Goal: Task Accomplishment & Management: Manage account settings

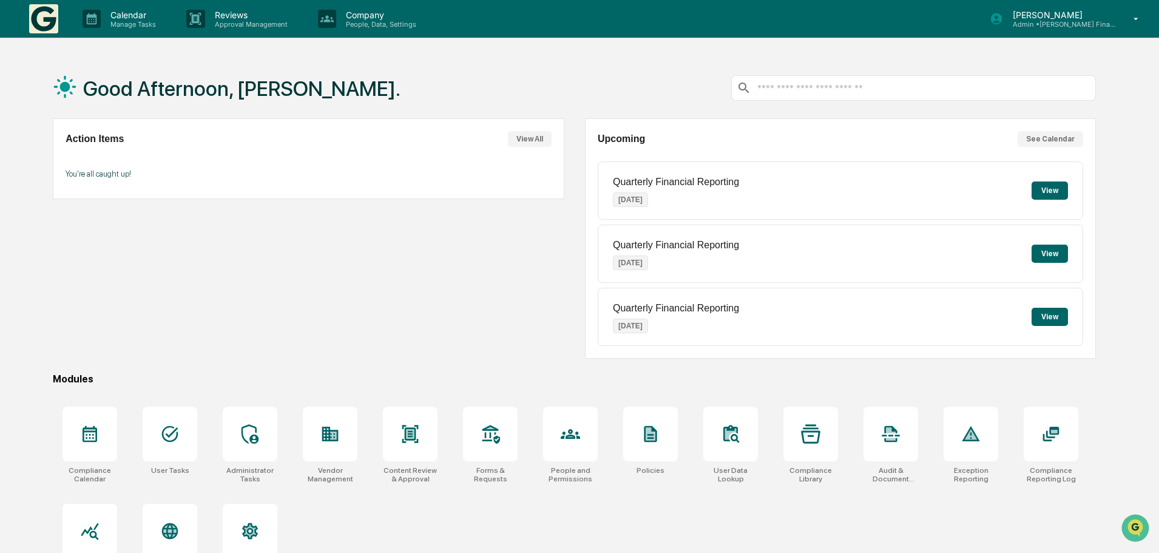
click at [400, 255] on div "Action Items View All You're all caught up!" at bounding box center [308, 238] width 511 height 240
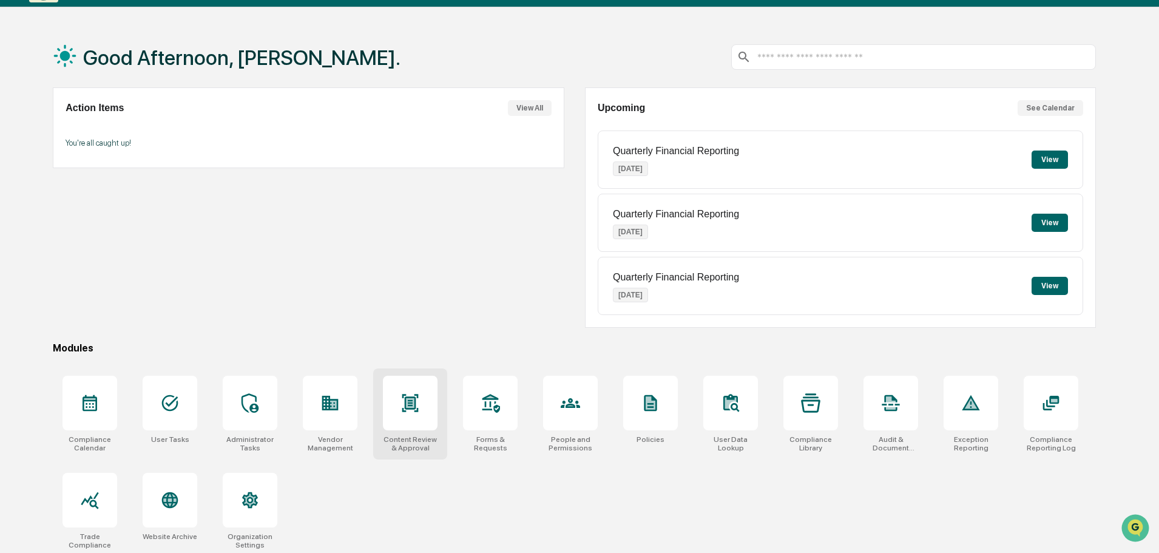
scroll to position [58, 0]
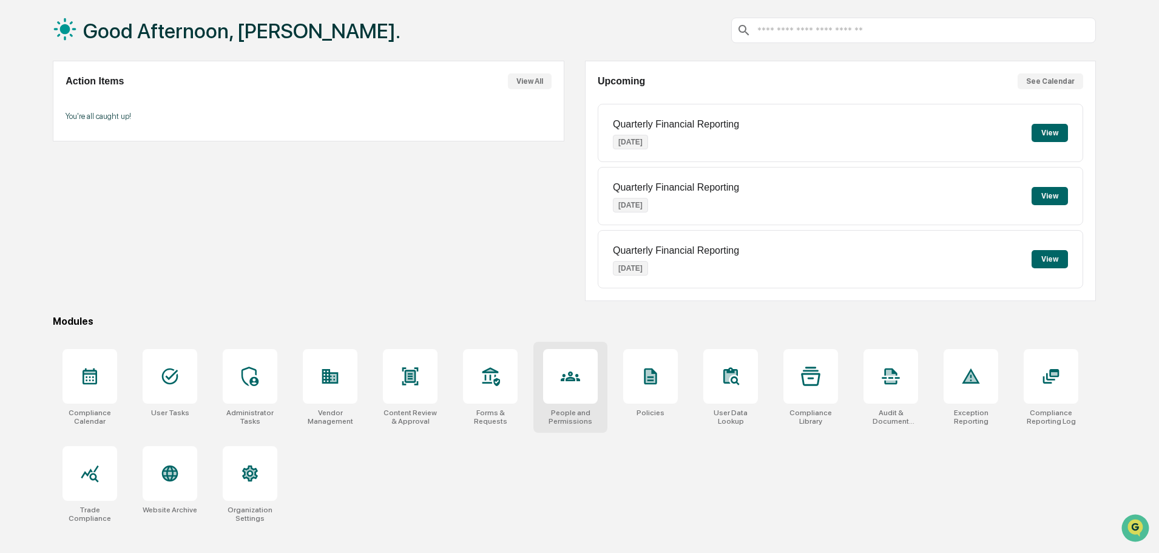
click at [568, 369] on icon at bounding box center [570, 375] width 19 height 19
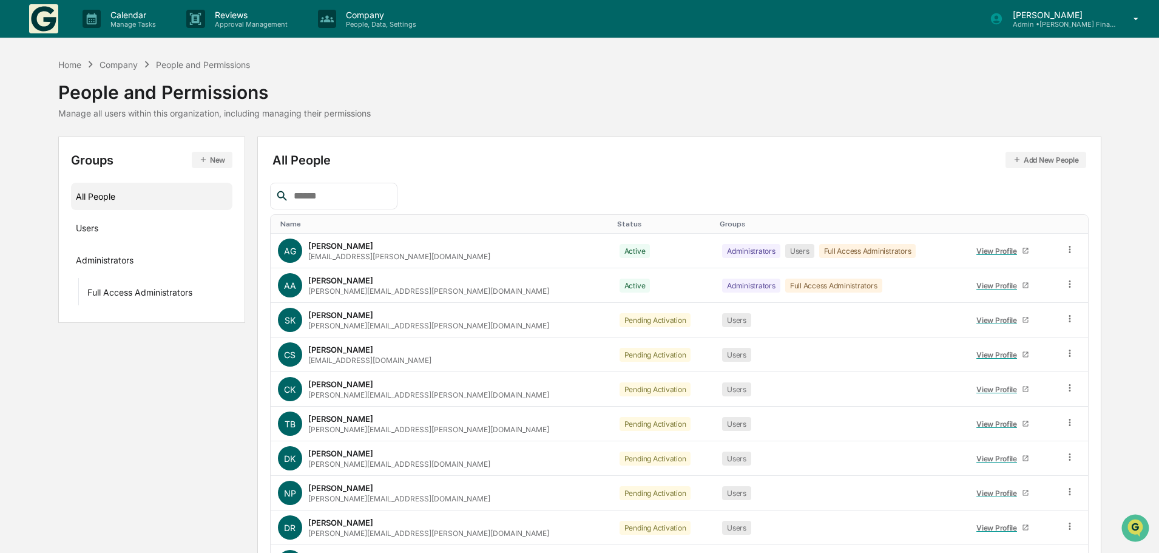
click at [120, 62] on div "Company" at bounding box center [118, 64] width 38 height 10
click at [193, 62] on div "People and Permissions" at bounding box center [203, 64] width 94 height 10
click at [69, 65] on div "Home" at bounding box center [69, 64] width 23 height 10
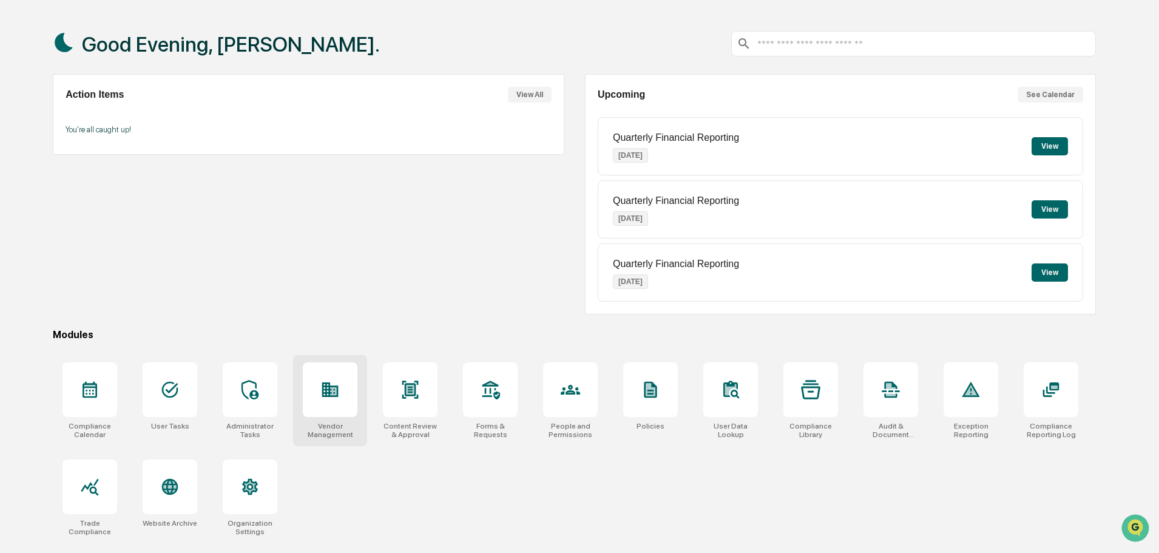
scroll to position [58, 0]
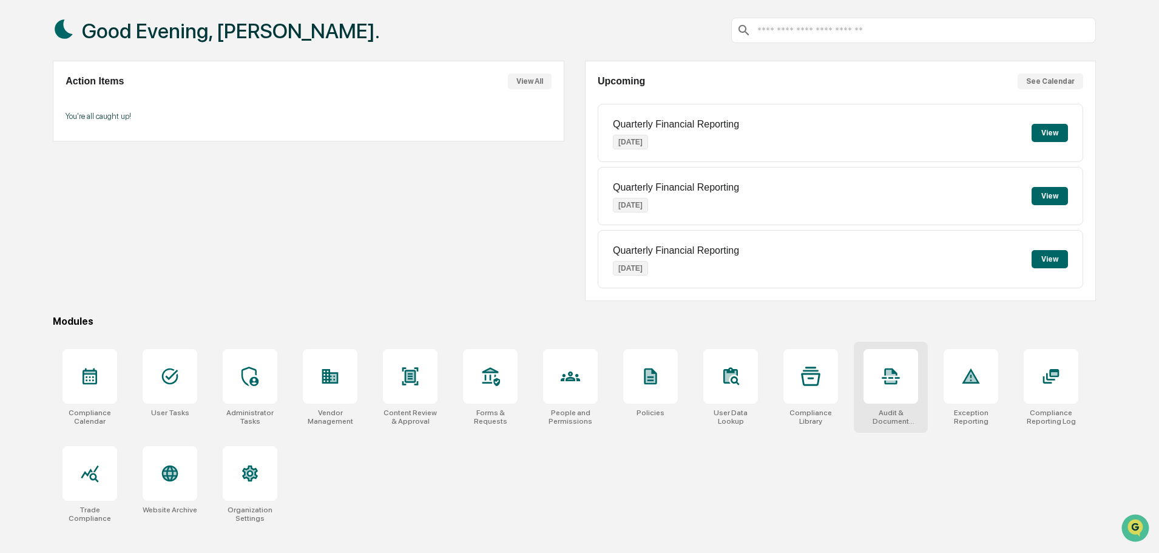
click at [901, 366] on div at bounding box center [890, 376] width 55 height 55
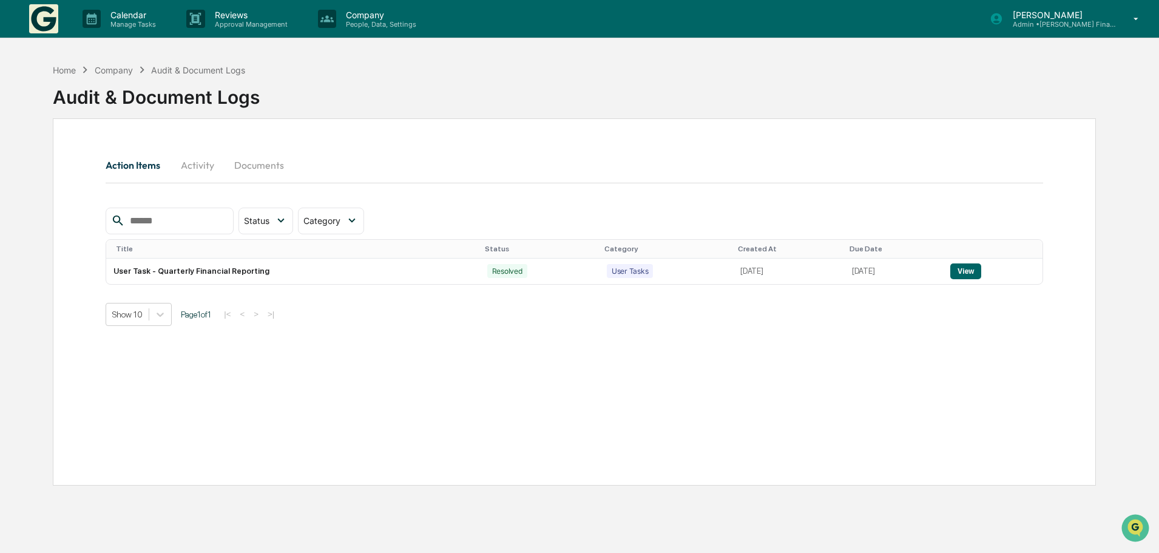
click at [198, 162] on button "Activity" at bounding box center [197, 164] width 55 height 29
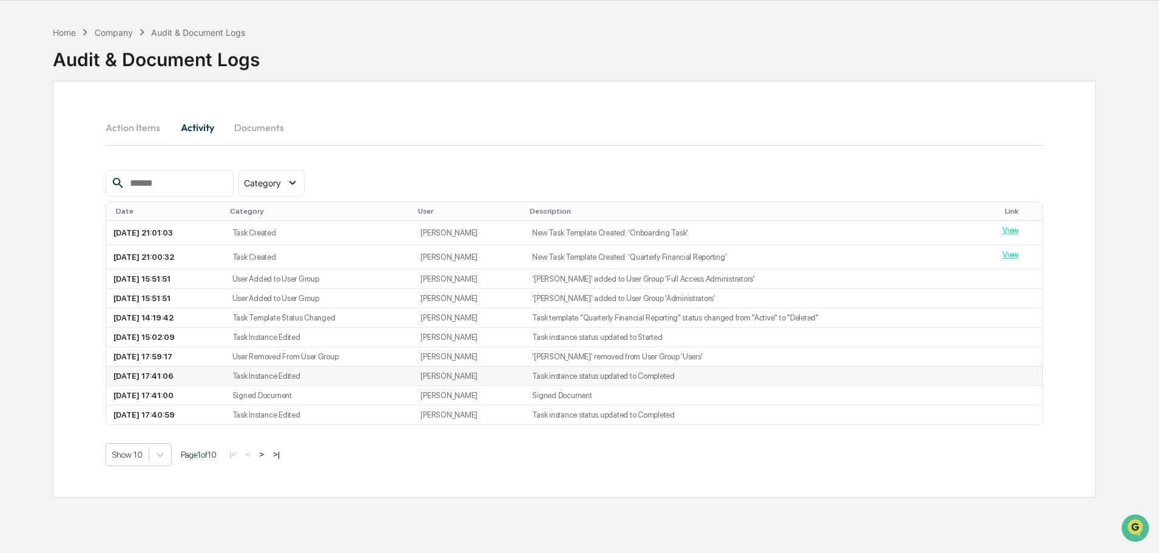
scroll to position [58, 0]
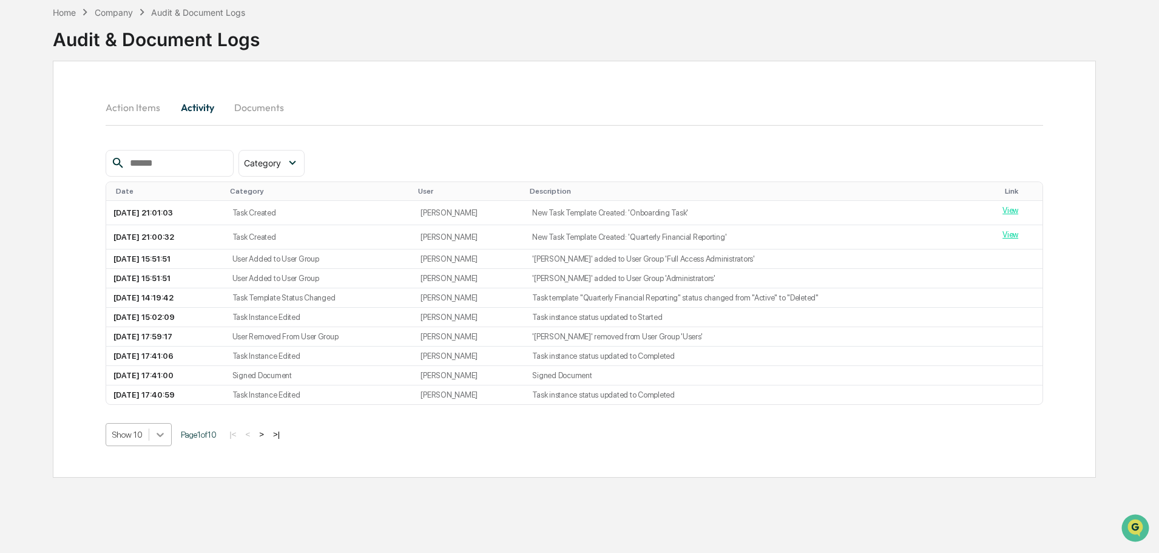
click at [164, 433] on icon at bounding box center [160, 434] width 12 height 12
drag, startPoint x: 363, startPoint y: 516, endPoint x: 241, endPoint y: 192, distance: 346.3
click at [362, 516] on div "Home Company Audit & Document Logs Audit & Document Logs Action Items Activity …" at bounding box center [574, 276] width 1079 height 553
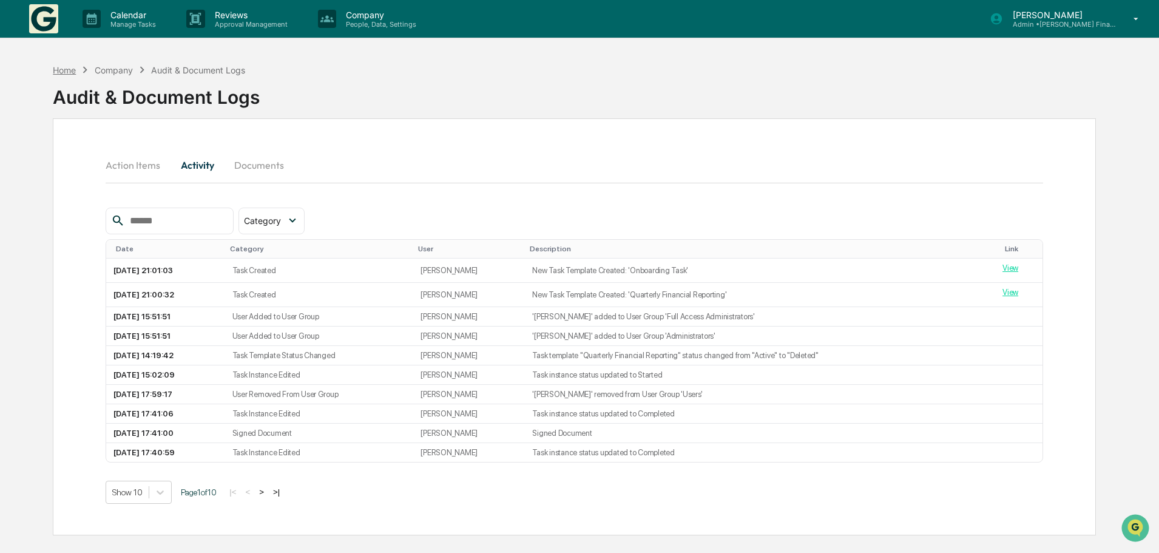
click at [61, 69] on div "Home" at bounding box center [64, 70] width 23 height 10
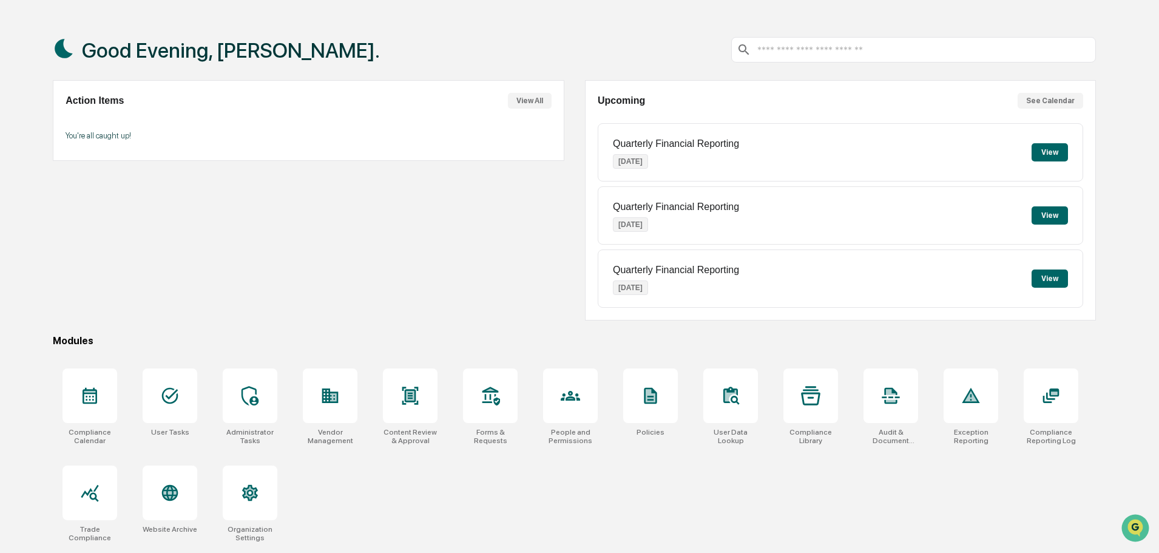
scroll to position [58, 0]
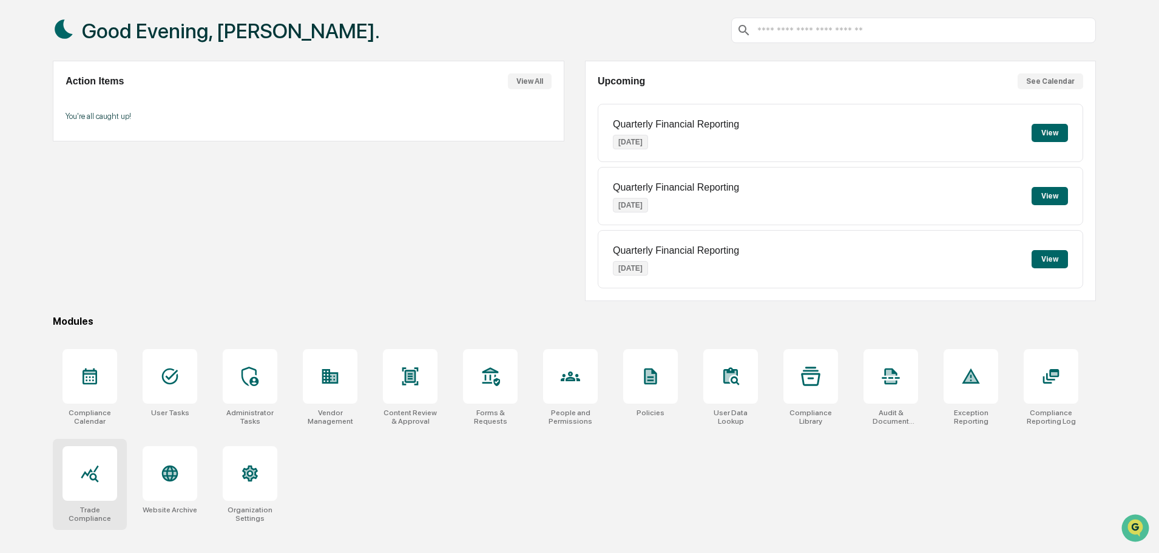
click at [95, 467] on icon at bounding box center [89, 472] width 19 height 19
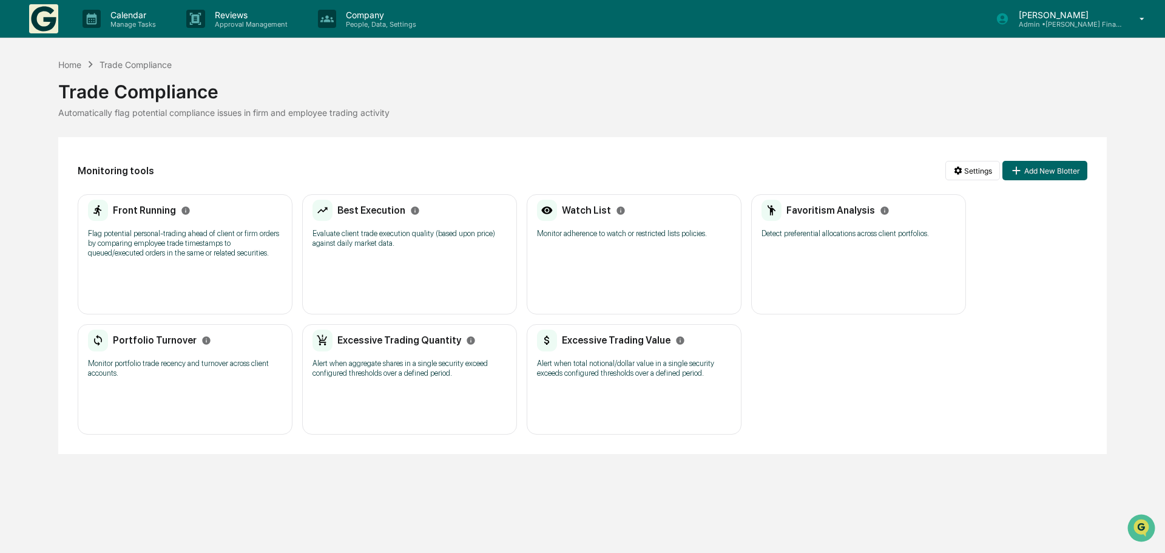
click at [132, 221] on div "Front Running" at bounding box center [139, 211] width 103 height 22
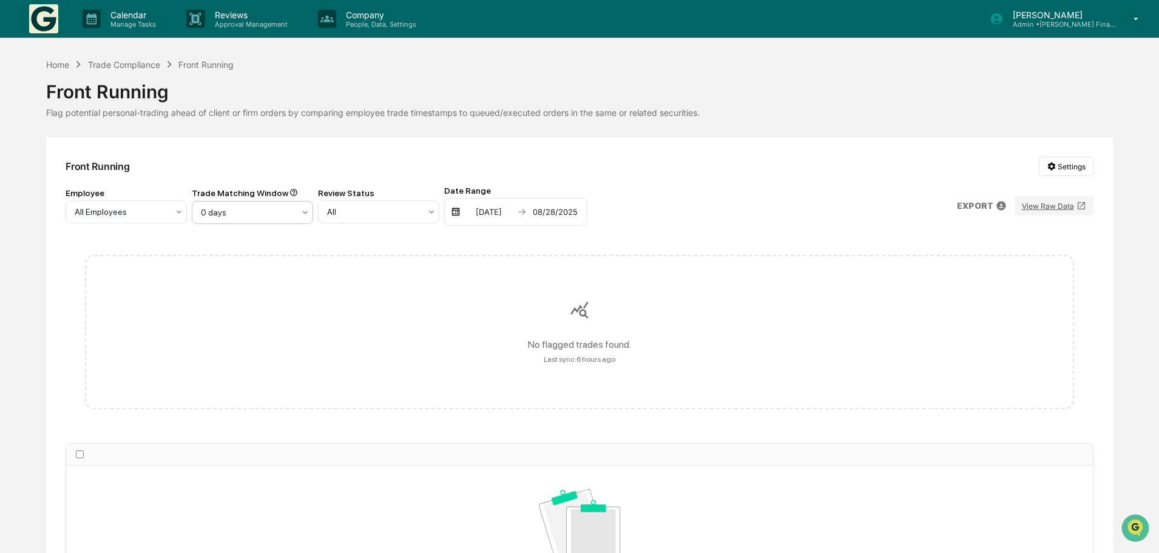
click at [184, 212] on icon at bounding box center [179, 212] width 10 height 10
click at [212, 242] on div "5 days" at bounding box center [252, 241] width 120 height 24
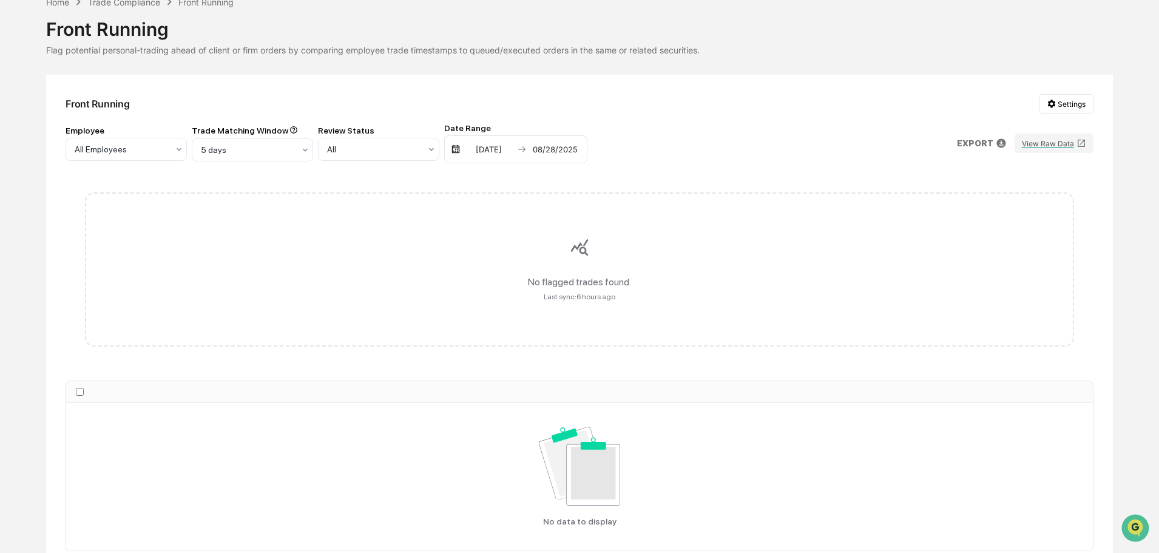
scroll to position [124, 0]
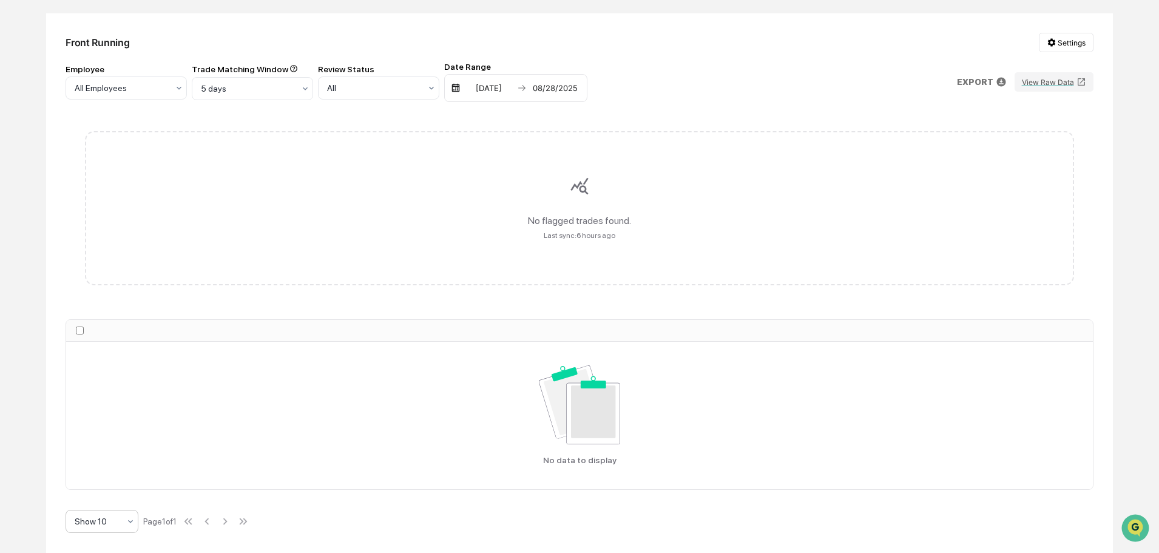
click at [90, 516] on div at bounding box center [97, 521] width 45 height 12
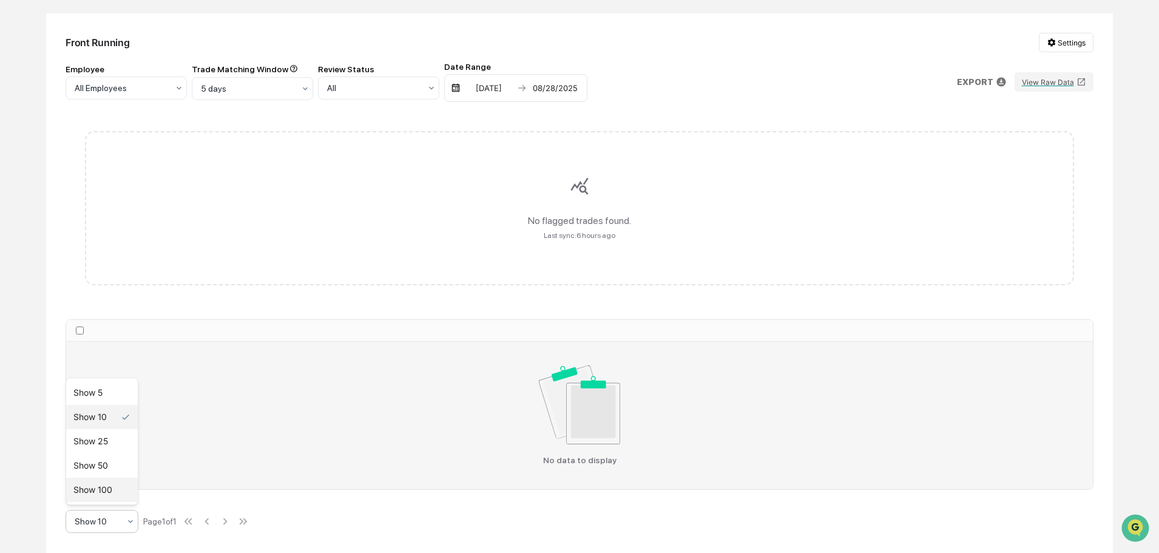
click at [96, 487] on div "Show 100" at bounding box center [102, 489] width 72 height 24
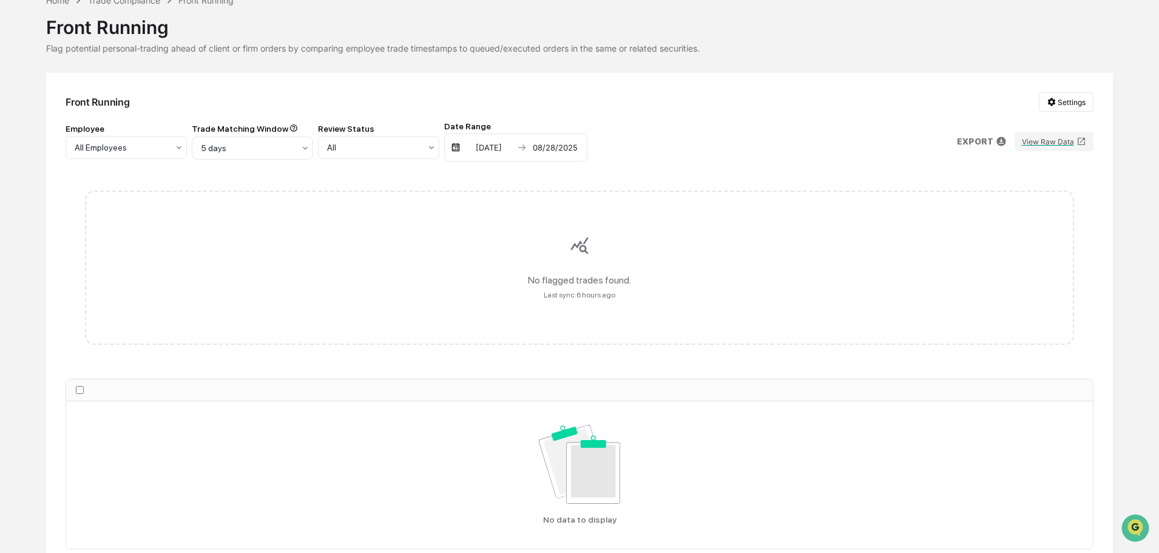
scroll to position [0, 0]
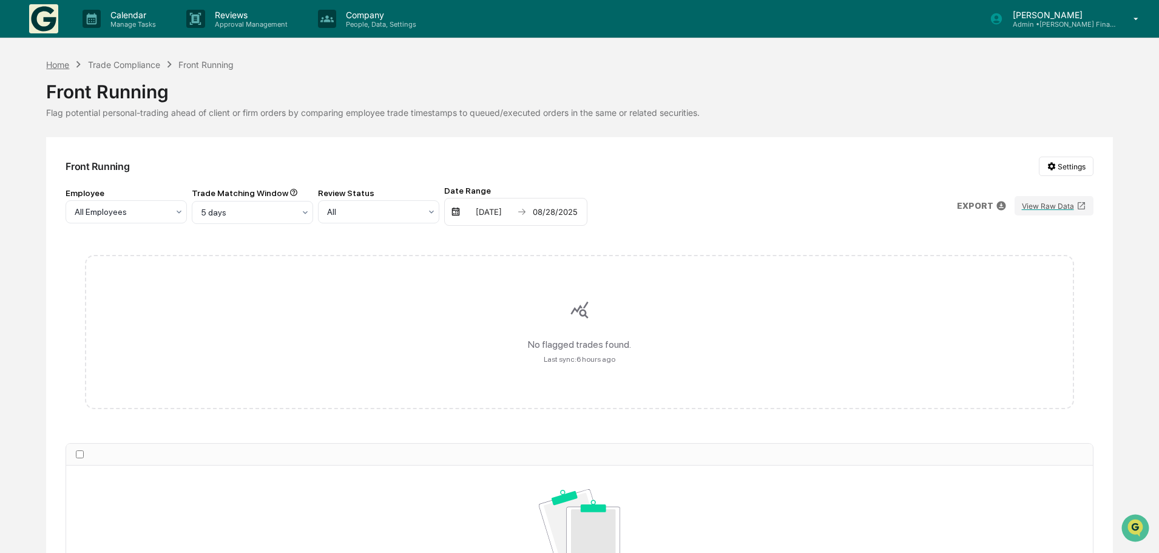
click at [66, 61] on div "Home" at bounding box center [57, 64] width 23 height 10
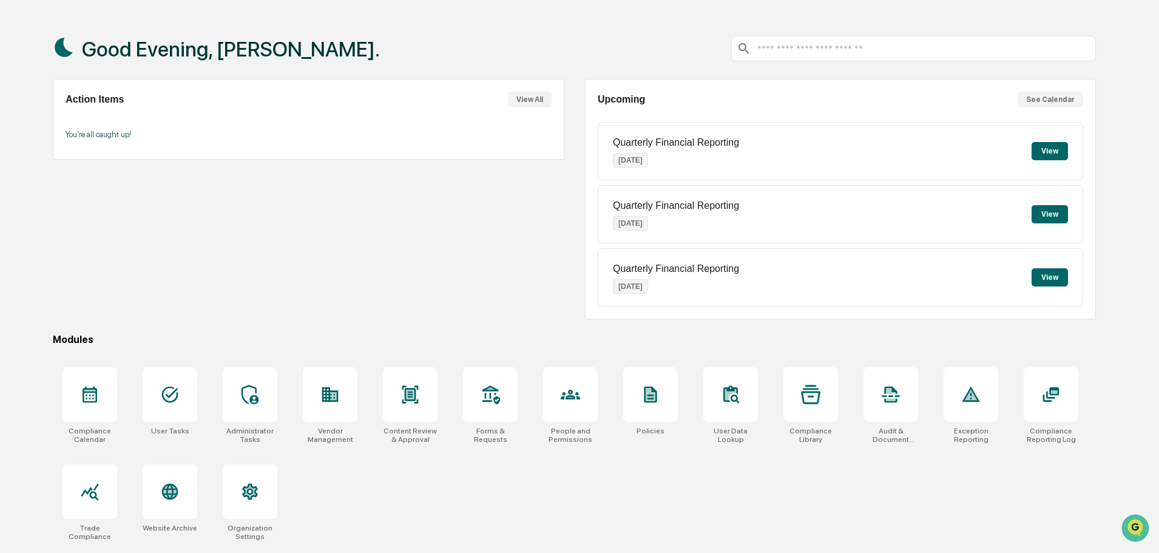
scroll to position [58, 0]
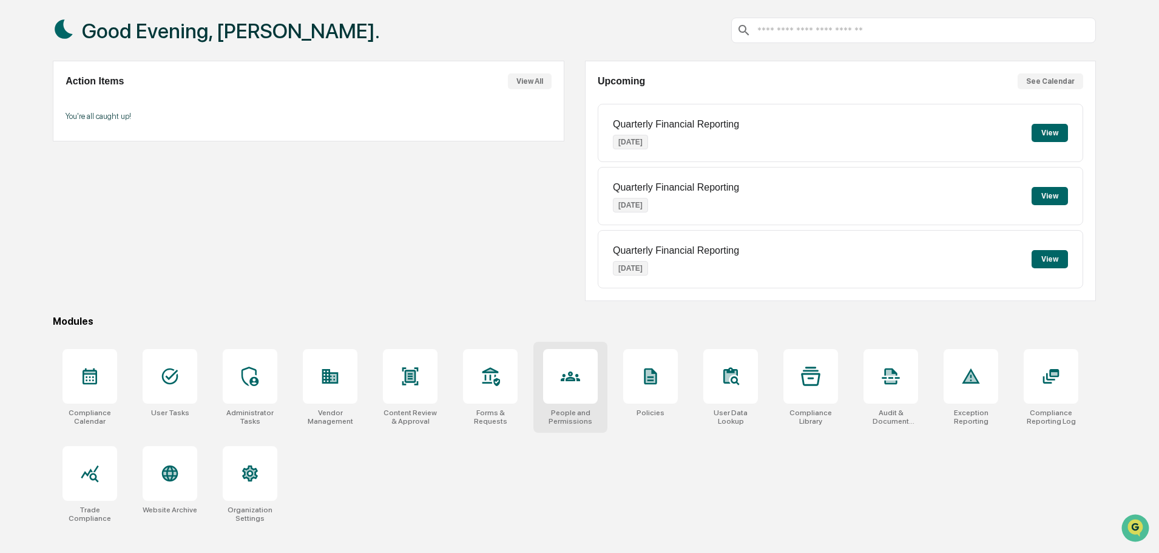
click at [561, 370] on icon at bounding box center [570, 375] width 19 height 19
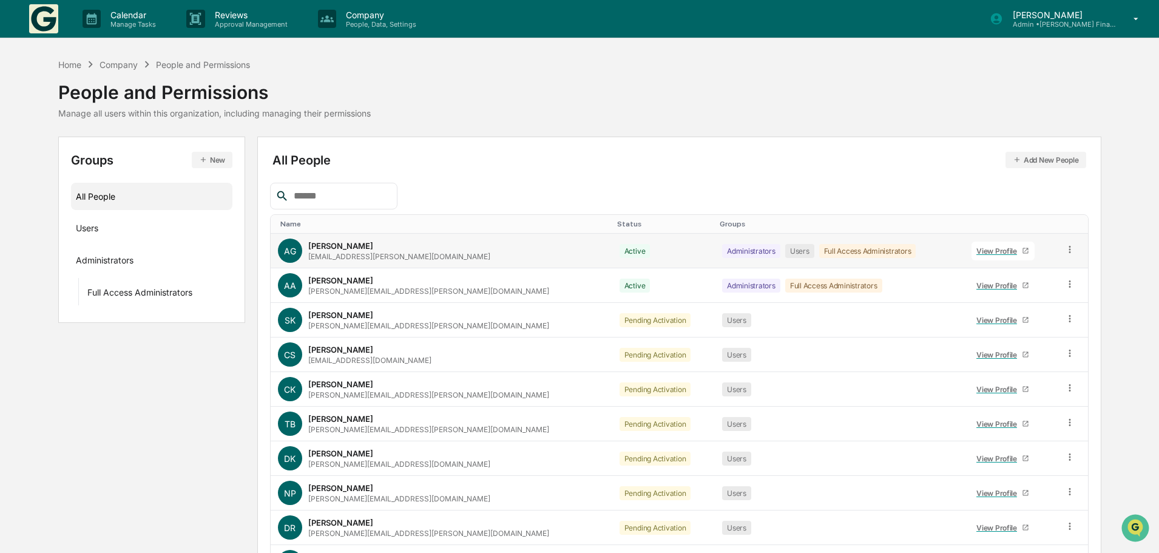
click at [976, 248] on div "View Profile" at bounding box center [998, 250] width 45 height 9
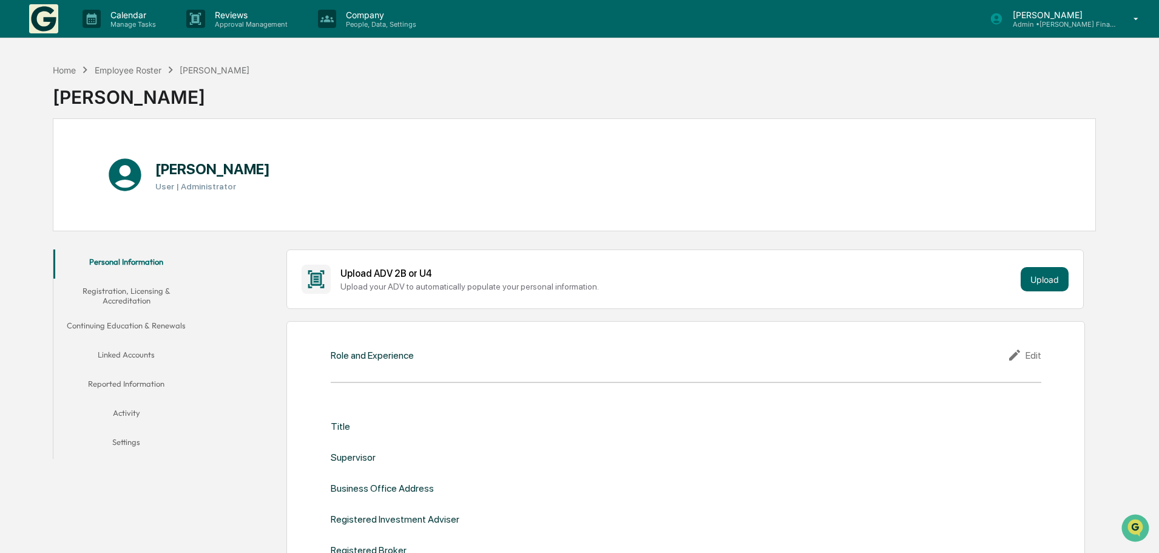
click at [118, 351] on button "Linked Accounts" at bounding box center [126, 356] width 146 height 29
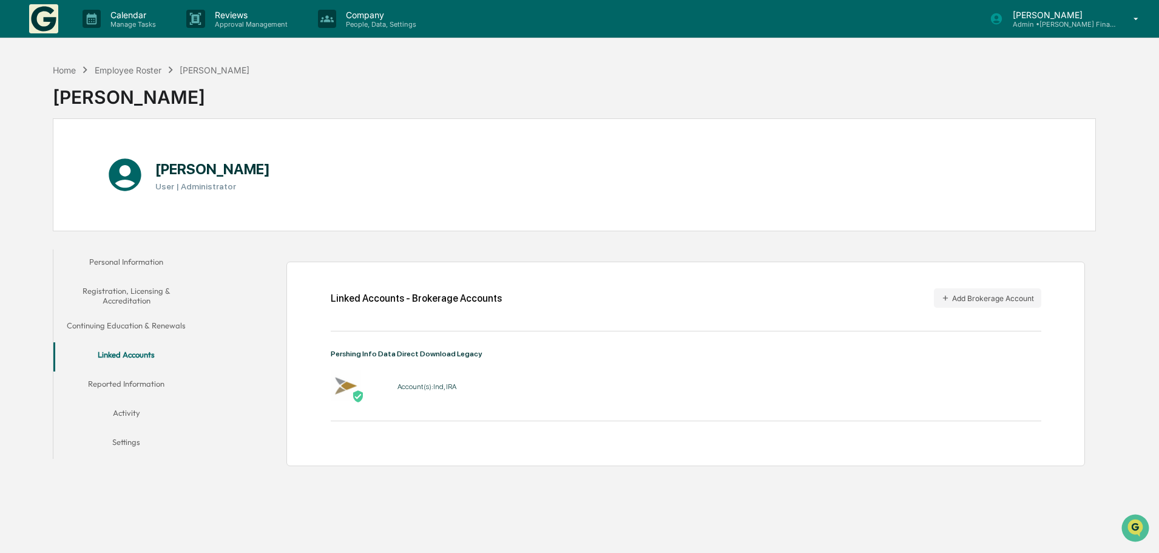
scroll to position [58, 0]
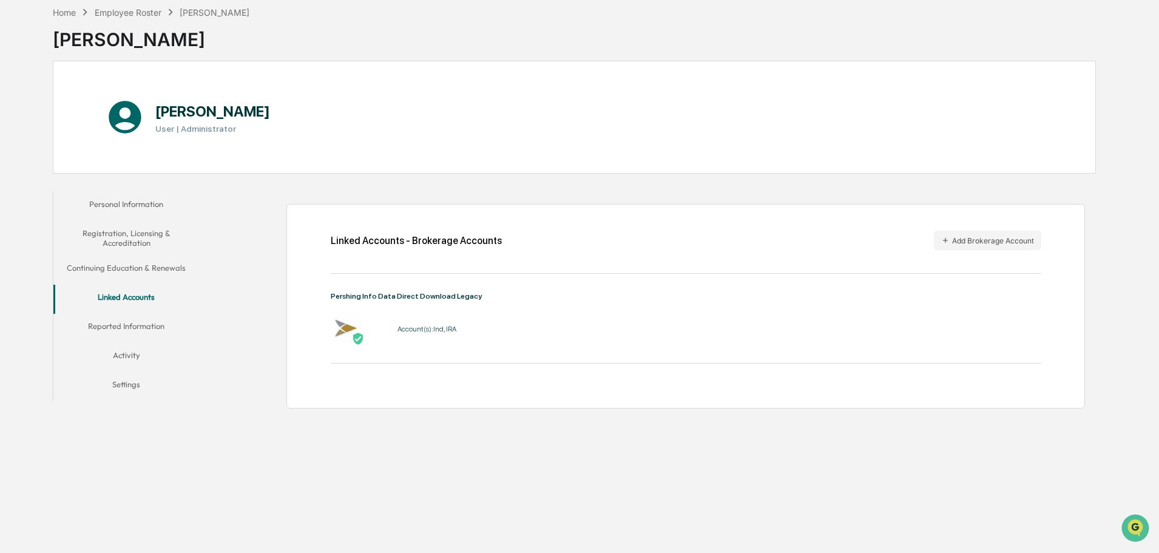
click at [545, 318] on div "Account(s): Ind, IRA" at bounding box center [686, 328] width 710 height 32
click at [132, 324] on button "Reported Information" at bounding box center [126, 328] width 146 height 29
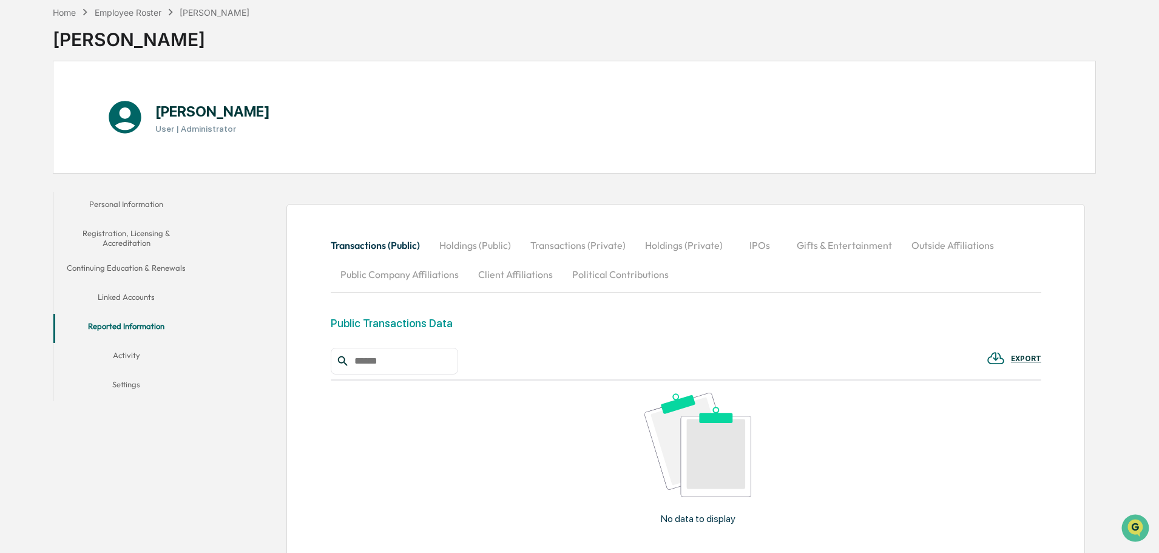
click at [462, 248] on button "Holdings (Public)" at bounding box center [474, 245] width 91 height 29
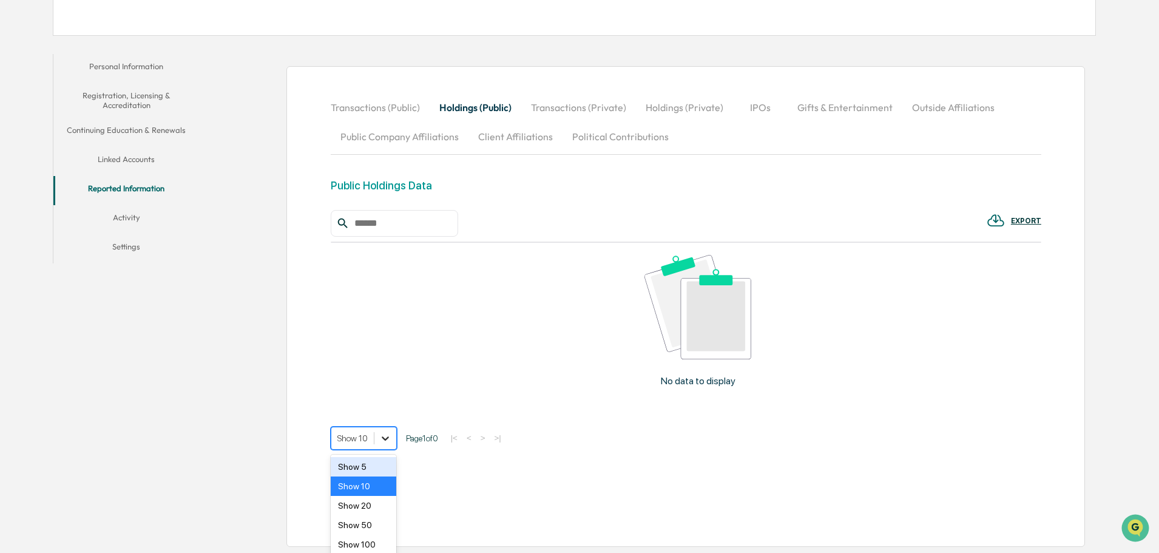
scroll to position [199, 0]
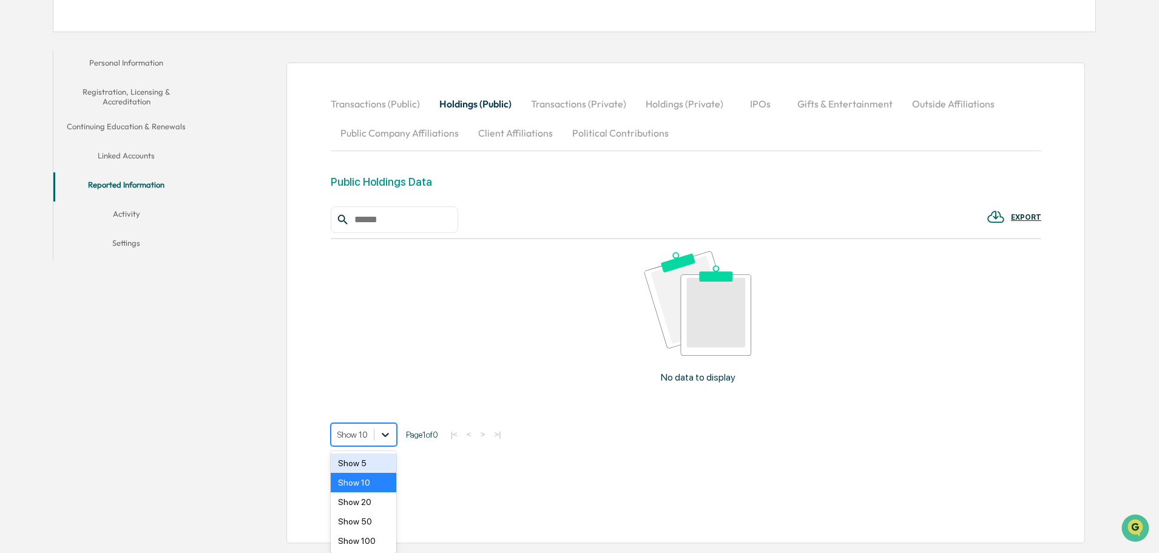
click at [381, 439] on icon at bounding box center [385, 434] width 12 height 12
drag, startPoint x: 359, startPoint y: 545, endPoint x: 380, endPoint y: 538, distance: 22.4
click at [359, 545] on div "Show 100" at bounding box center [364, 540] width 66 height 19
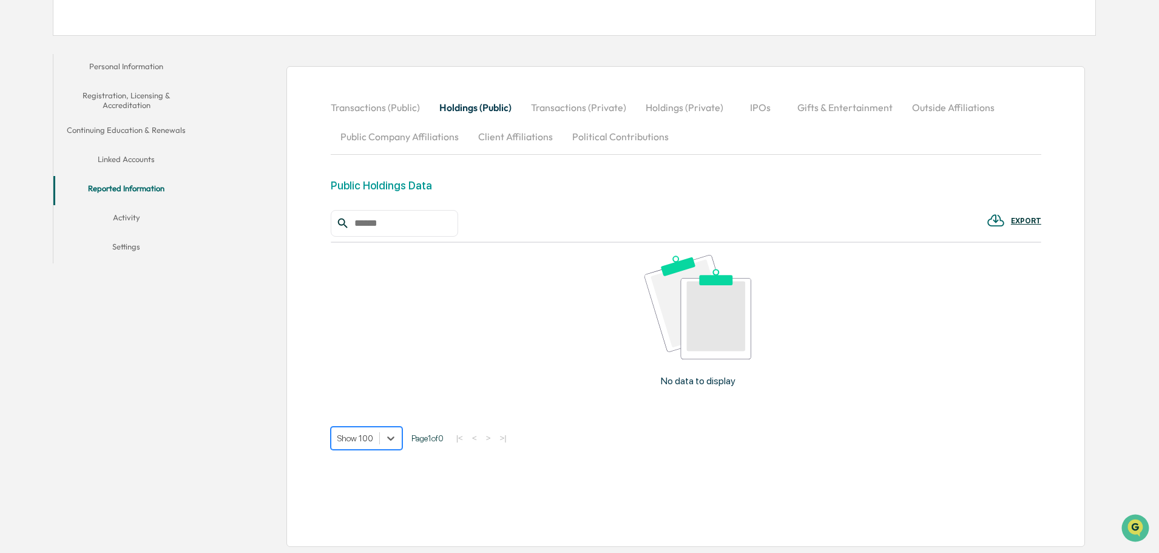
click at [355, 107] on button "Transactions (Public)" at bounding box center [380, 107] width 99 height 29
click at [457, 107] on button "Holdings (Public)" at bounding box center [474, 107] width 91 height 29
click at [570, 110] on button "Transactions (Private)" at bounding box center [578, 107] width 115 height 29
click at [481, 383] on div "No data to display" at bounding box center [698, 325] width 735 height 165
click at [135, 158] on button "Linked Accounts" at bounding box center [126, 161] width 146 height 29
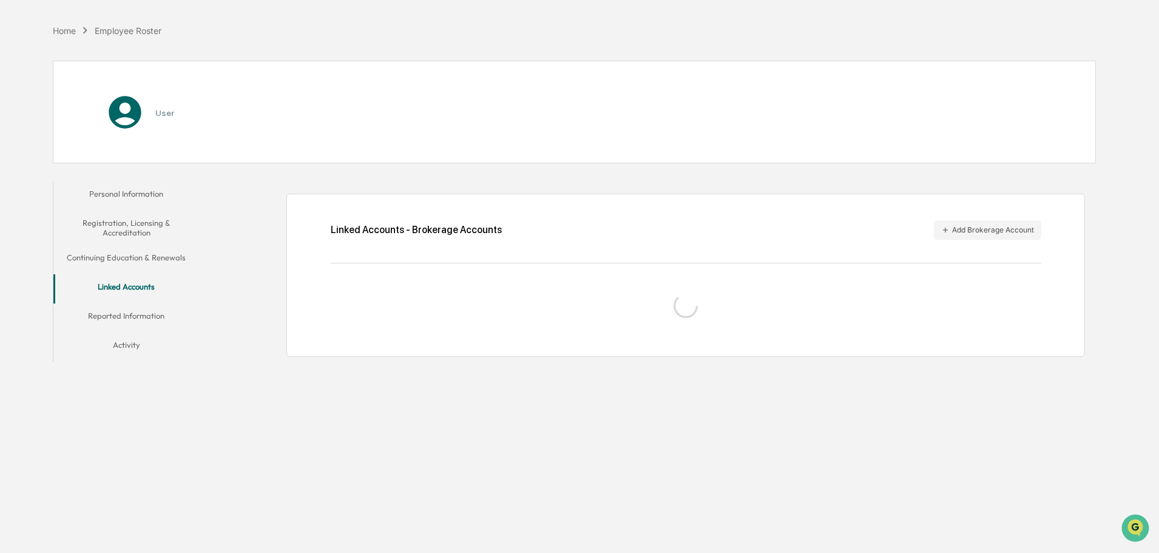
scroll to position [58, 0]
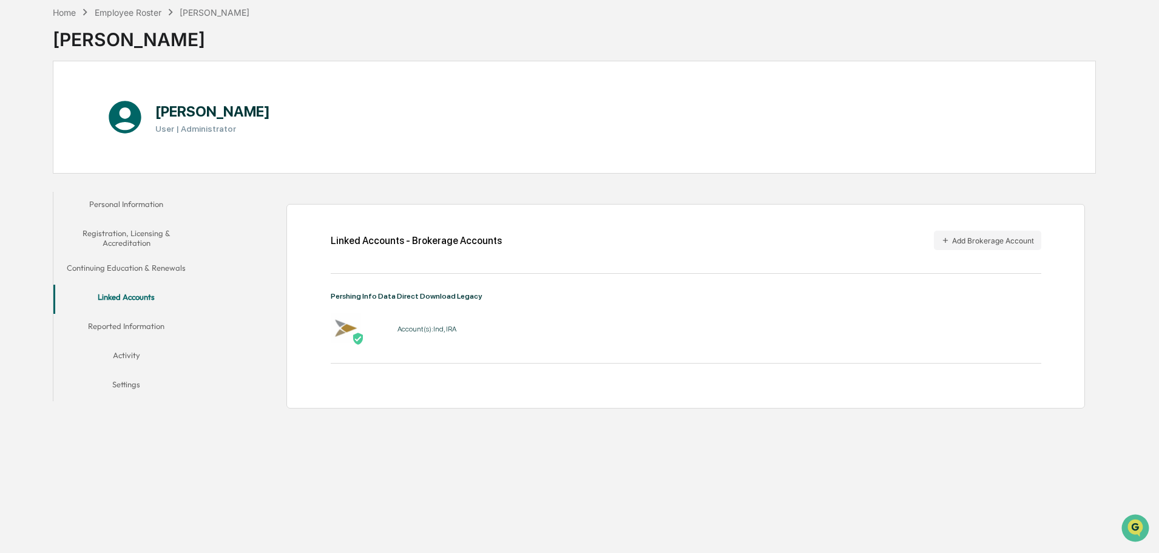
drag, startPoint x: 208, startPoint y: 462, endPoint x: 492, endPoint y: 310, distance: 321.9
click at [208, 462] on div "Home Employee Roster [PERSON_NAME] [PERSON_NAME] [PERSON_NAME] User | Administr…" at bounding box center [574, 276] width 1079 height 553
click at [750, 450] on div "Home Employee Roster [PERSON_NAME] [PERSON_NAME] [PERSON_NAME] User | Administr…" at bounding box center [574, 276] width 1079 height 553
click at [140, 9] on div "Employee Roster" at bounding box center [128, 12] width 67 height 10
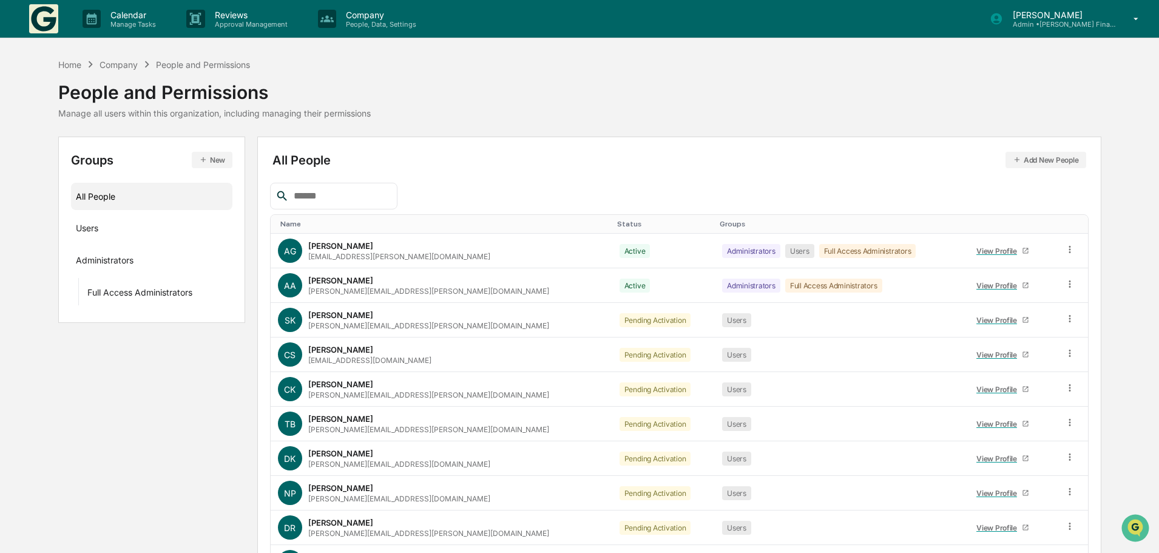
click at [325, 196] on input "text" at bounding box center [340, 196] width 103 height 16
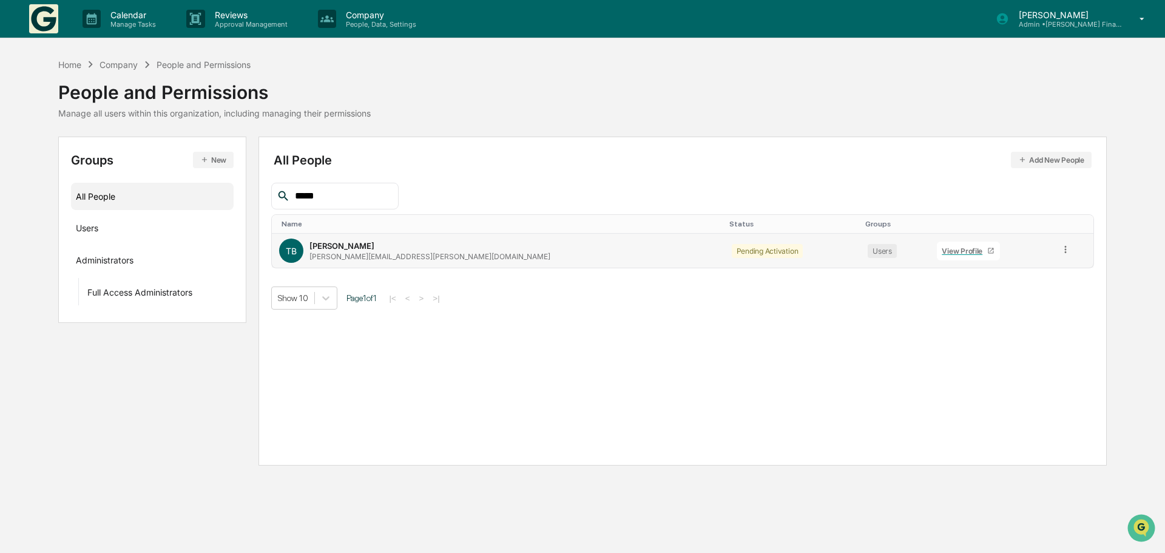
type input "*****"
click at [354, 256] on div "[PERSON_NAME][EMAIL_ADDRESS][PERSON_NAME][DOMAIN_NAME]" at bounding box center [429, 256] width 241 height 9
click at [941, 246] on div "View Profile" at bounding box center [963, 250] width 45 height 9
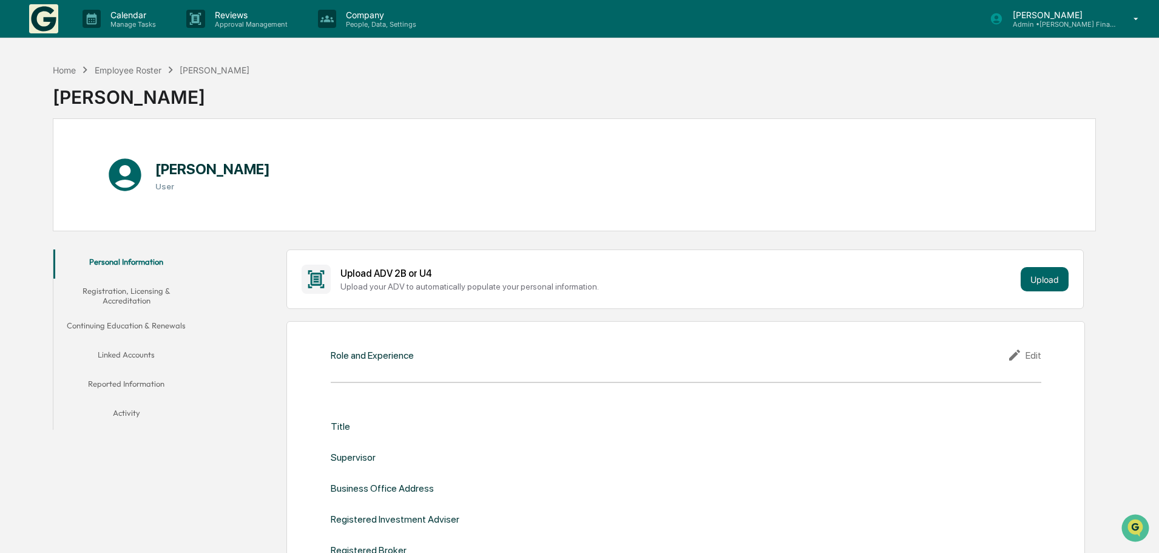
click at [113, 358] on button "Linked Accounts" at bounding box center [126, 356] width 146 height 29
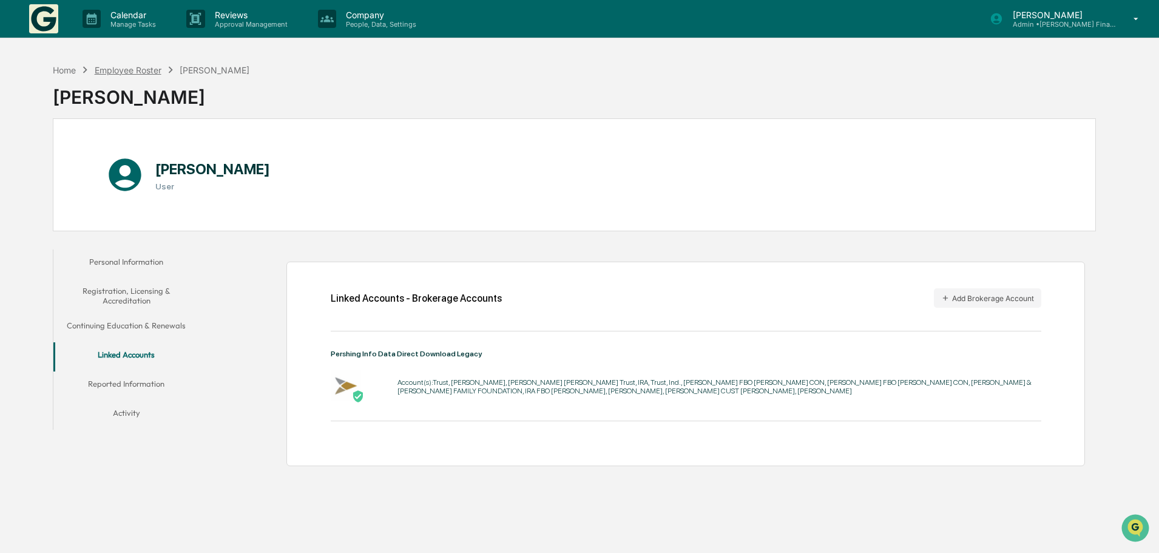
click at [124, 66] on div "Employee Roster" at bounding box center [128, 70] width 67 height 10
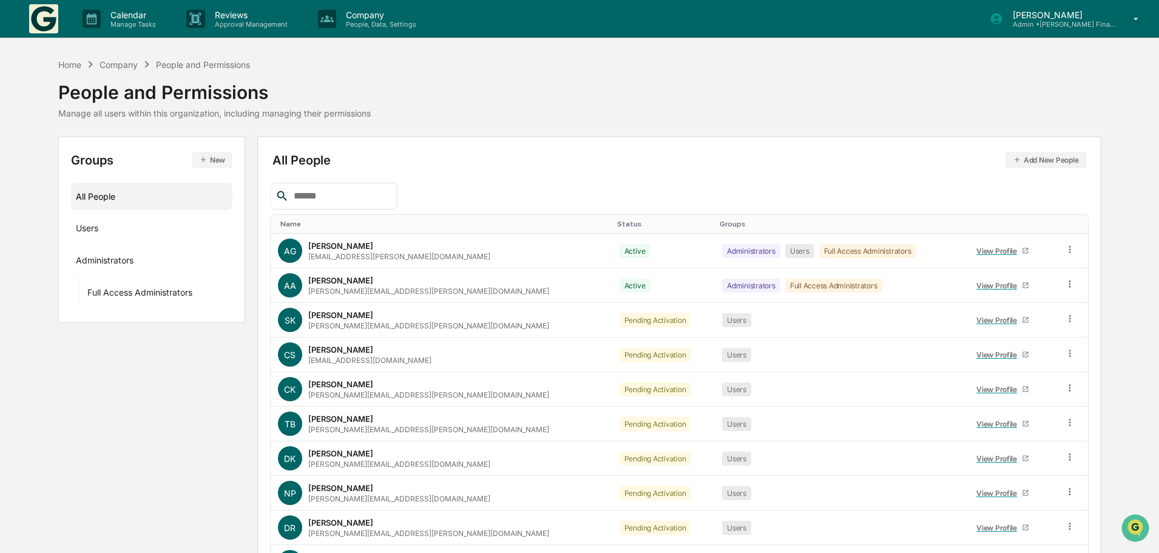
click at [344, 195] on input "text" at bounding box center [340, 196] width 103 height 16
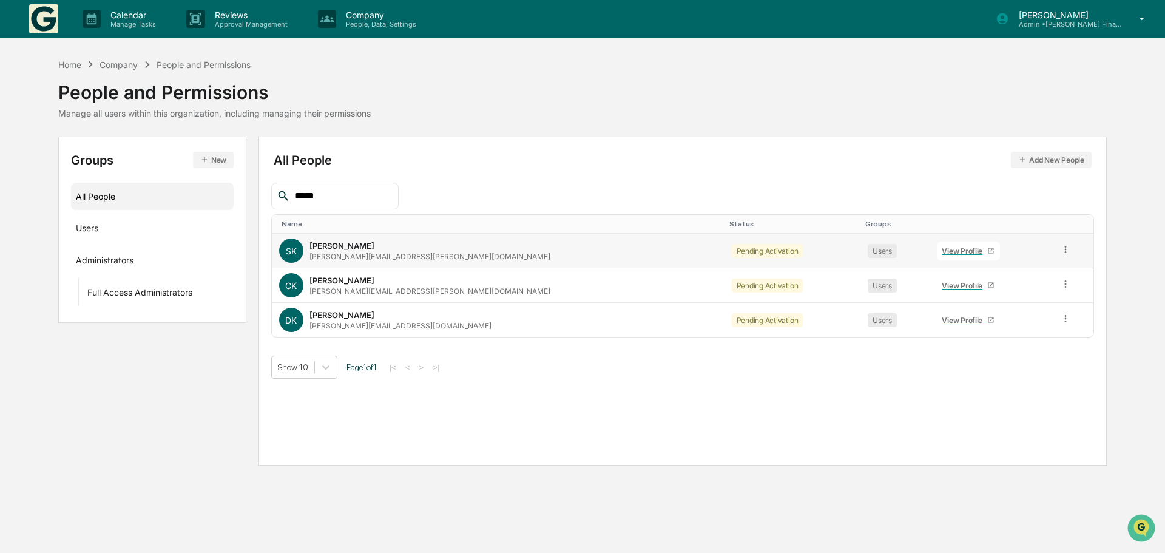
type input "*****"
click at [941, 251] on div "View Profile" at bounding box center [963, 250] width 45 height 9
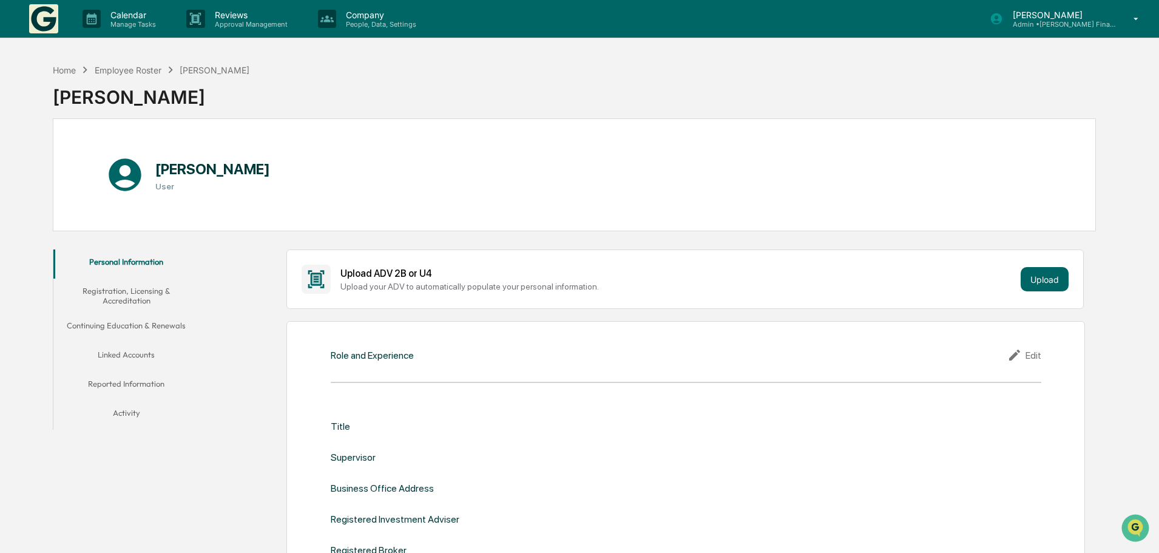
click at [136, 350] on button "Linked Accounts" at bounding box center [126, 356] width 146 height 29
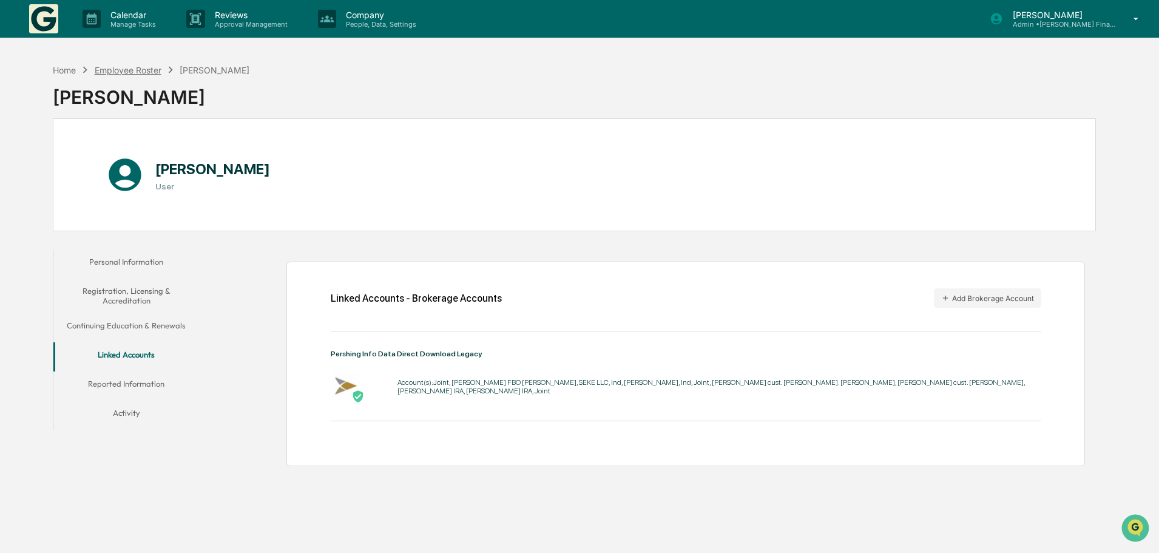
click at [121, 69] on div "Employee Roster" at bounding box center [128, 70] width 67 height 10
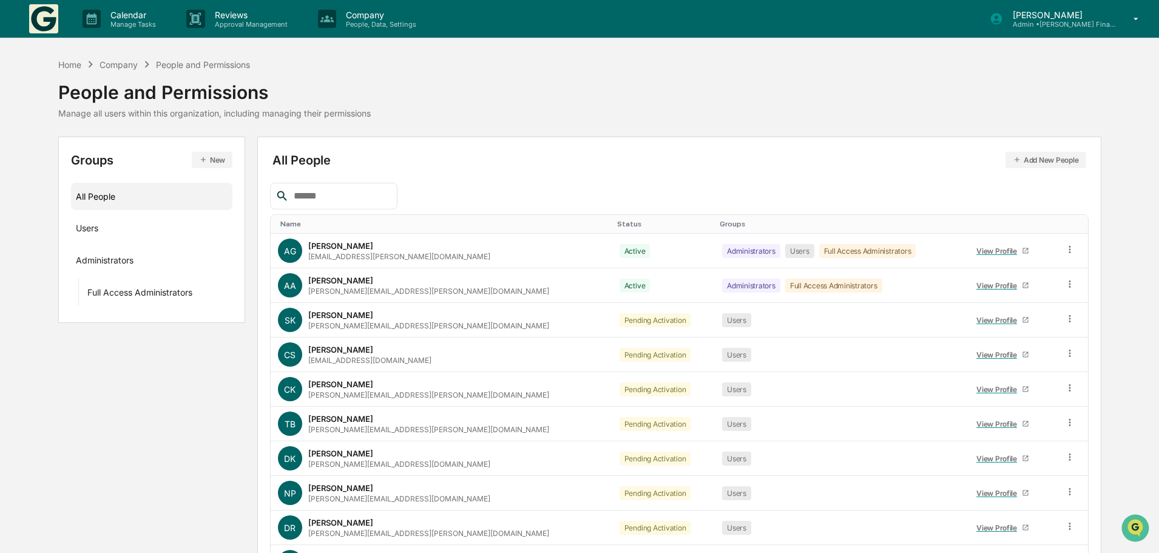
click at [334, 194] on input "text" at bounding box center [340, 196] width 103 height 16
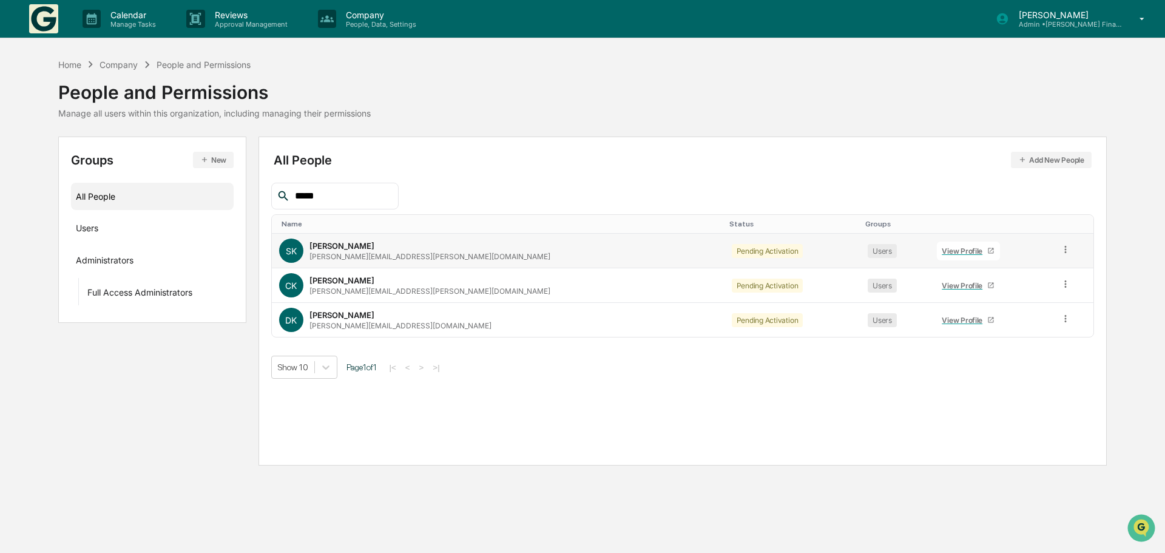
type input "*****"
click at [941, 249] on div "View Profile" at bounding box center [963, 250] width 45 height 9
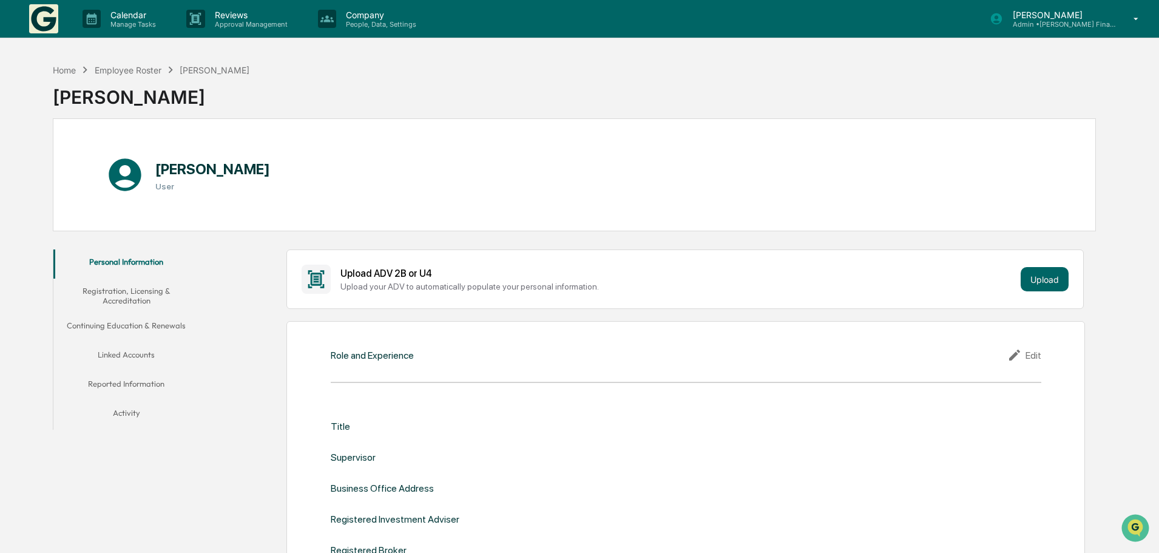
click at [108, 354] on button "Linked Accounts" at bounding box center [126, 356] width 146 height 29
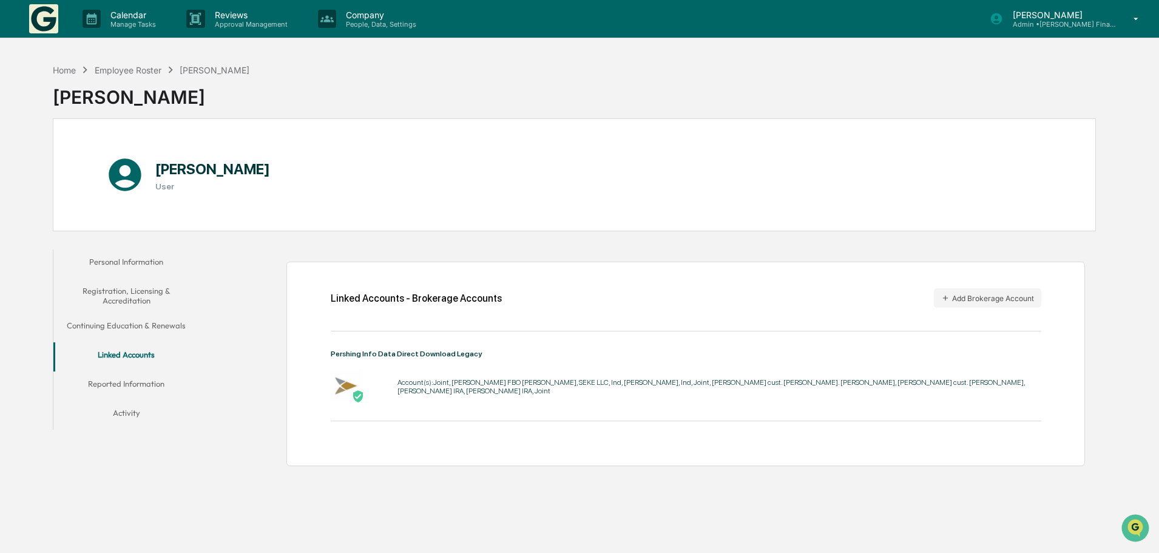
click at [138, 383] on button "Reported Information" at bounding box center [126, 385] width 146 height 29
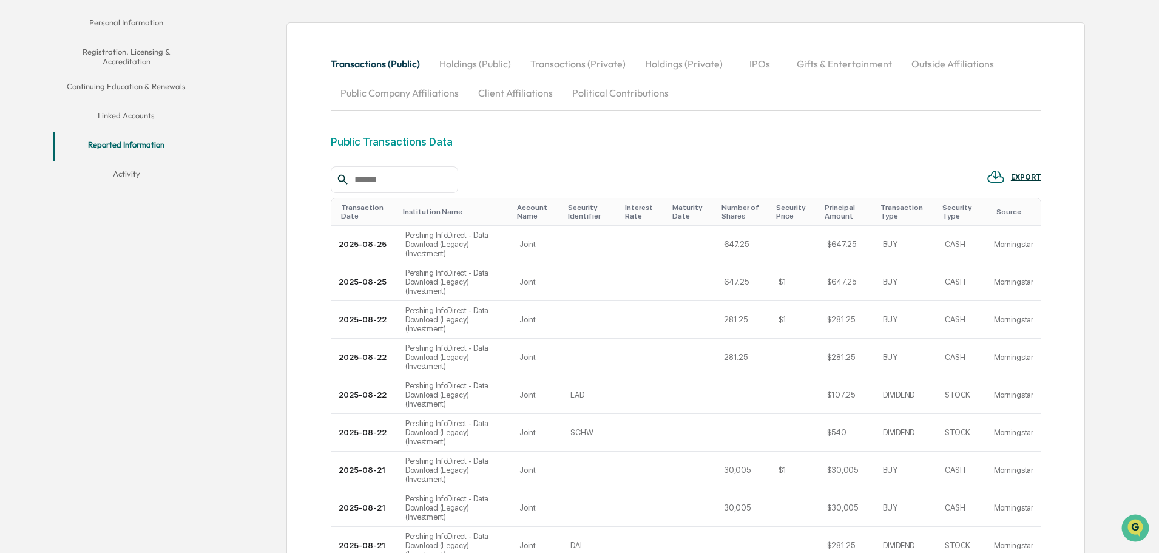
scroll to position [243, 0]
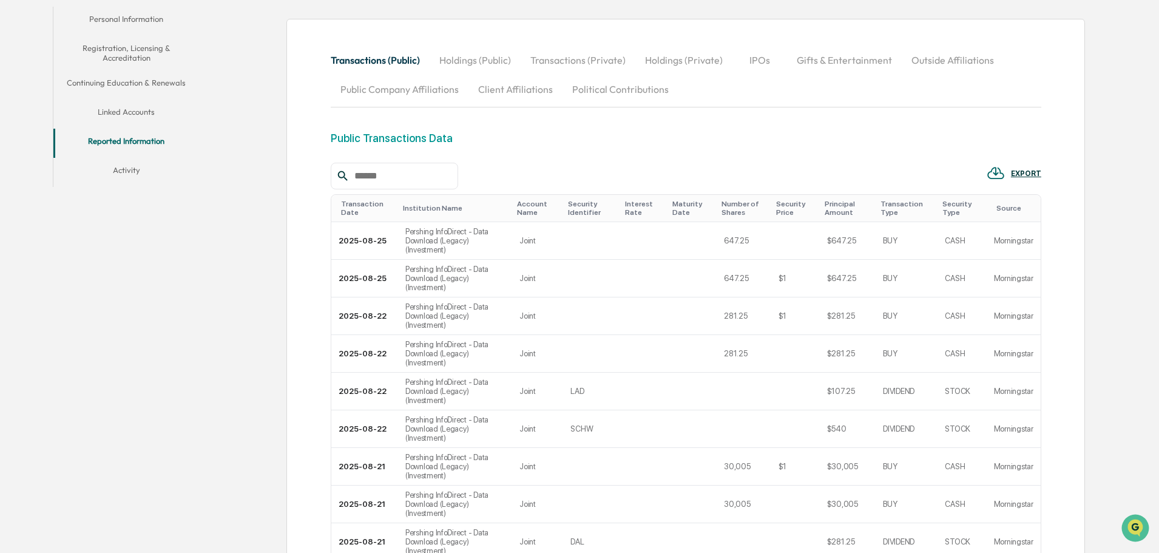
click at [464, 61] on button "Holdings (Public)" at bounding box center [474, 59] width 91 height 29
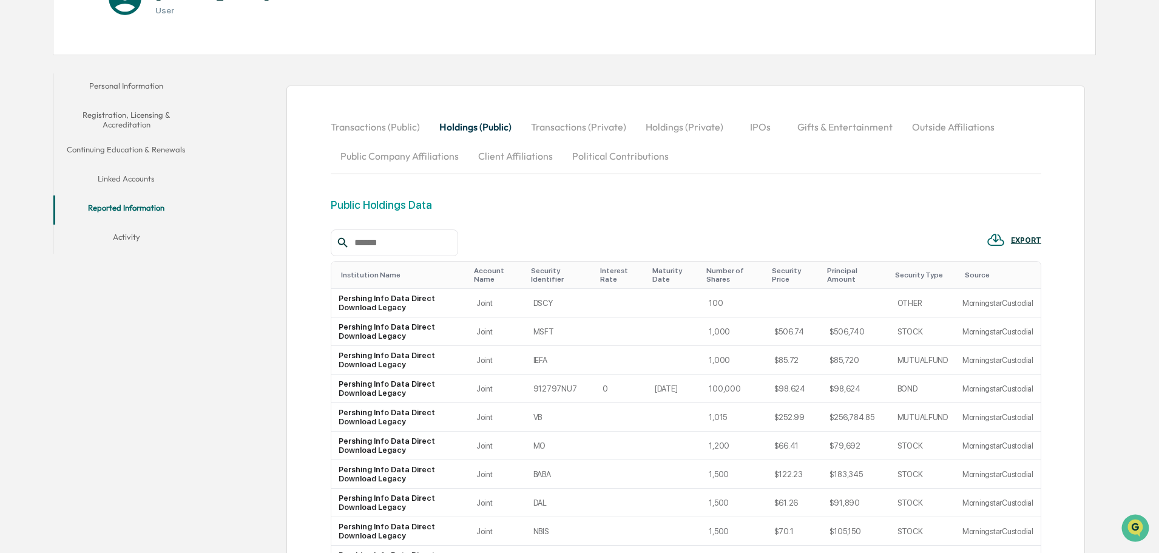
scroll to position [39, 0]
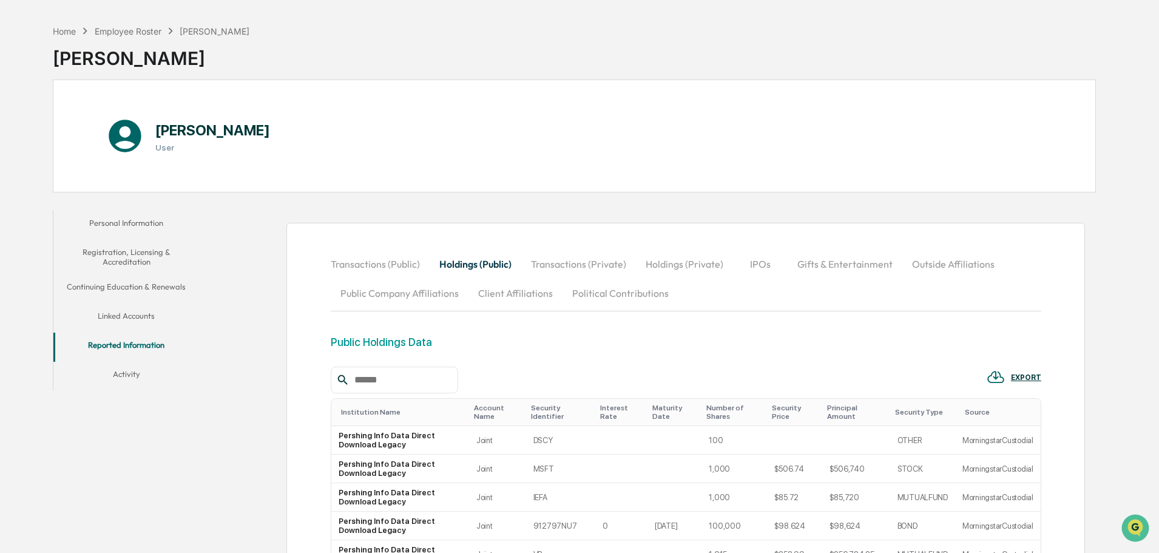
drag, startPoint x: 107, startPoint y: 34, endPoint x: 129, endPoint y: 42, distance: 23.8
click at [108, 33] on div "Employee Roster" at bounding box center [128, 31] width 67 height 10
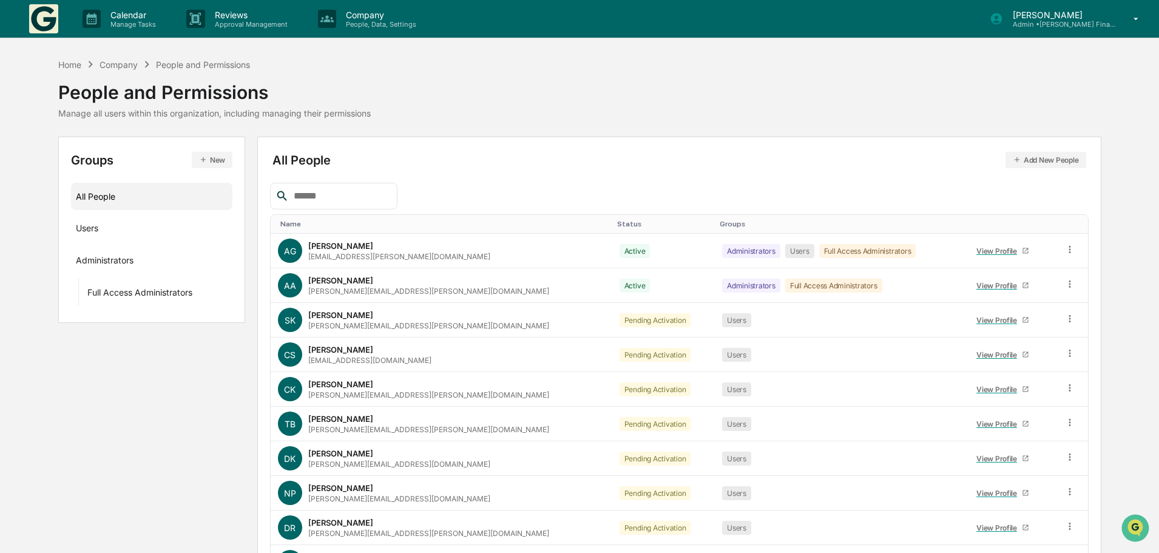
click at [343, 198] on input "text" at bounding box center [340, 196] width 103 height 16
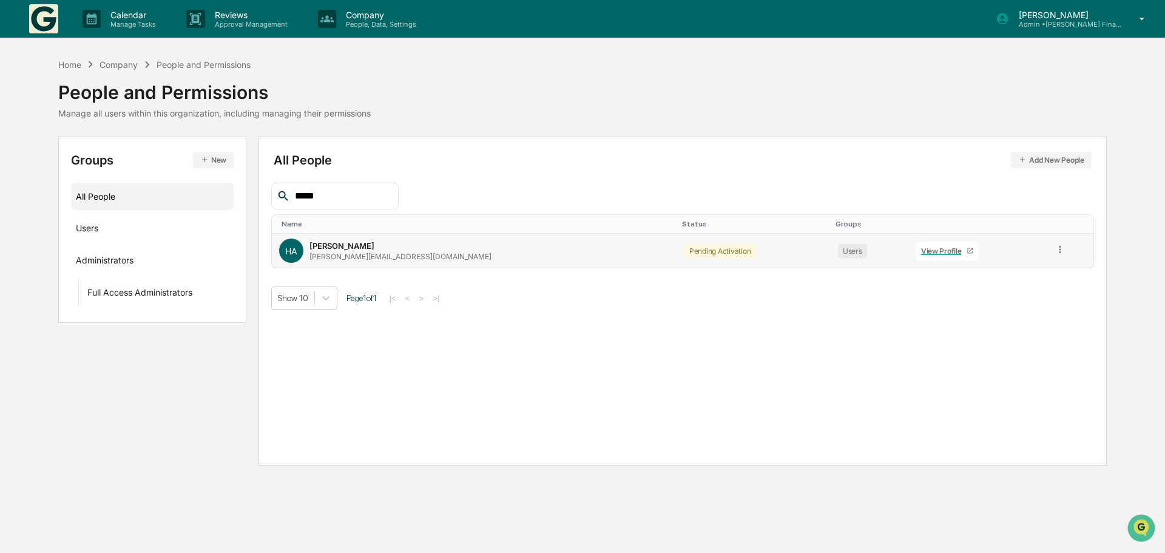
type input "*****"
click at [921, 251] on div "View Profile" at bounding box center [943, 250] width 45 height 9
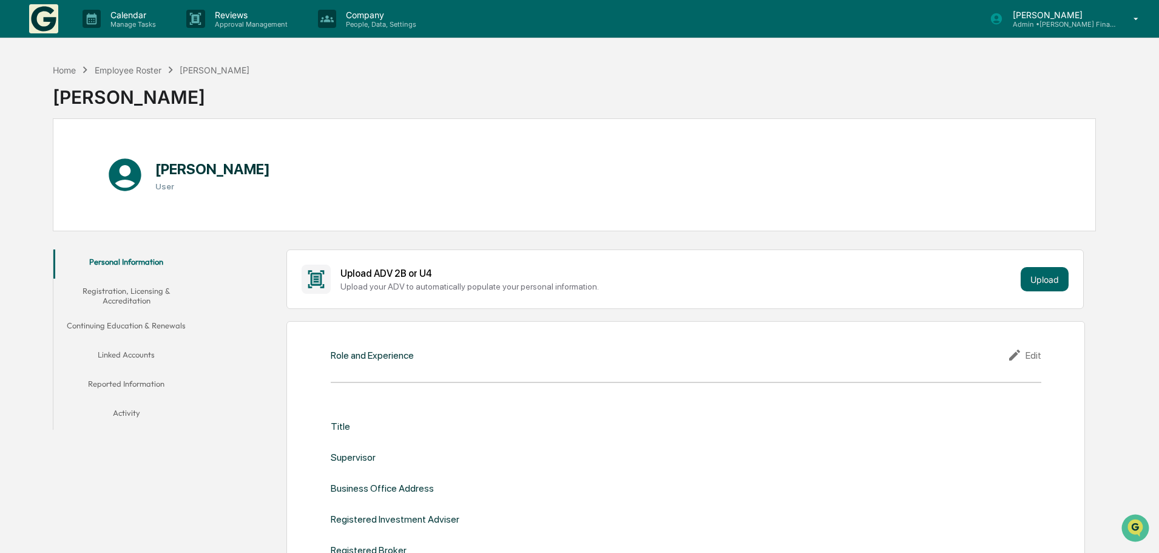
click at [141, 354] on button "Linked Accounts" at bounding box center [126, 356] width 146 height 29
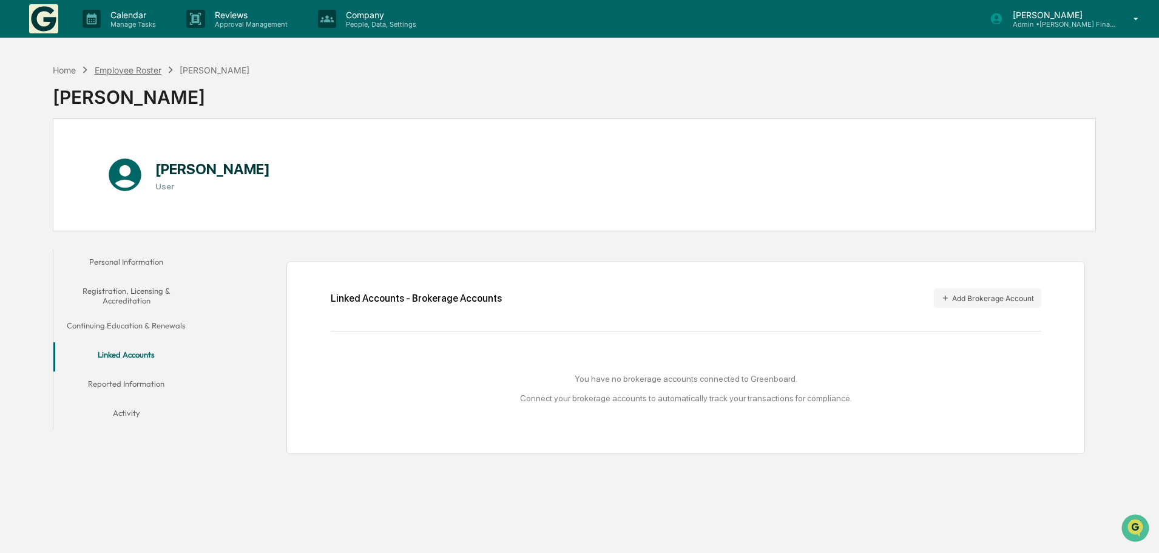
click at [126, 73] on div "Employee Roster" at bounding box center [128, 70] width 67 height 10
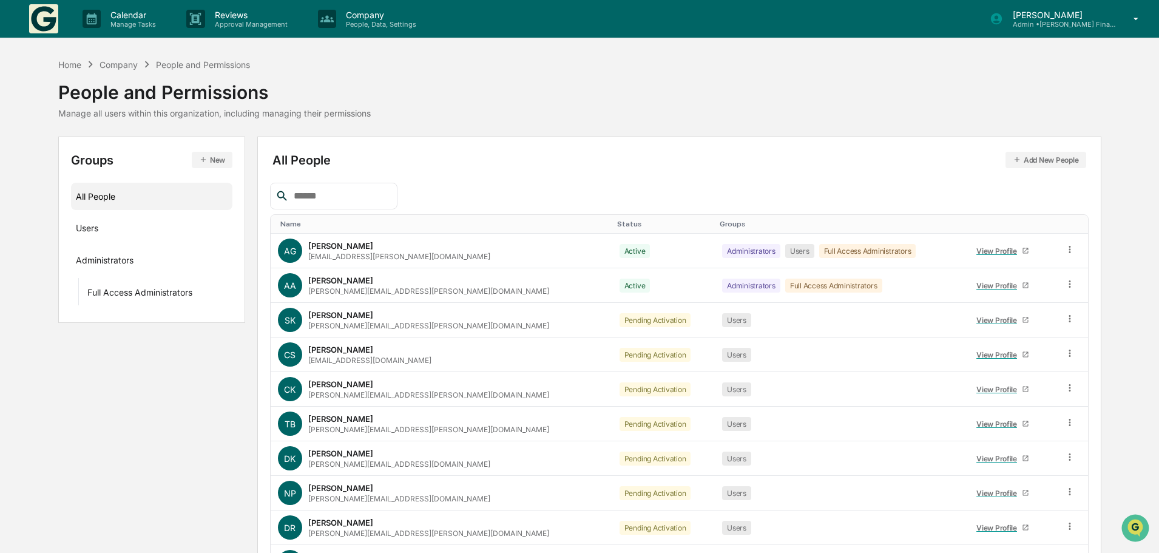
click at [352, 200] on input "text" at bounding box center [340, 196] width 103 height 16
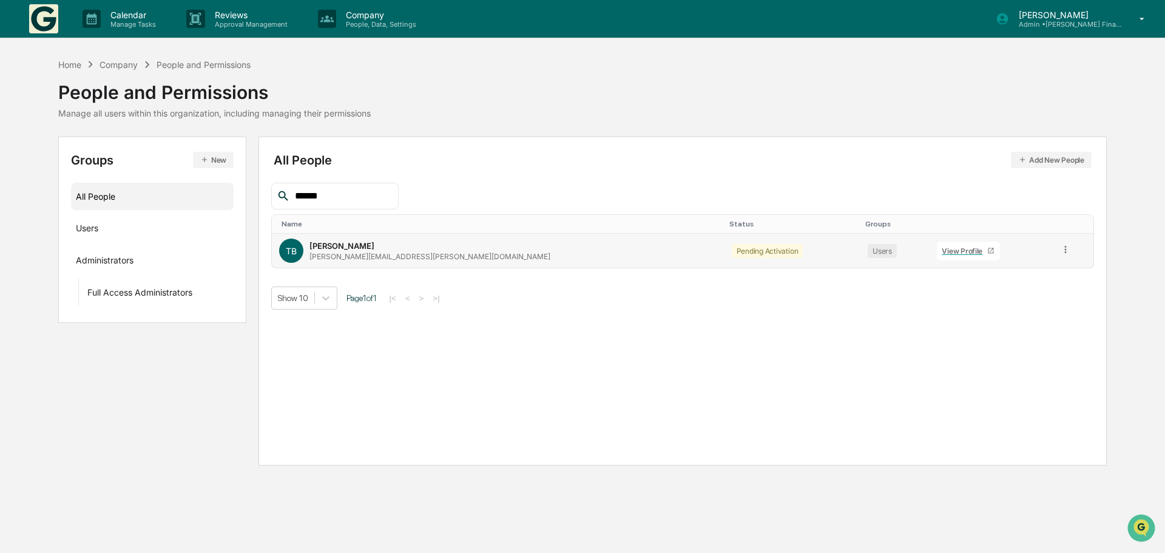
type input "******"
click at [941, 255] on div "View Profile" at bounding box center [963, 250] width 45 height 9
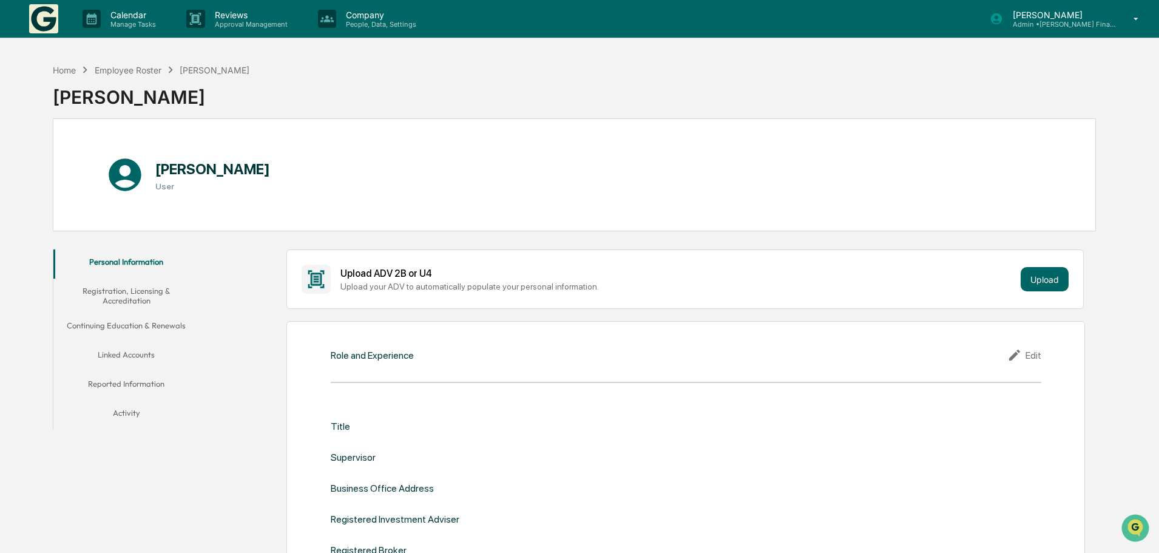
click at [127, 352] on button "Linked Accounts" at bounding box center [126, 356] width 146 height 29
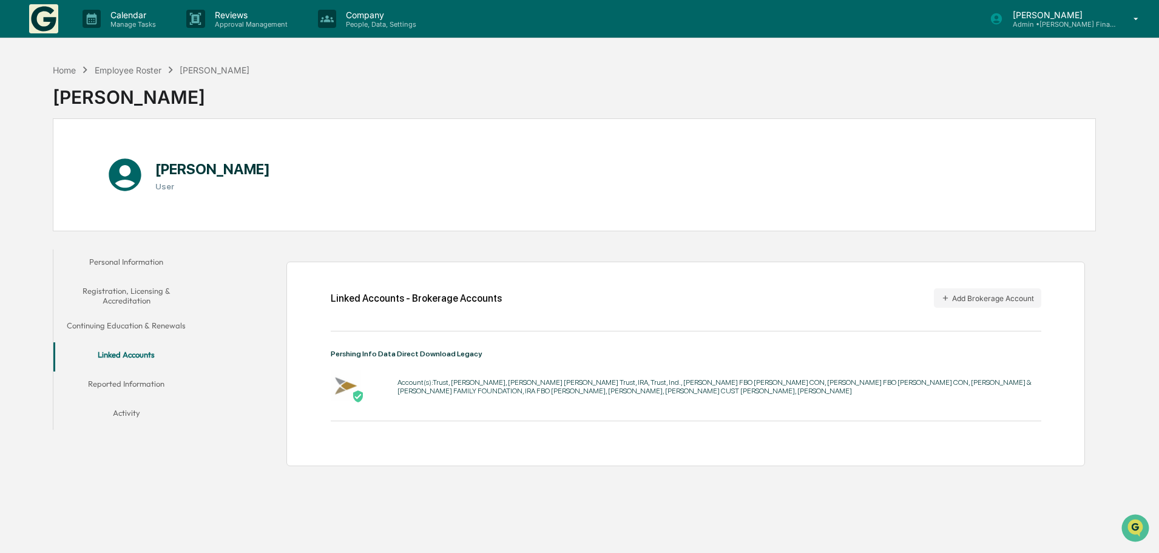
click at [110, 379] on button "Reported Information" at bounding box center [126, 385] width 146 height 29
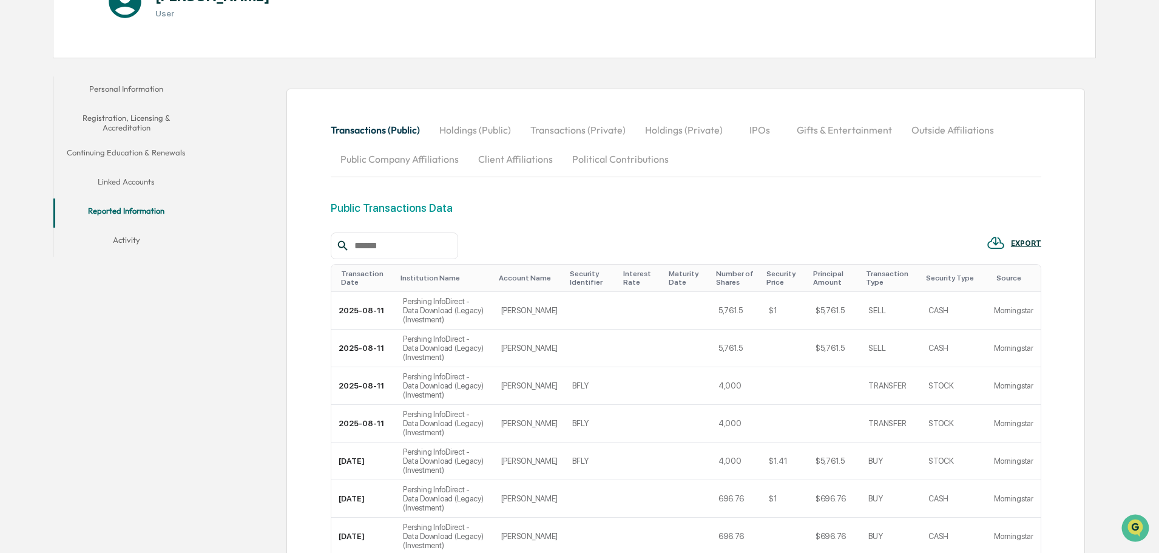
scroll to position [61, 0]
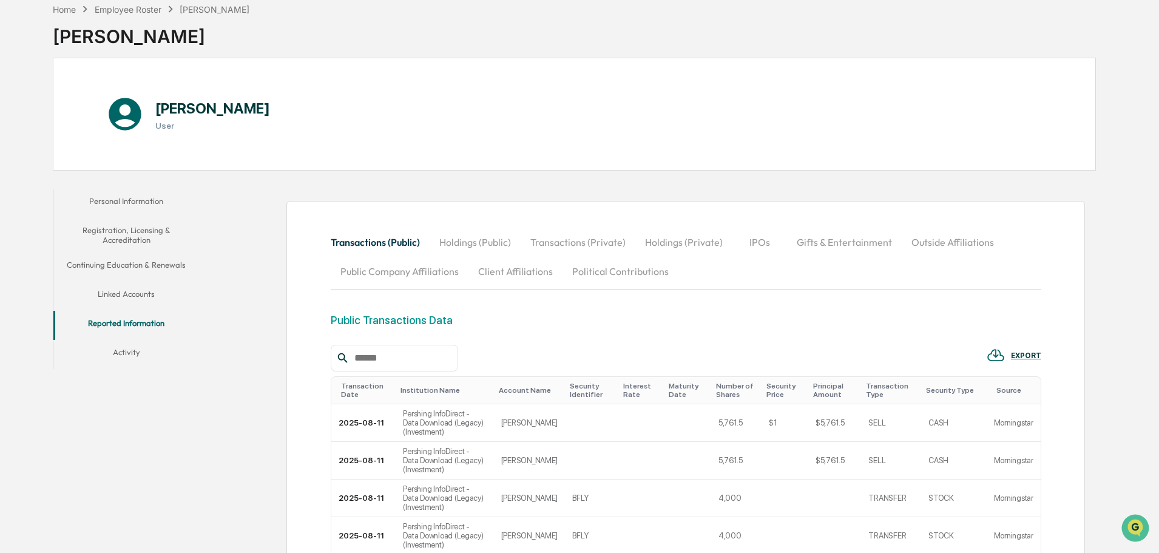
click at [459, 240] on button "Holdings (Public)" at bounding box center [474, 241] width 91 height 29
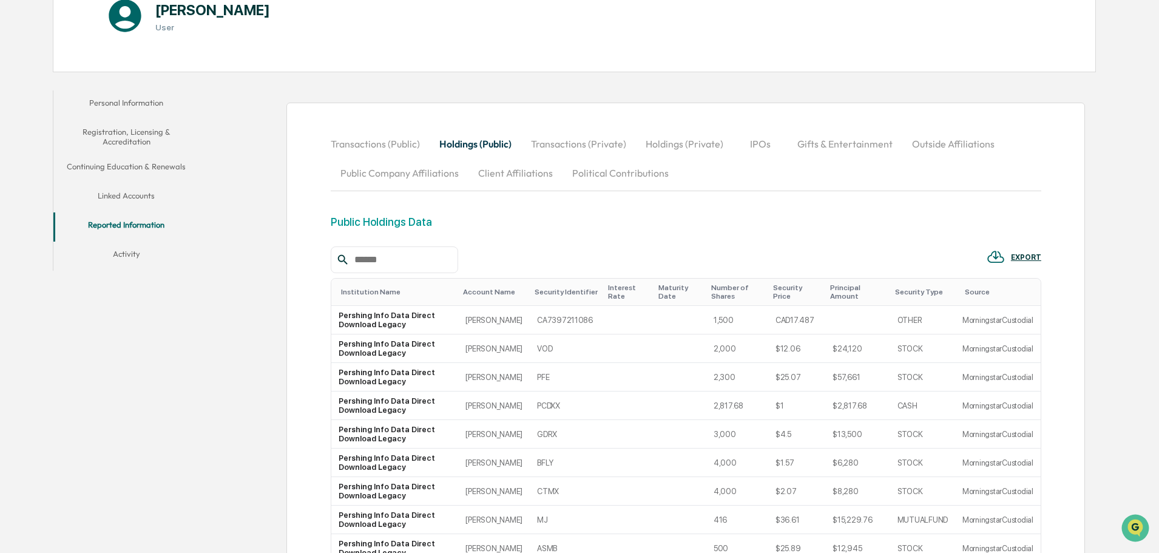
scroll to position [39, 0]
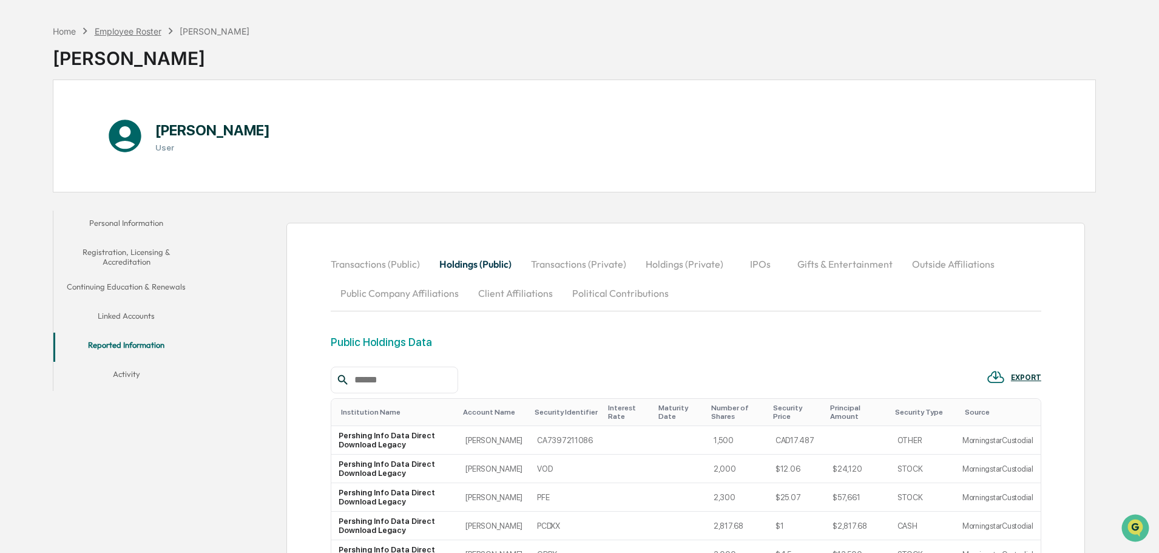
click at [130, 27] on div "Employee Roster" at bounding box center [128, 31] width 67 height 10
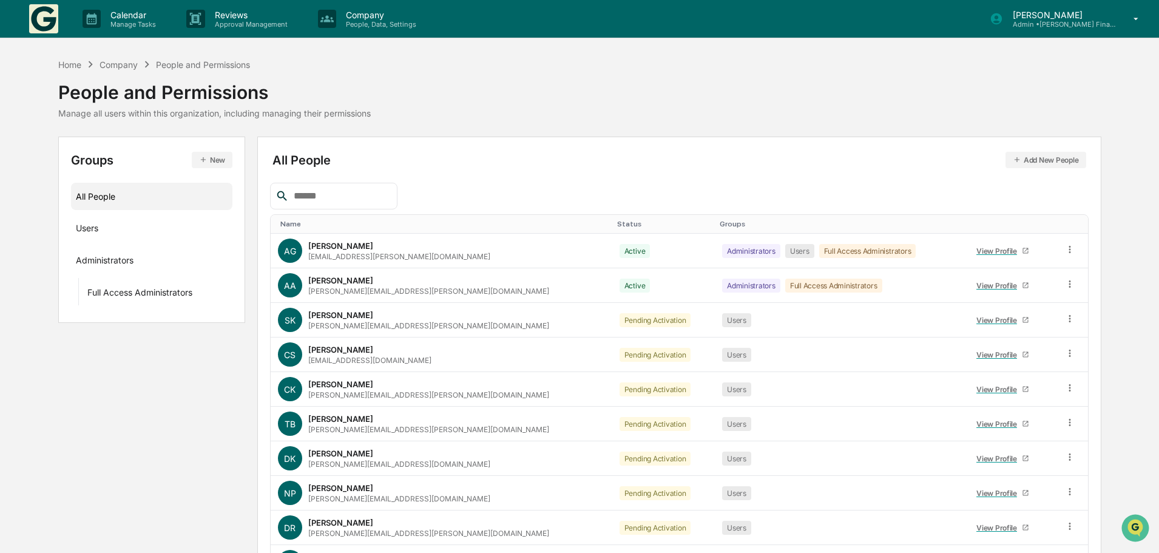
drag, startPoint x: 340, startPoint y: 194, endPoint x: 347, endPoint y: 187, distance: 9.5
click at [341, 193] on input "text" at bounding box center [340, 196] width 103 height 16
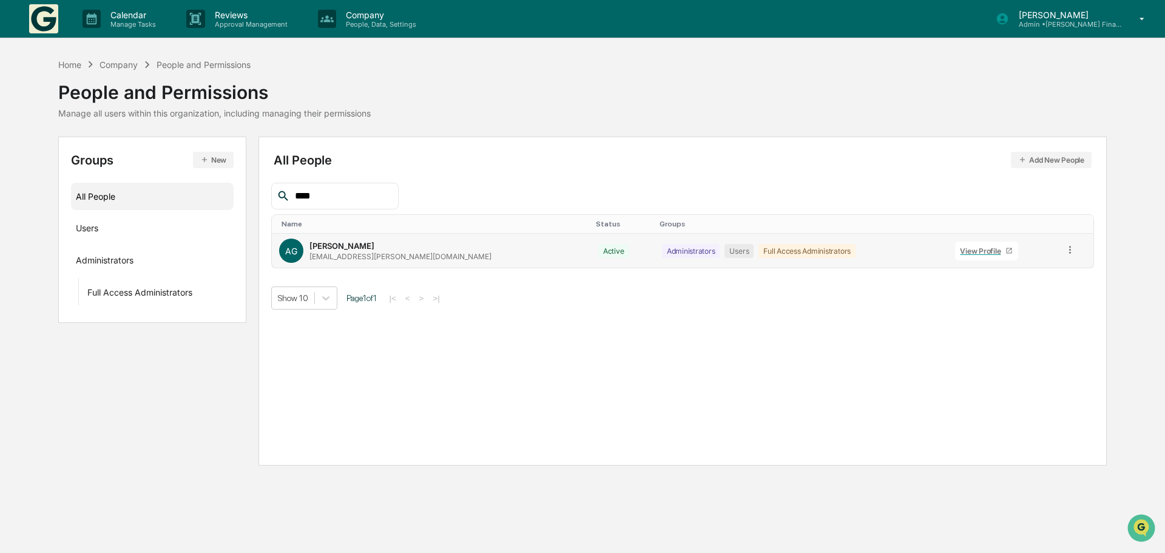
type input "****"
click at [960, 249] on div "View Profile" at bounding box center [982, 250] width 45 height 9
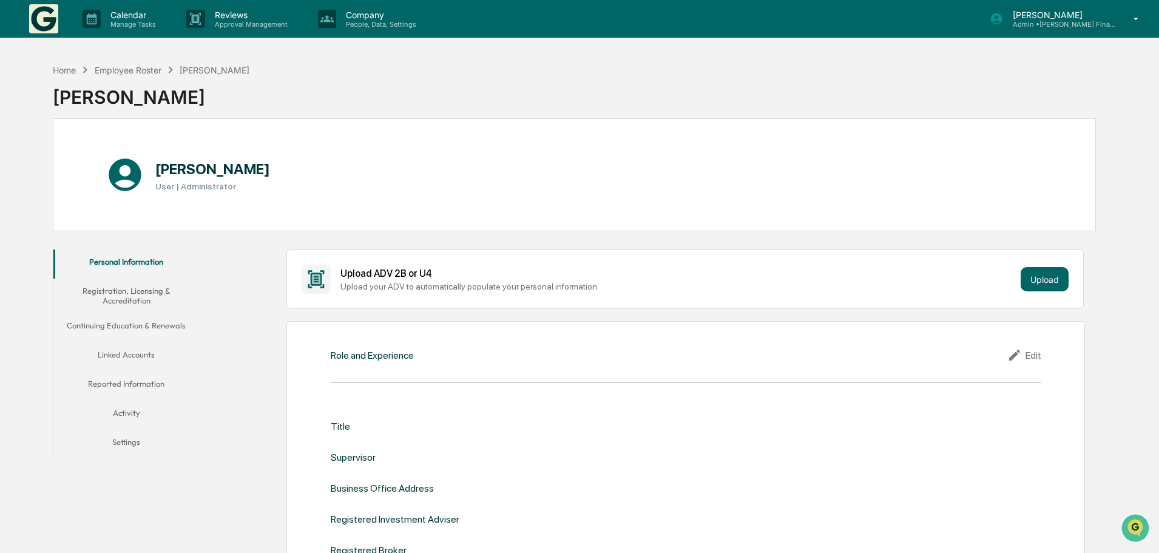
click at [123, 349] on button "Linked Accounts" at bounding box center [126, 356] width 146 height 29
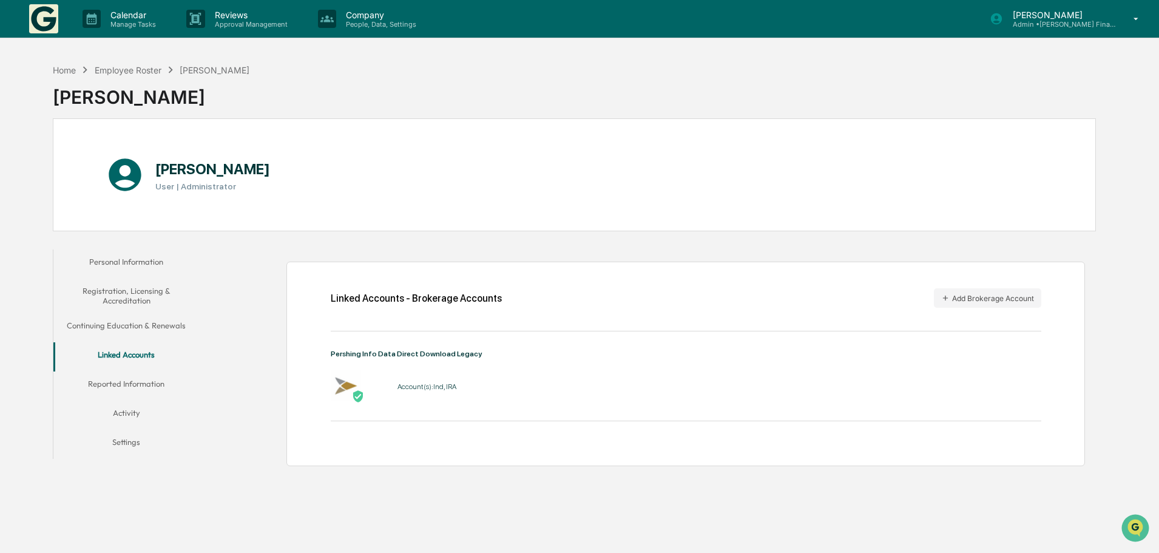
click at [99, 380] on button "Reported Information" at bounding box center [126, 385] width 146 height 29
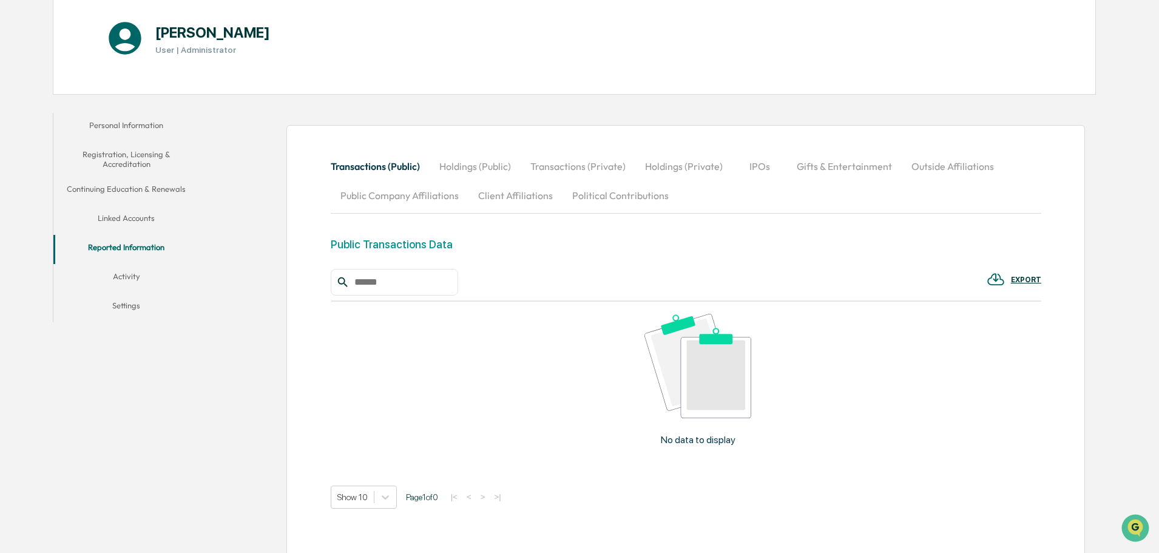
scroll to position [195, 0]
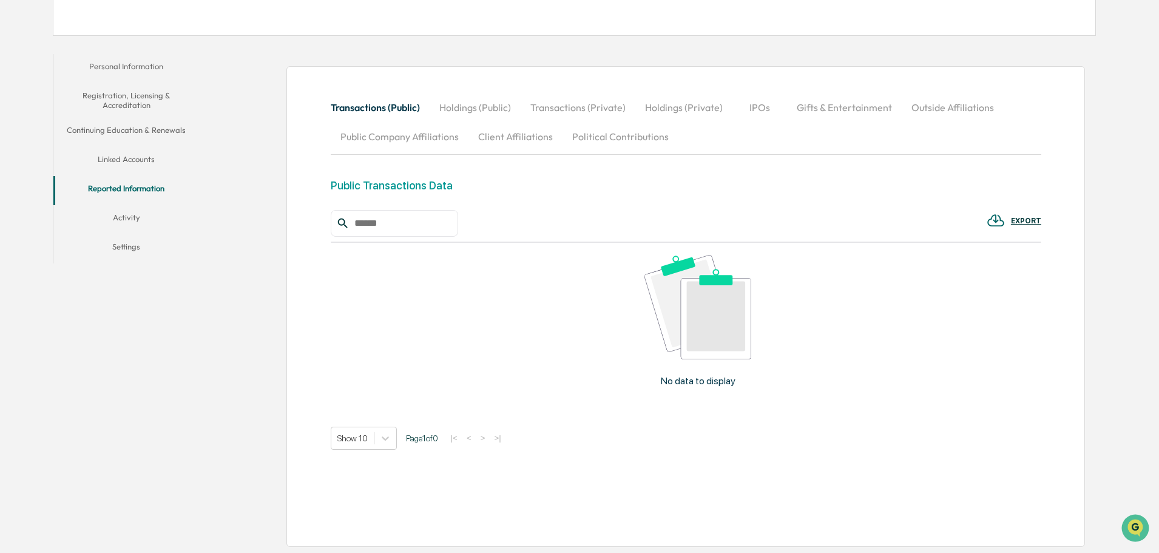
click at [476, 105] on button "Holdings (Public)" at bounding box center [474, 107] width 91 height 29
click at [688, 106] on button "Holdings (Private)" at bounding box center [684, 107] width 97 height 29
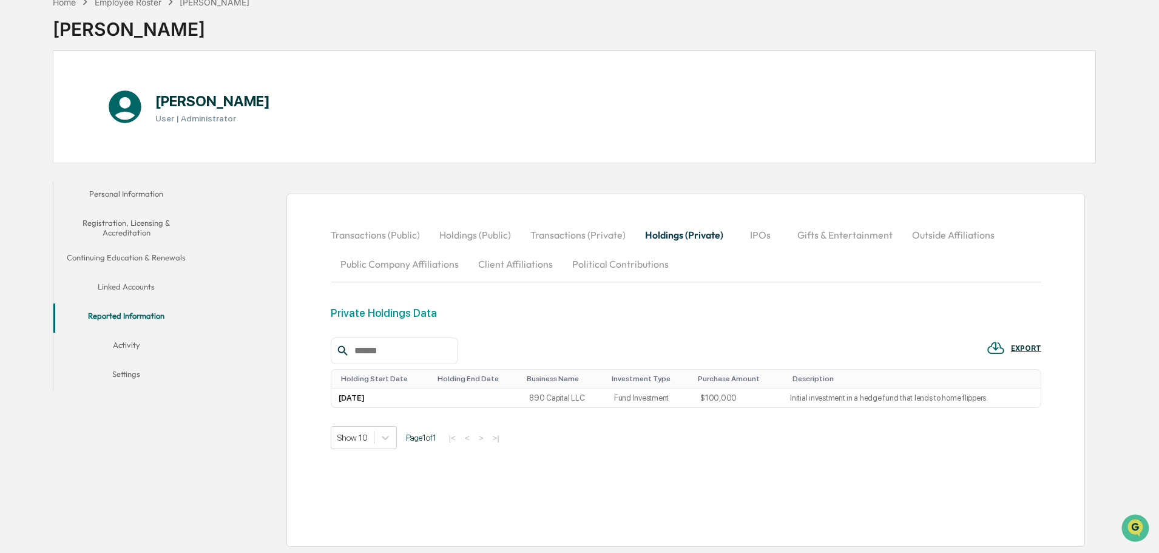
click at [752, 235] on button "IPOs" at bounding box center [760, 234] width 55 height 29
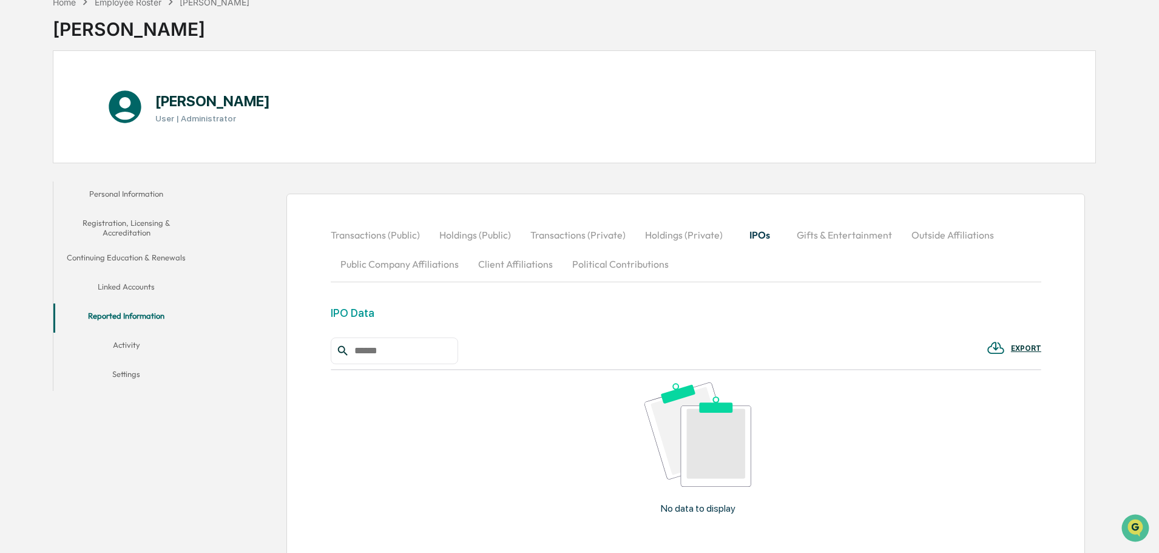
click at [570, 233] on button "Transactions (Private)" at bounding box center [577, 234] width 115 height 29
click at [658, 235] on button "Holdings (Private)" at bounding box center [683, 234] width 97 height 29
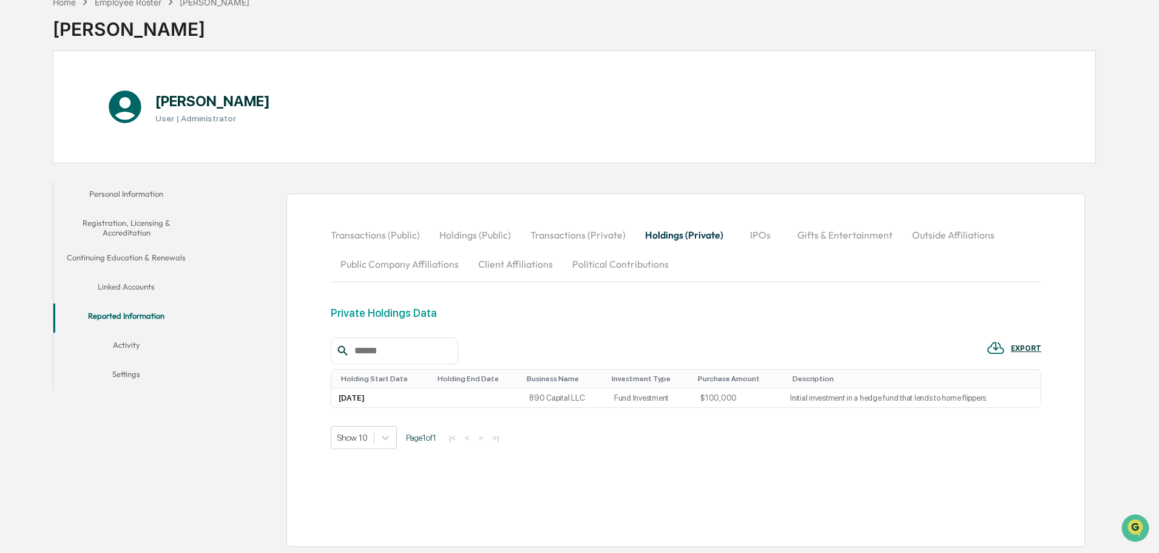
click at [419, 266] on button "Public Company Affiliations" at bounding box center [400, 263] width 138 height 29
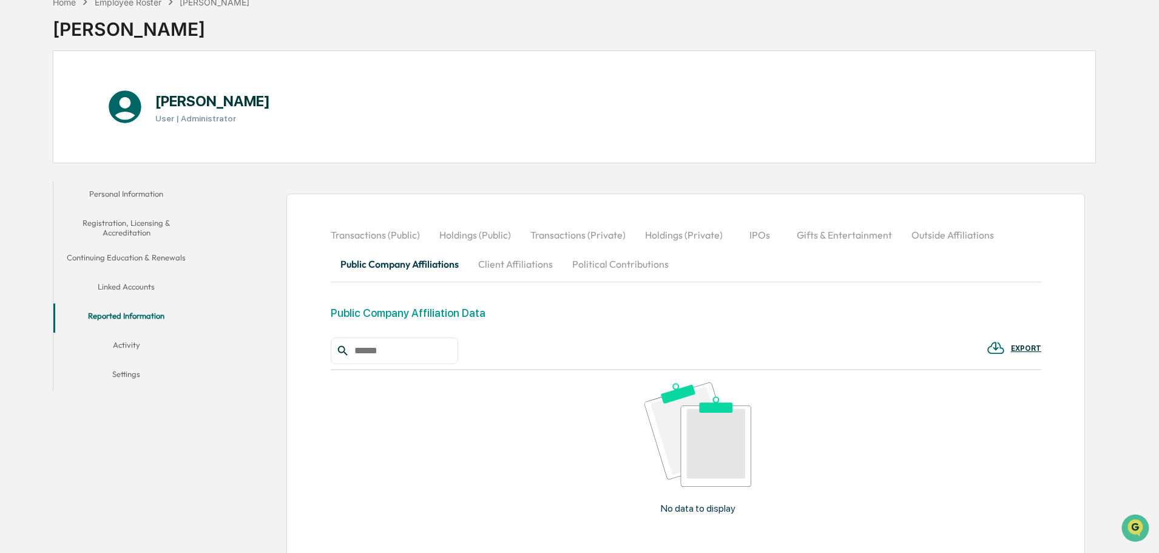
click at [502, 263] on button "Client Affiliations" at bounding box center [515, 263] width 94 height 29
click at [587, 263] on button "Political Contributions" at bounding box center [620, 263] width 116 height 29
click at [829, 236] on button "Gifts & Entertainment" at bounding box center [844, 234] width 115 height 29
click at [932, 235] on button "Outside Affiliations" at bounding box center [954, 234] width 102 height 29
click at [764, 234] on button "IPOs" at bounding box center [759, 234] width 55 height 29
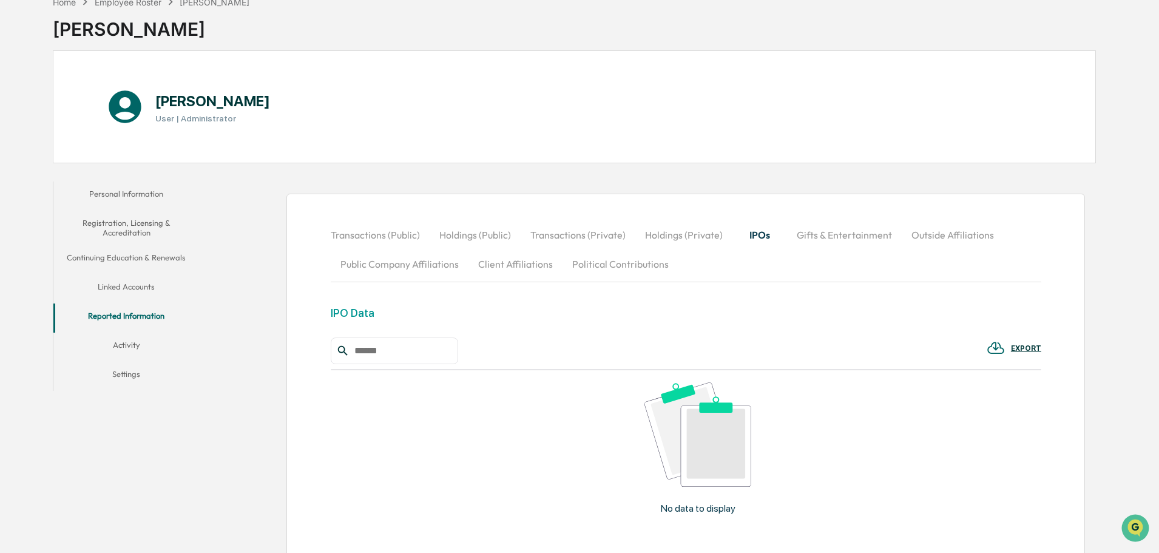
click at [660, 232] on button "Holdings (Private)" at bounding box center [683, 234] width 97 height 29
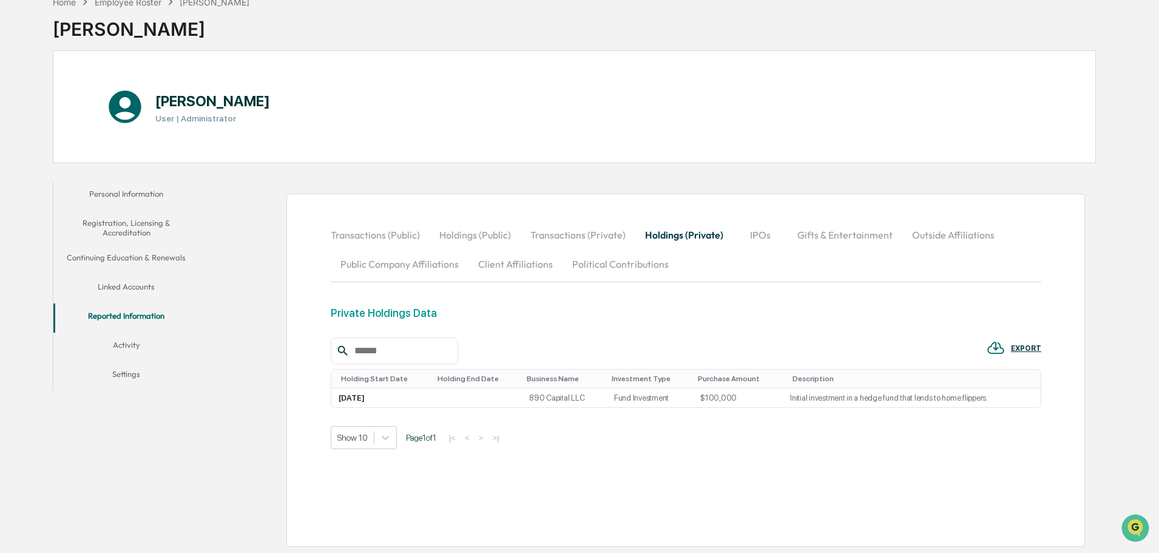
click at [480, 234] on button "Holdings (Public)" at bounding box center [474, 234] width 91 height 29
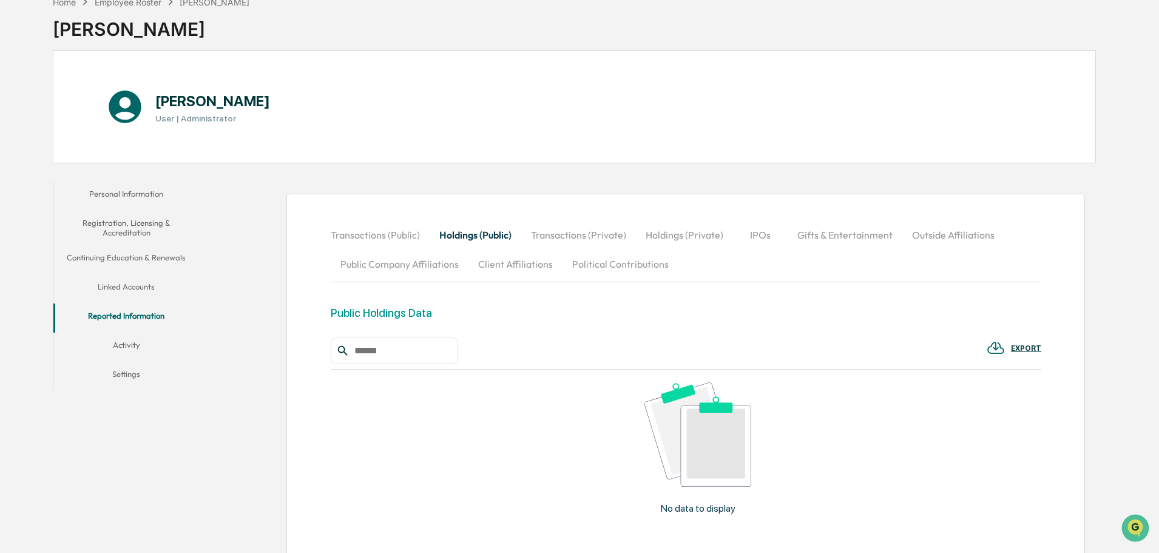
drag, startPoint x: 383, startPoint y: 237, endPoint x: 453, endPoint y: 262, distance: 73.5
click at [383, 237] on button "Transactions (Public)" at bounding box center [380, 234] width 99 height 29
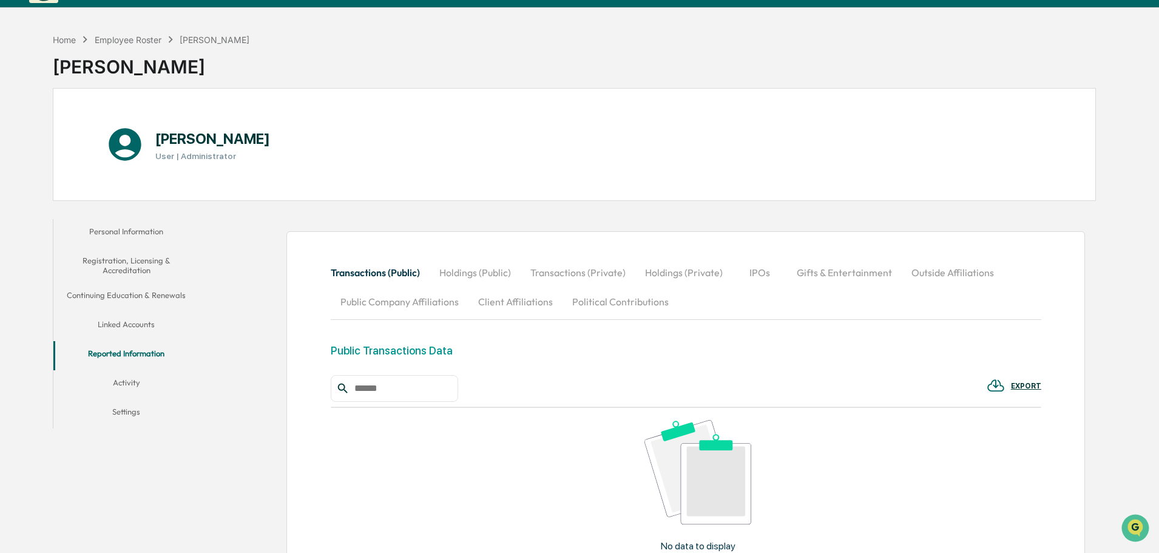
scroll to position [0, 0]
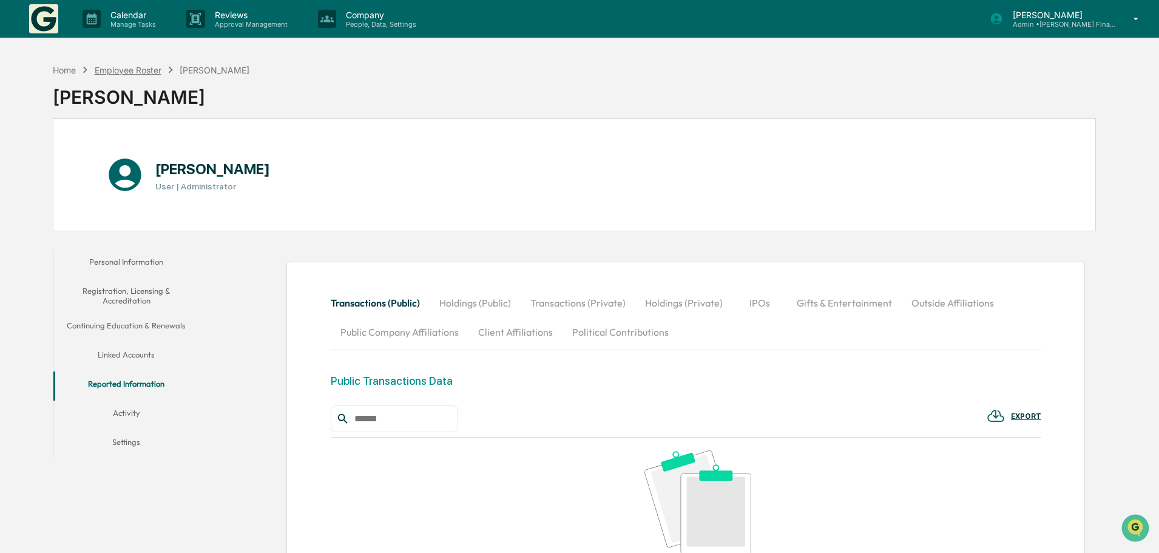
click at [128, 68] on div "Employee Roster" at bounding box center [128, 70] width 67 height 10
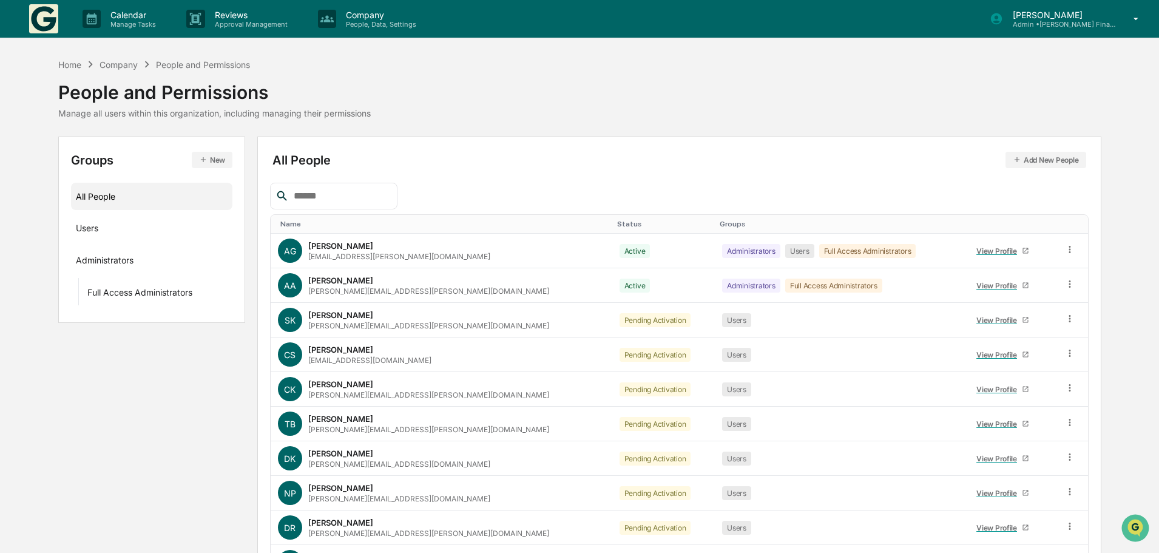
click at [311, 194] on input "text" at bounding box center [340, 196] width 103 height 16
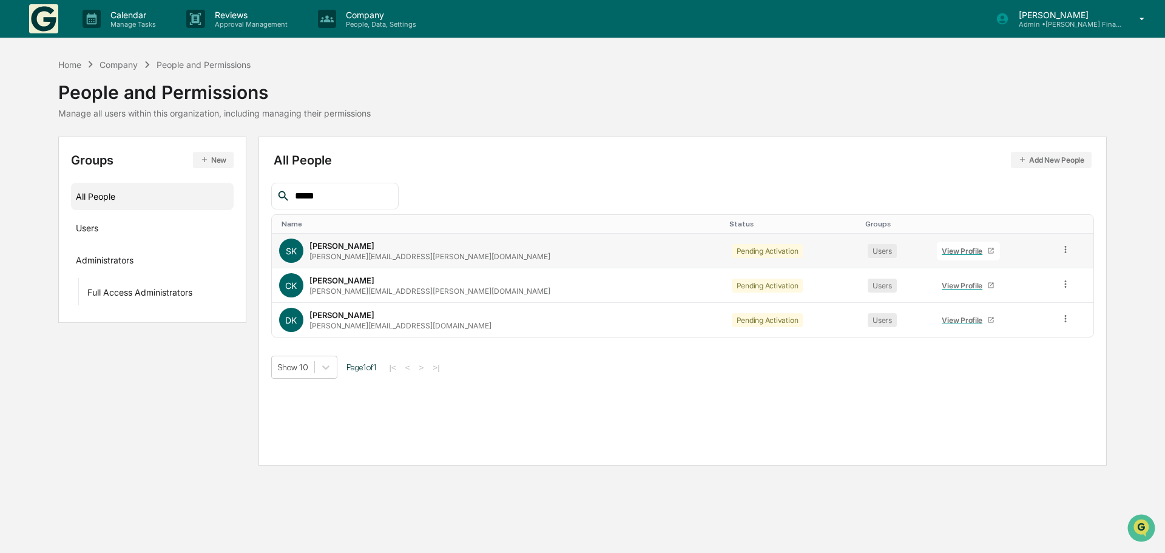
type input "*****"
click at [941, 251] on div "View Profile" at bounding box center [963, 250] width 45 height 9
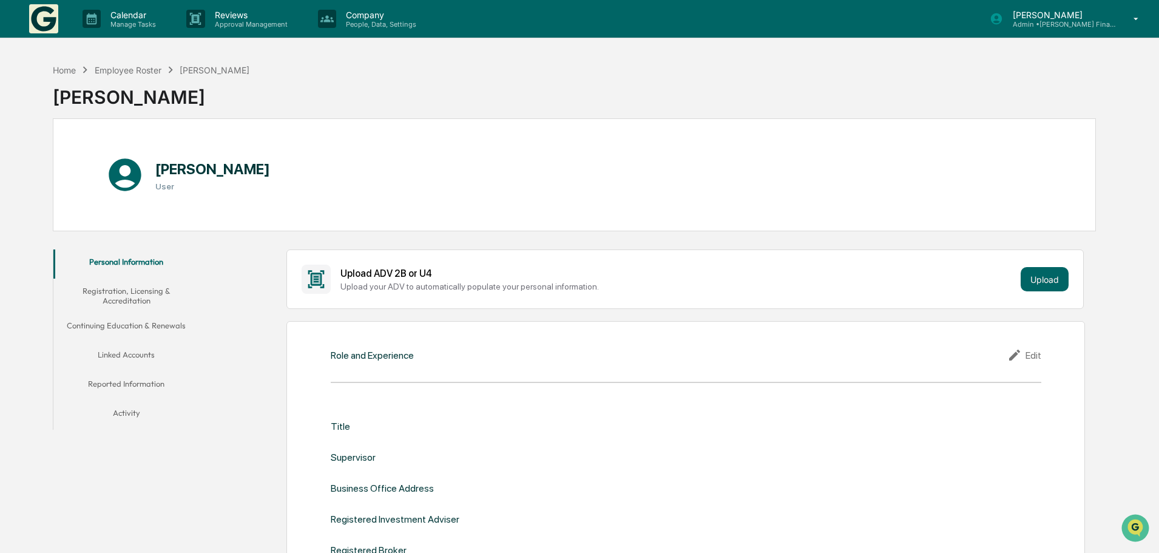
click at [130, 351] on button "Linked Accounts" at bounding box center [126, 356] width 146 height 29
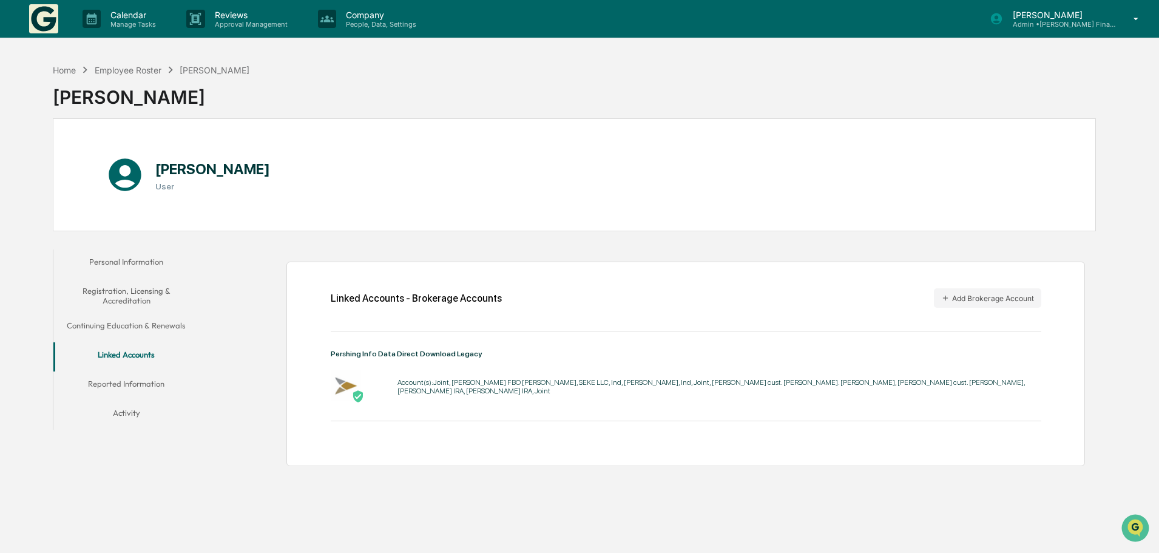
click at [128, 385] on button "Reported Information" at bounding box center [126, 385] width 146 height 29
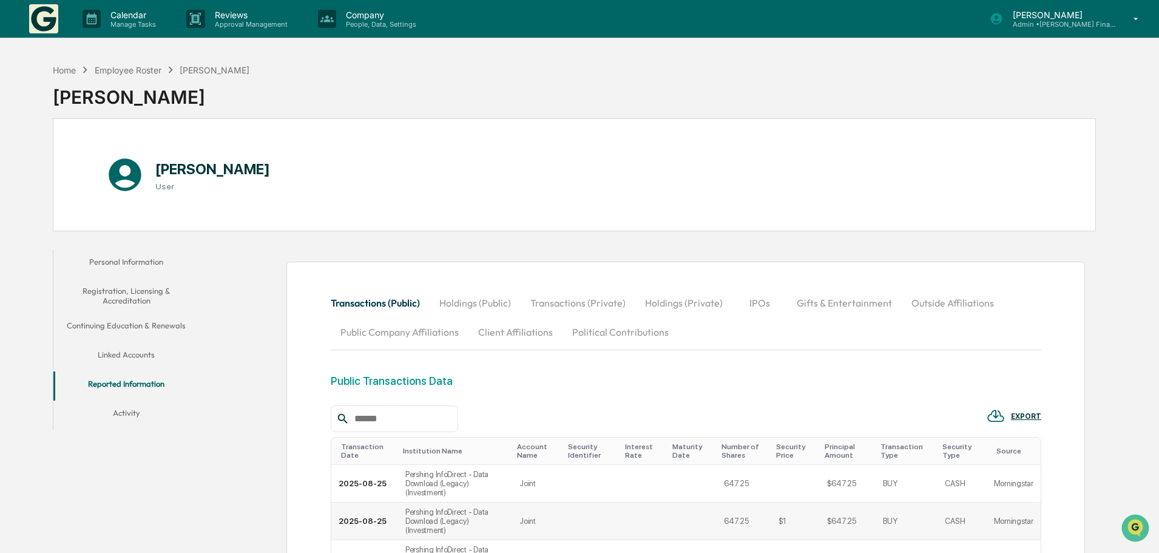
scroll to position [303, 0]
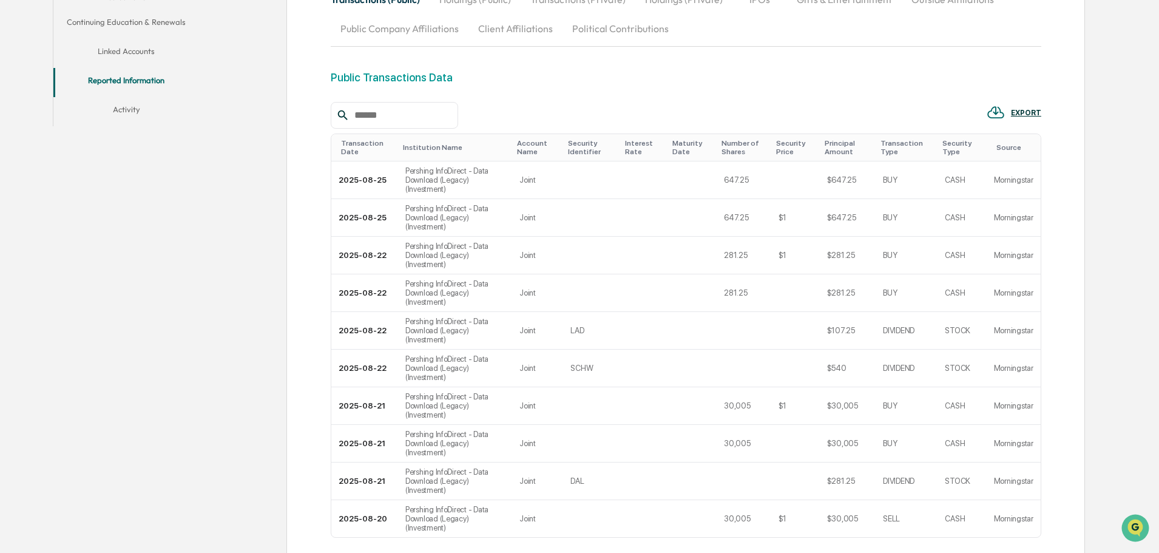
click at [386, 474] on body "Calendar Manage Tasks Reviews Approval Management Company People, Data, Setting…" at bounding box center [579, 190] width 1159 height 986
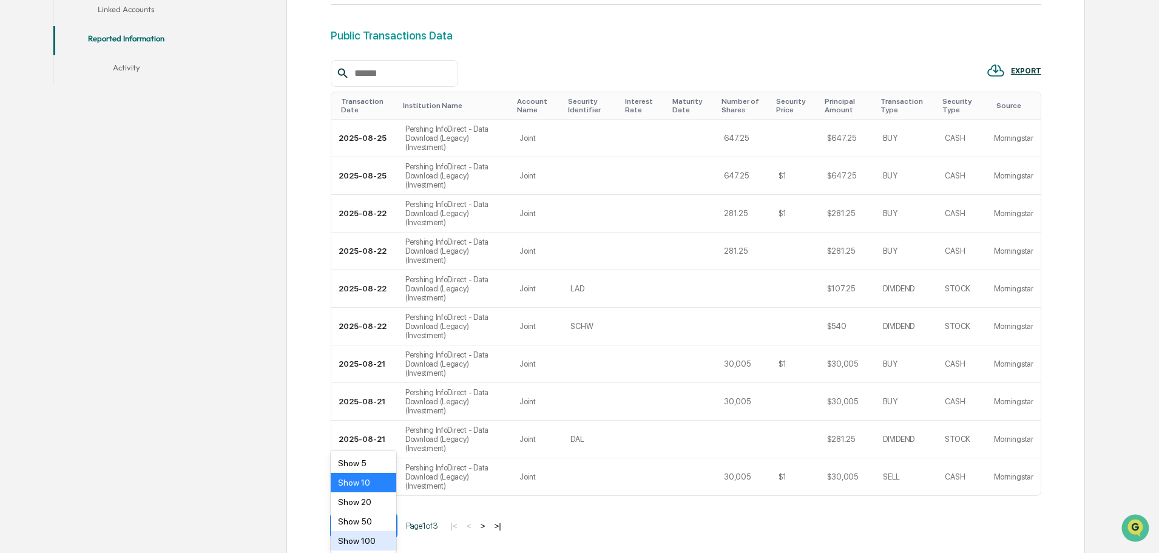
click at [366, 541] on div "Show 100" at bounding box center [364, 540] width 66 height 19
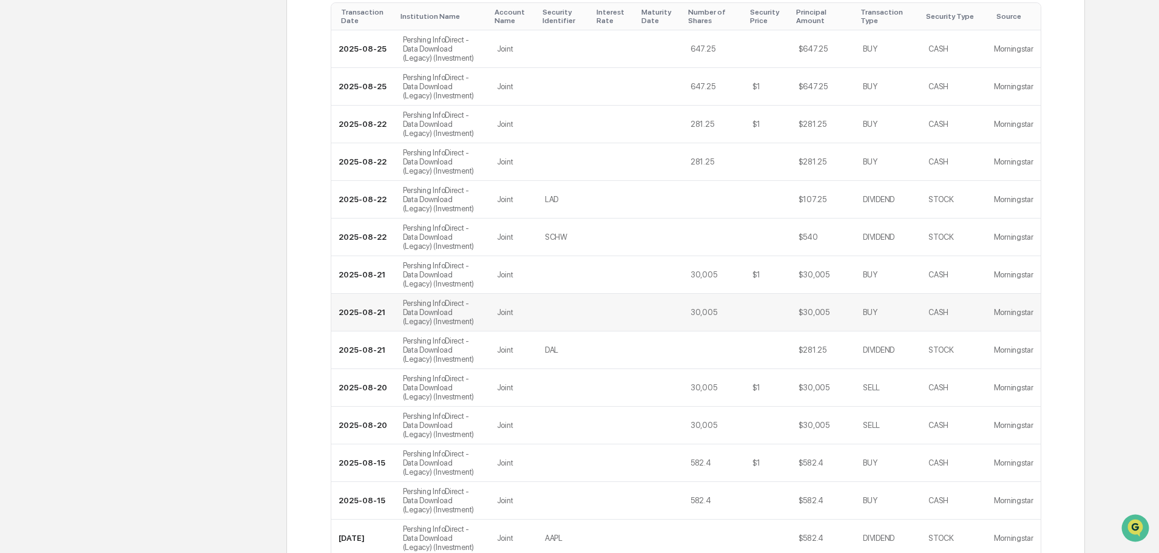
scroll to position [285, 0]
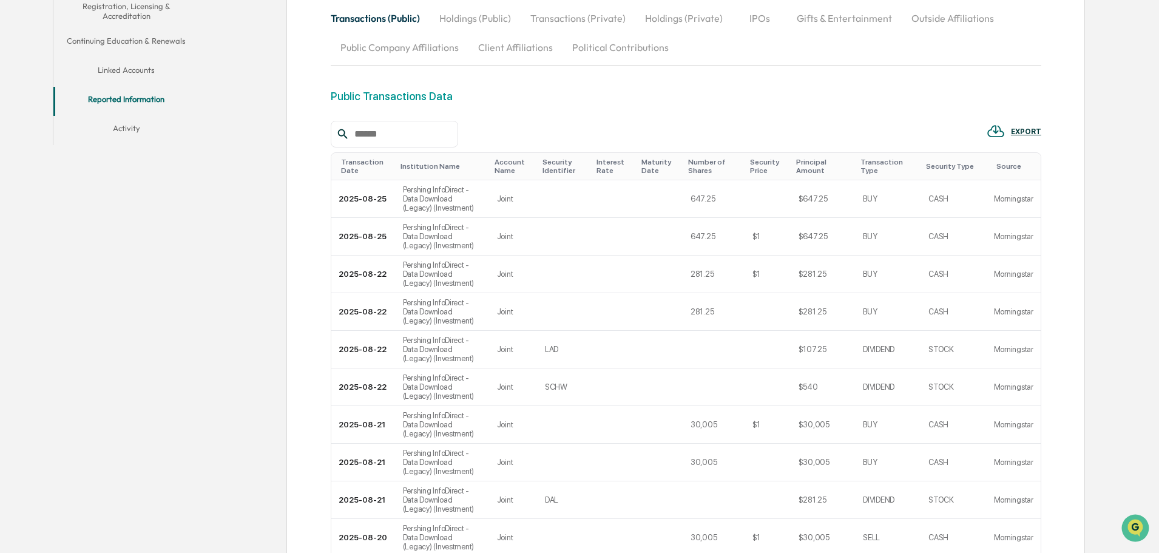
click at [461, 17] on button "Holdings (Public)" at bounding box center [474, 18] width 91 height 29
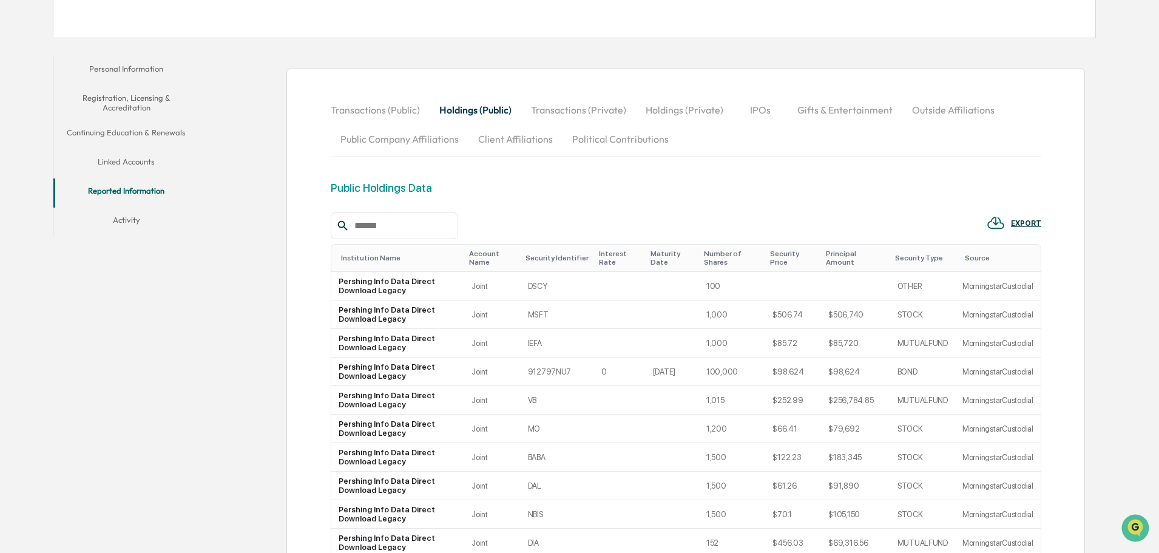
scroll to position [42, 0]
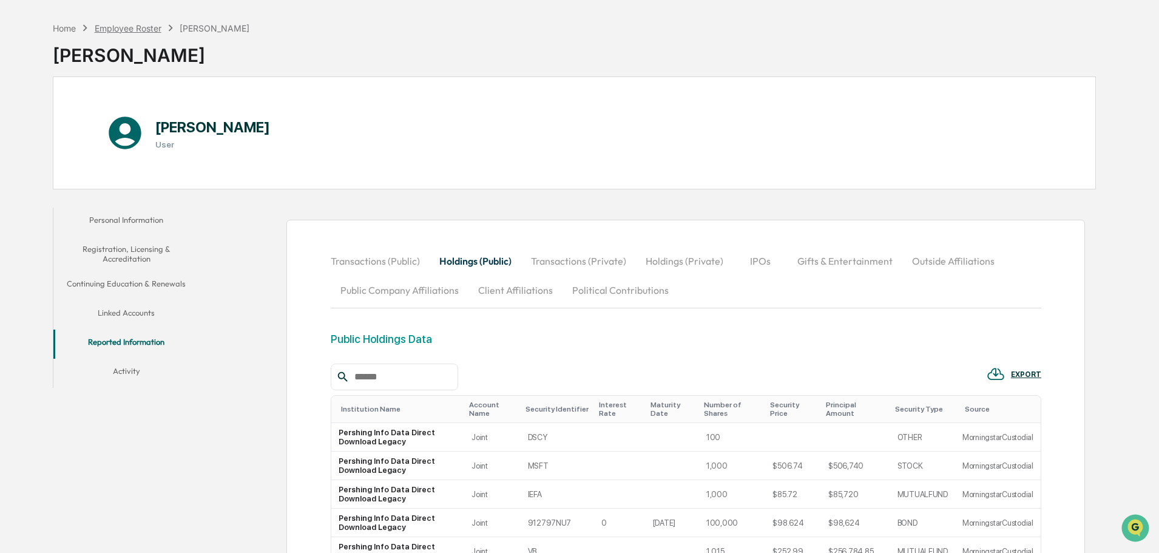
click at [137, 24] on div "Employee Roster" at bounding box center [128, 28] width 67 height 10
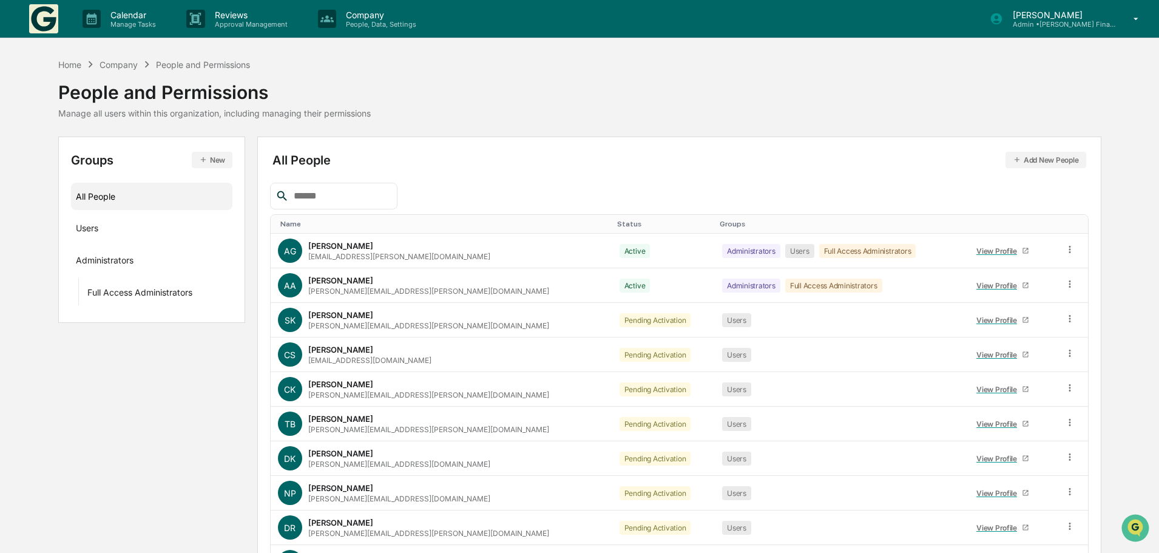
click at [310, 189] on input "text" at bounding box center [340, 196] width 103 height 16
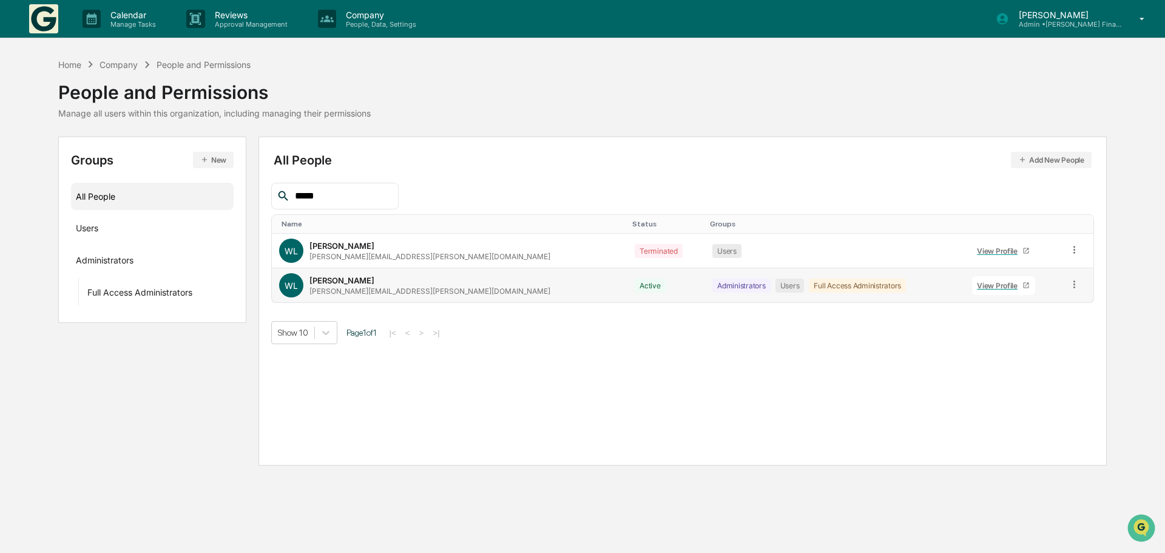
type input "*****"
click at [977, 288] on div "View Profile" at bounding box center [999, 285] width 45 height 9
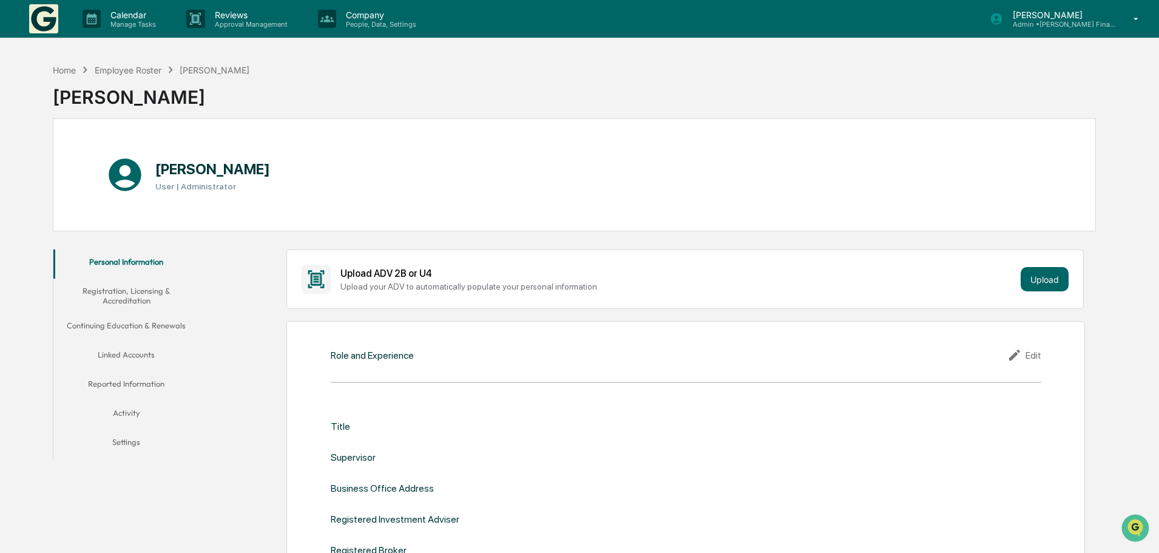
click at [129, 354] on button "Linked Accounts" at bounding box center [126, 356] width 146 height 29
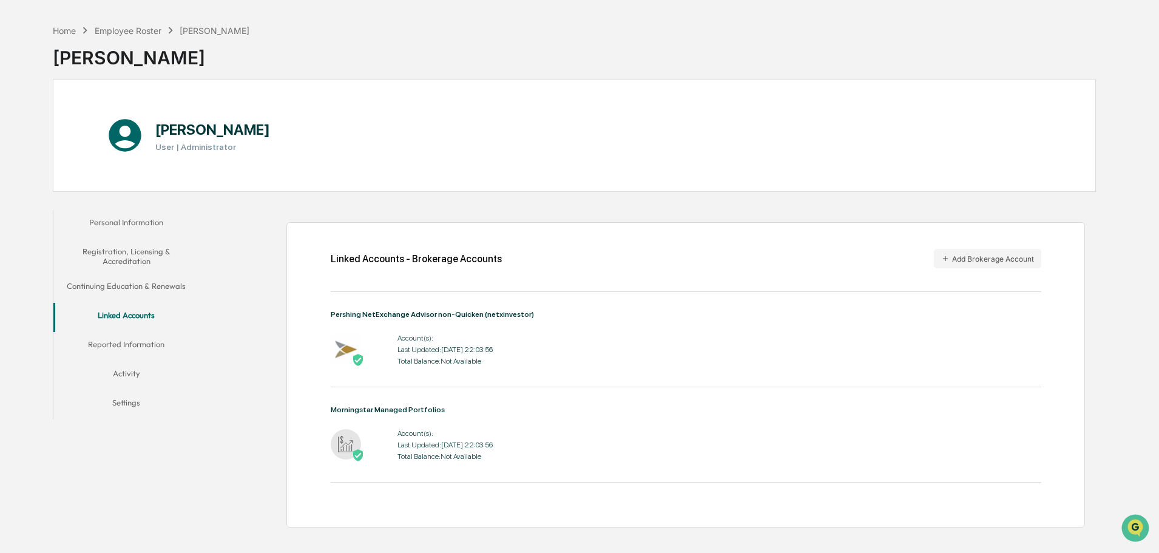
scroll to position [58, 0]
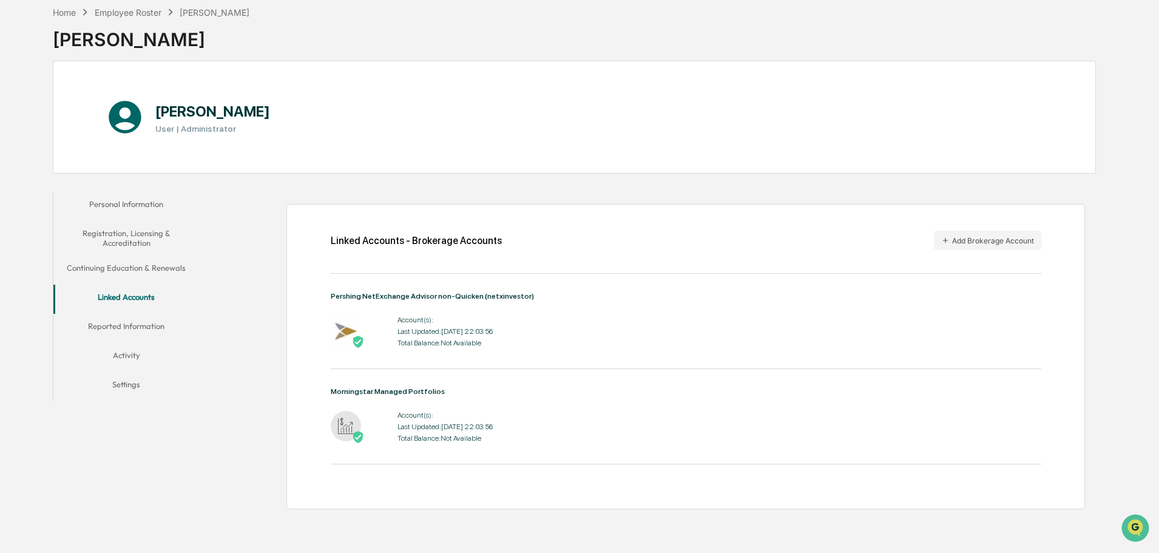
click at [115, 325] on button "Reported Information" at bounding box center [126, 328] width 146 height 29
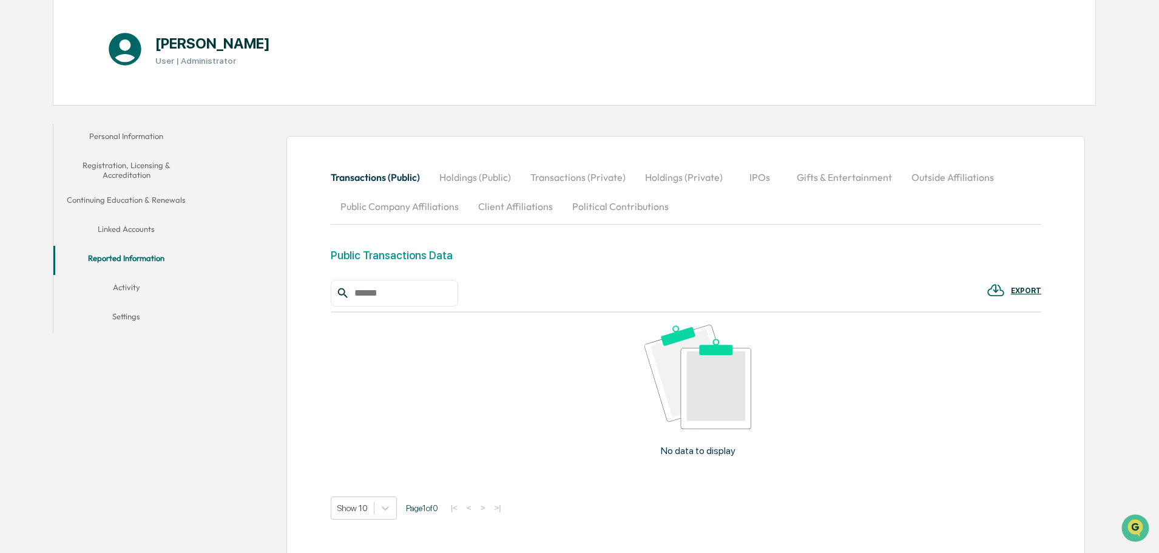
scroll to position [195, 0]
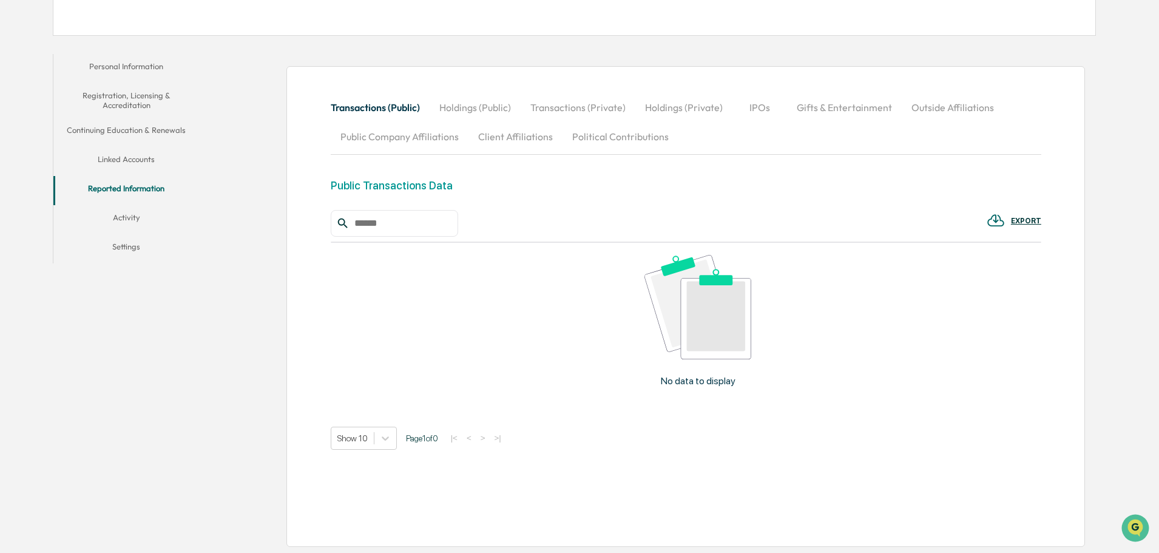
click at [463, 108] on button "Holdings (Public)" at bounding box center [474, 107] width 91 height 29
click at [572, 106] on button "Transactions (Private)" at bounding box center [578, 107] width 115 height 29
click at [682, 110] on button "Holdings (Private)" at bounding box center [683, 107] width 97 height 29
click at [755, 110] on button "IPOs" at bounding box center [760, 107] width 55 height 29
click at [835, 109] on button "Gifts & Entertainment" at bounding box center [844, 107] width 115 height 29
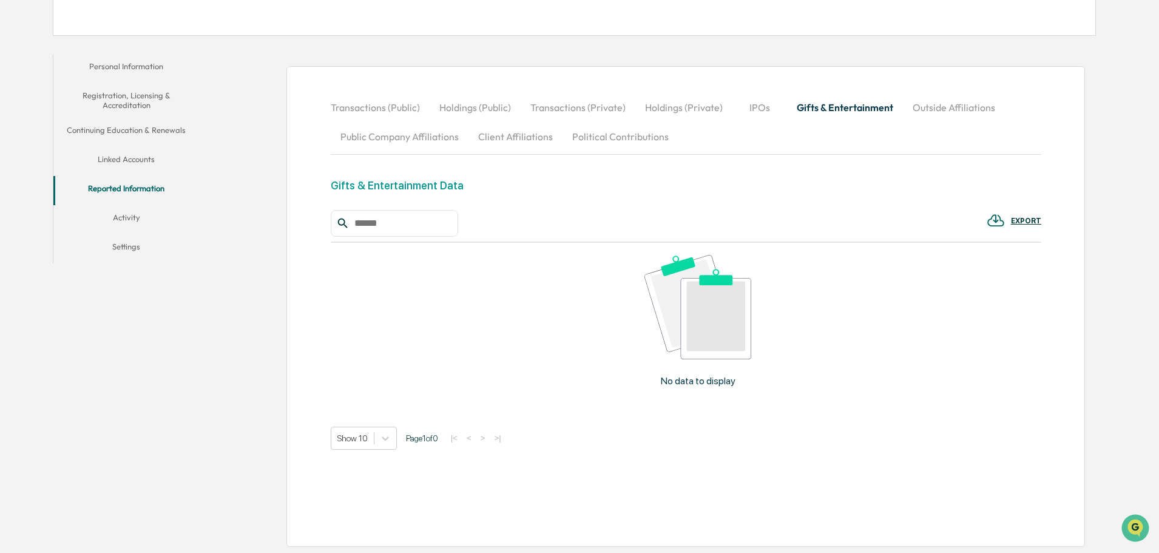
drag, startPoint x: 375, startPoint y: 138, endPoint x: 504, endPoint y: 174, distance: 133.7
click at [375, 137] on button "Public Company Affiliations" at bounding box center [400, 136] width 138 height 29
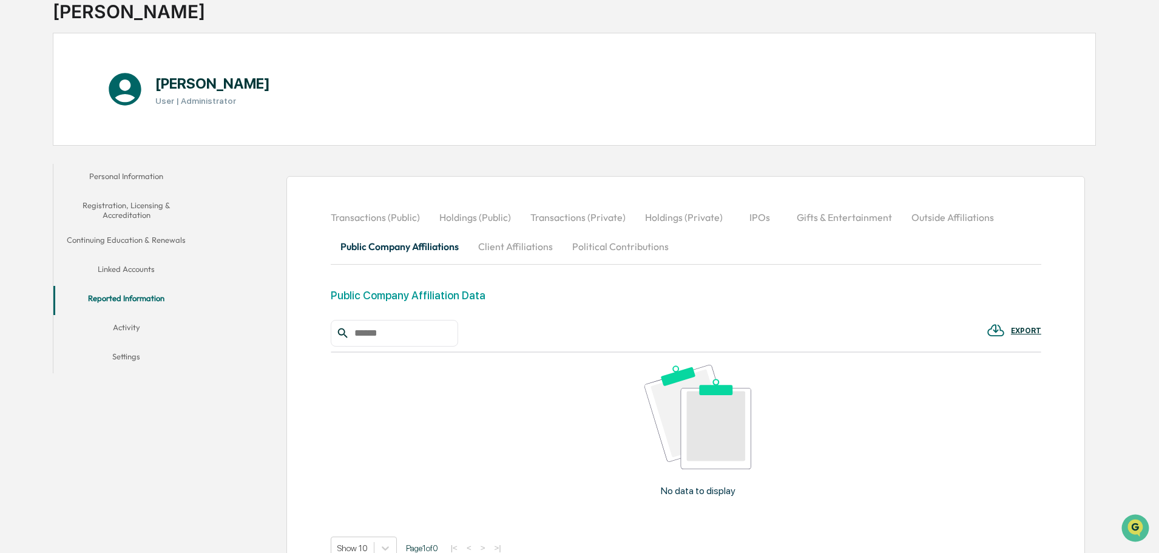
scroll to position [0, 0]
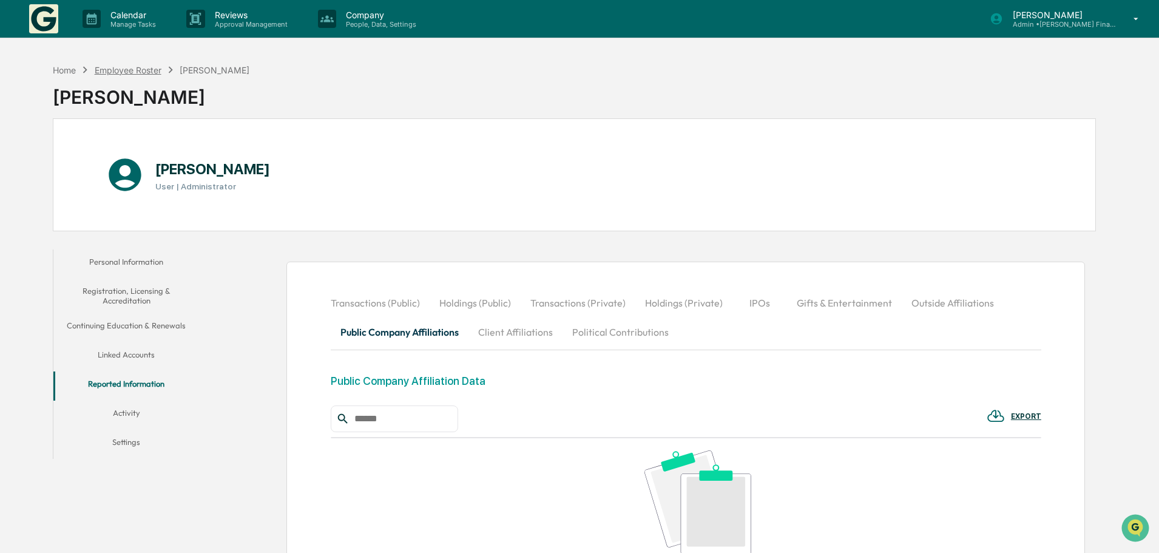
click at [126, 66] on div "Employee Roster" at bounding box center [128, 70] width 67 height 10
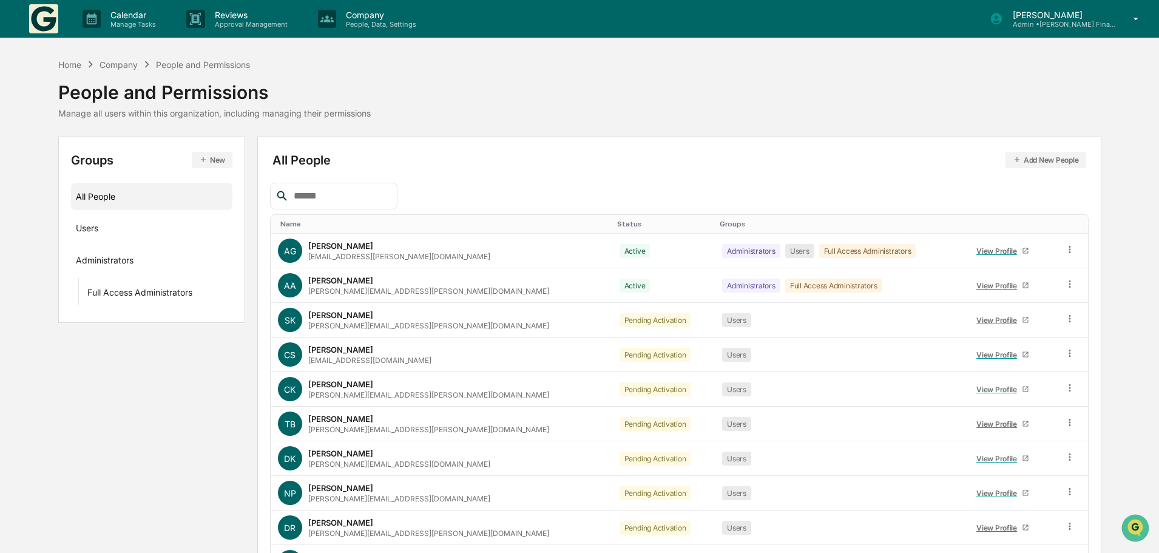
click at [329, 189] on input "text" at bounding box center [340, 196] width 103 height 16
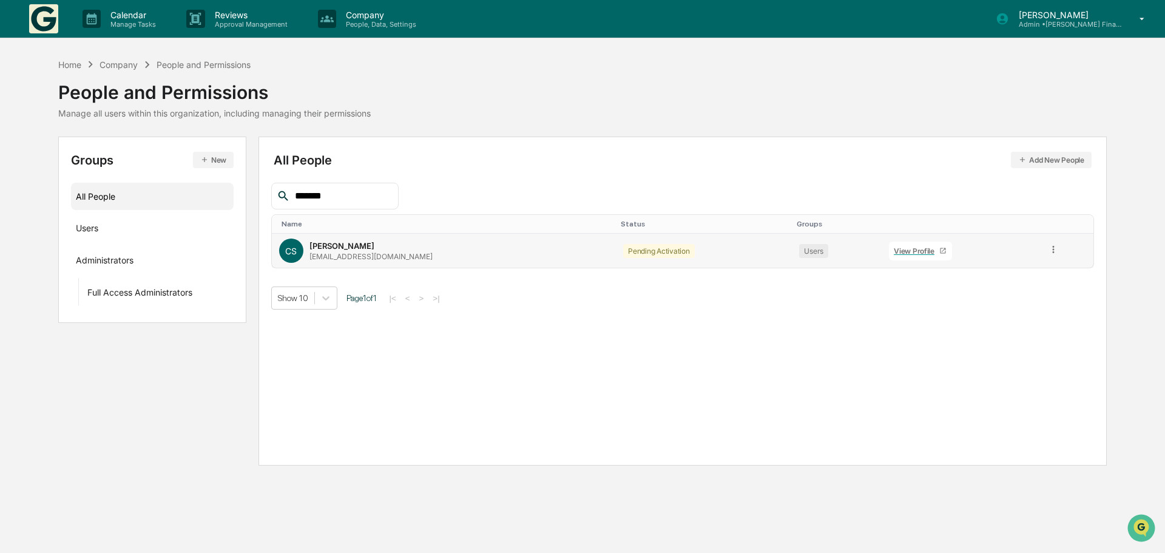
type input "*******"
click at [904, 252] on div "View Profile" at bounding box center [916, 250] width 45 height 9
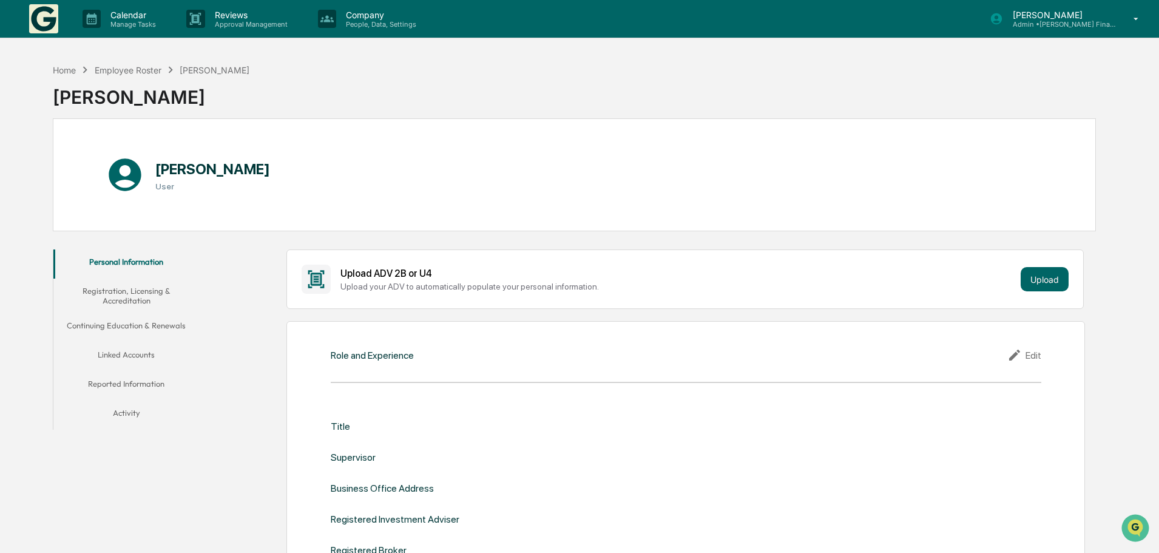
click at [117, 353] on button "Linked Accounts" at bounding box center [126, 356] width 146 height 29
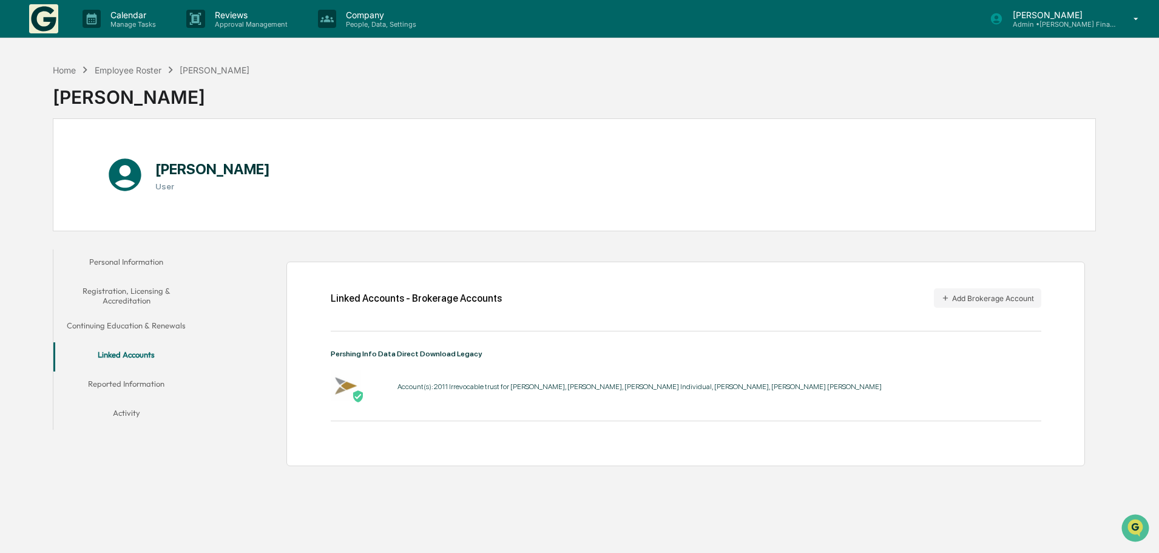
click at [128, 382] on button "Reported Information" at bounding box center [126, 385] width 146 height 29
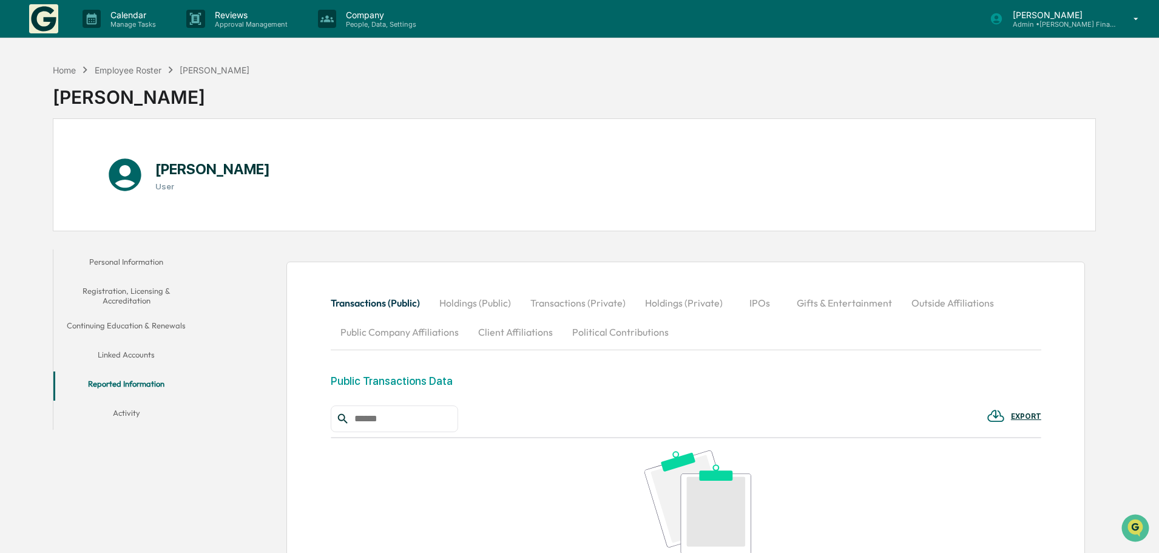
scroll to position [195, 0]
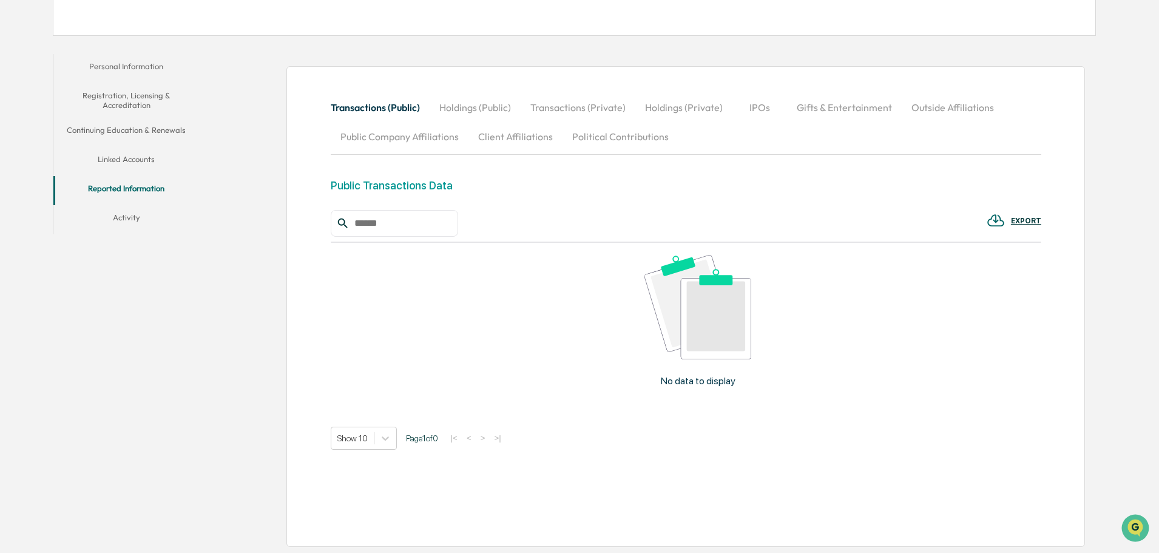
click at [474, 110] on button "Holdings (Public)" at bounding box center [474, 107] width 91 height 29
click at [668, 107] on button "Holdings (Private)" at bounding box center [684, 107] width 97 height 29
click at [587, 109] on button "Transactions (Private)" at bounding box center [577, 107] width 115 height 29
click at [475, 106] on button "Holdings (Public)" at bounding box center [474, 107] width 91 height 29
click at [678, 108] on button "Holdings (Private)" at bounding box center [684, 107] width 97 height 29
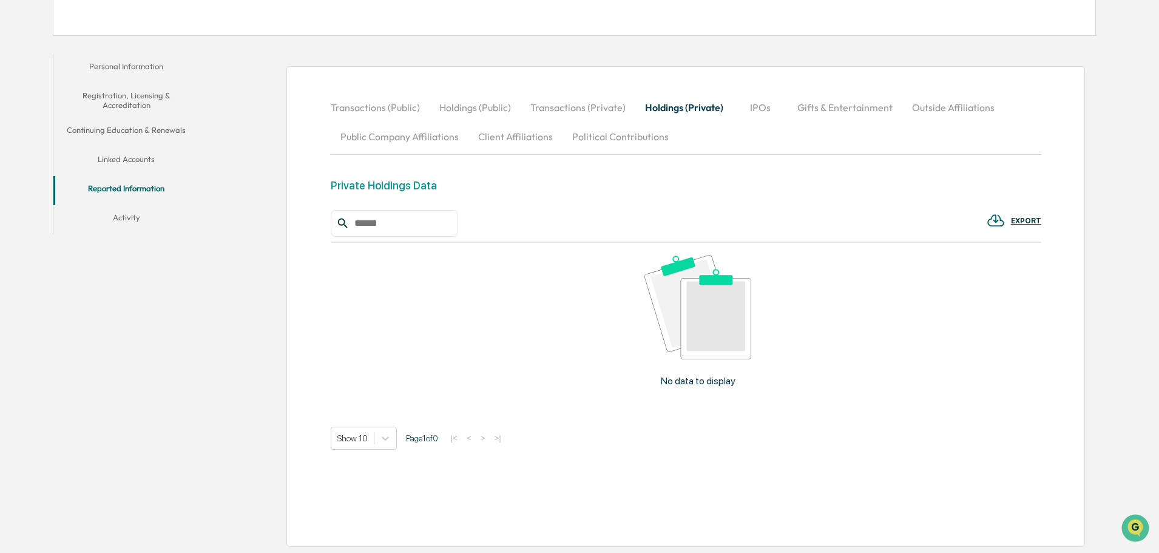
click at [753, 109] on button "IPOs" at bounding box center [760, 107] width 55 height 29
click at [533, 343] on div "No data to display" at bounding box center [698, 325] width 735 height 165
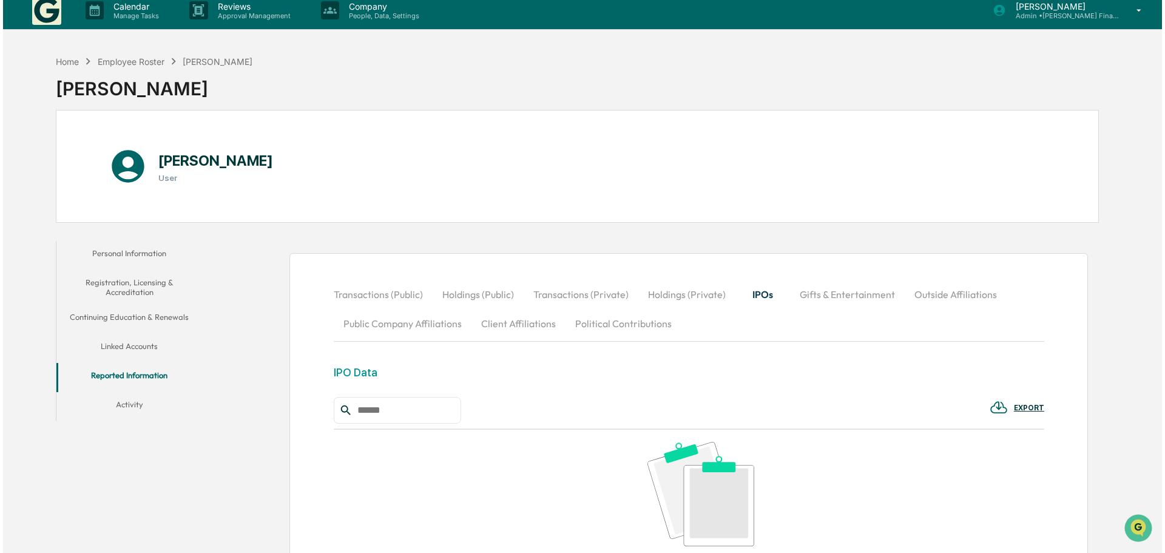
scroll to position [0, 0]
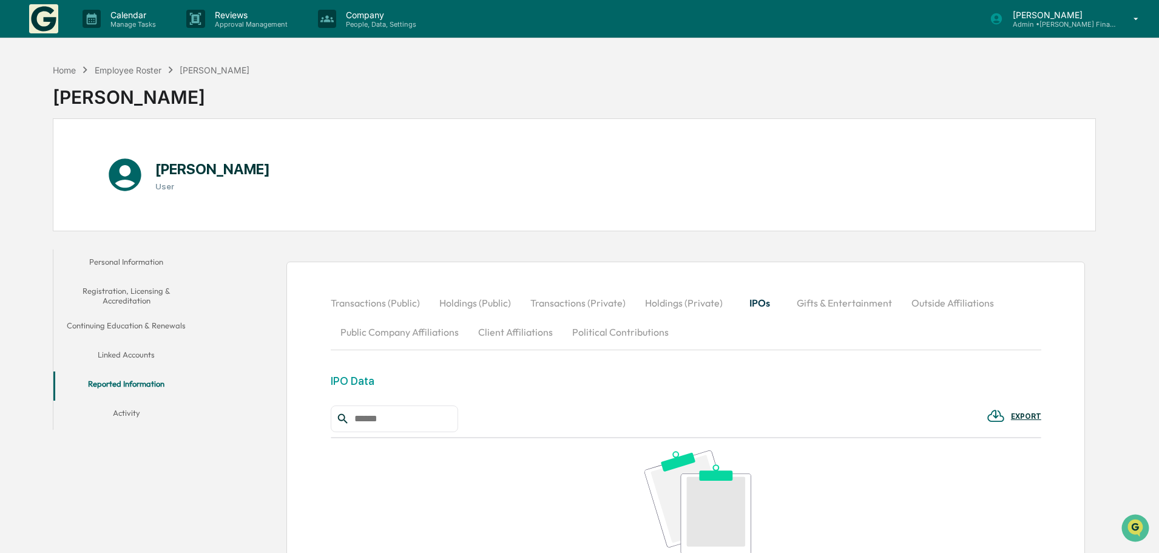
click at [1136, 18] on icon at bounding box center [1136, 19] width 5 height 2
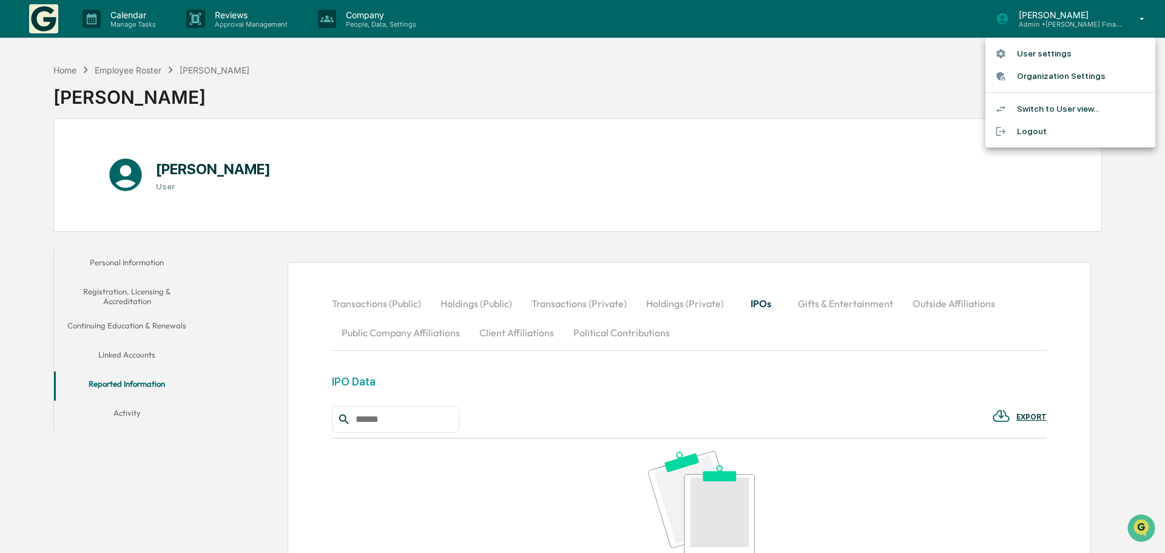
click at [1032, 133] on li "Logout" at bounding box center [1070, 131] width 170 height 22
